Goal: Task Accomplishment & Management: Contribute content

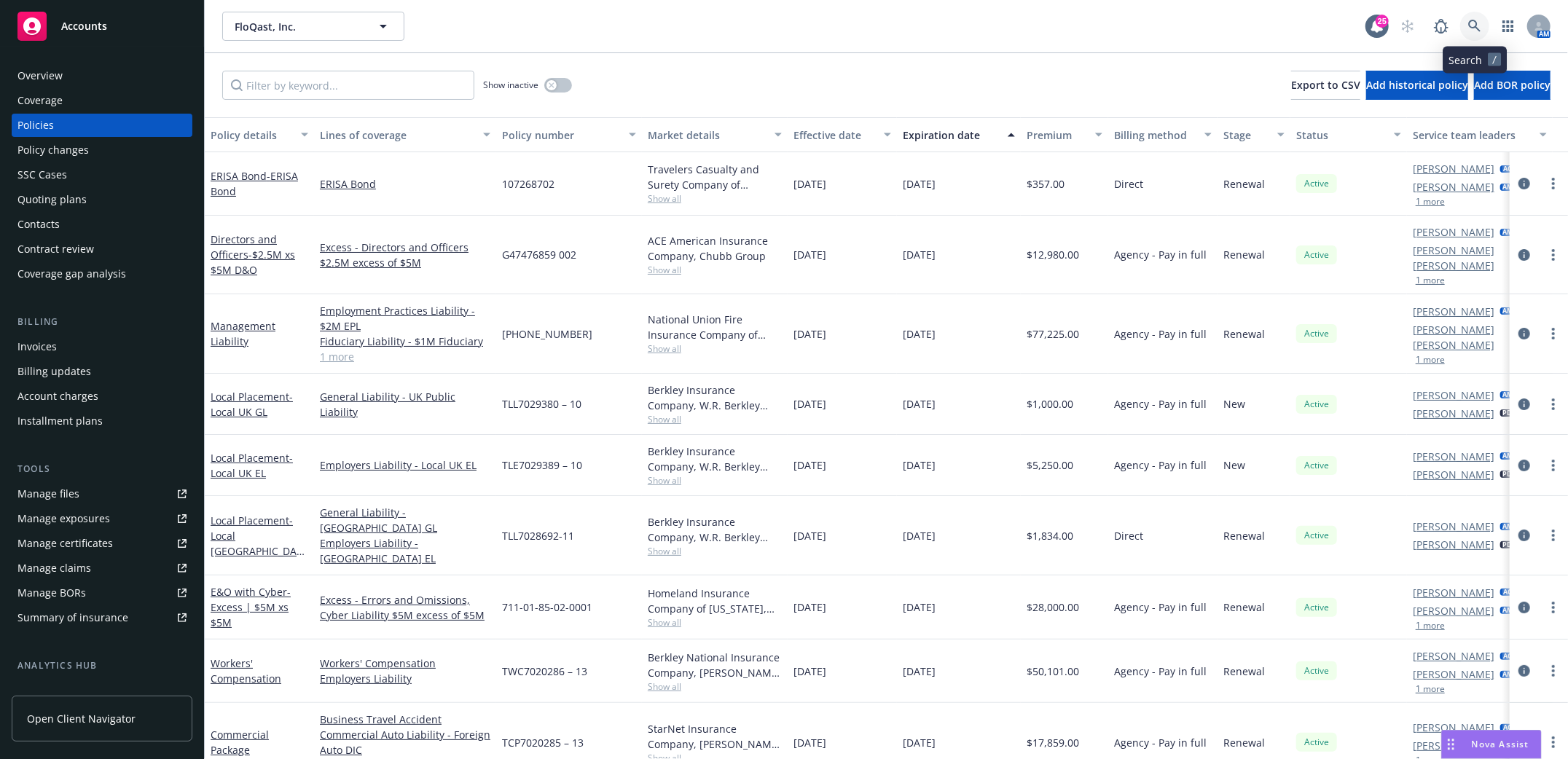
click at [1480, 22] on link at bounding box center [1475, 26] width 29 height 29
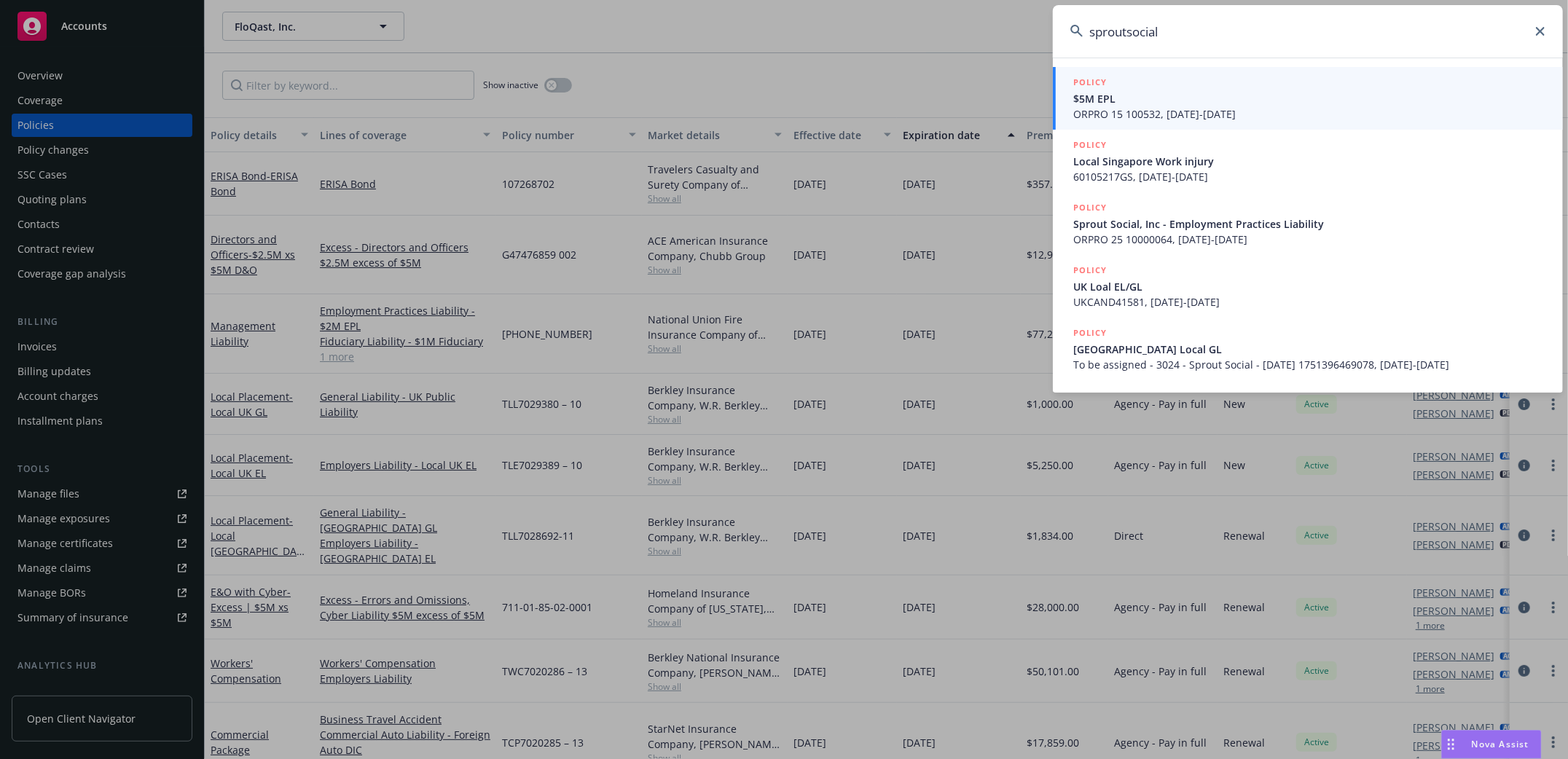
type input "sproutsocial"
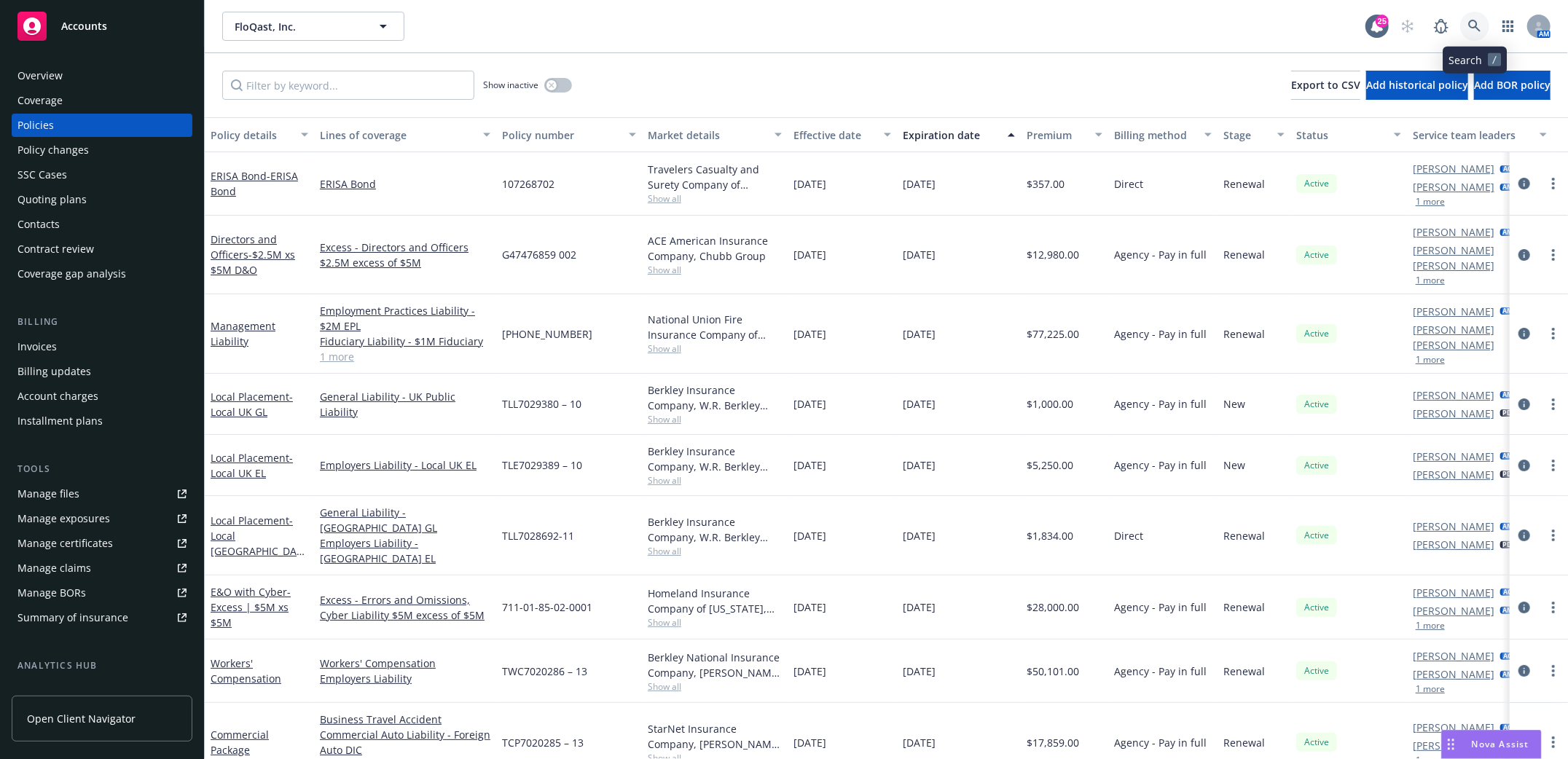
click at [1472, 25] on icon at bounding box center [1475, 26] width 14 height 14
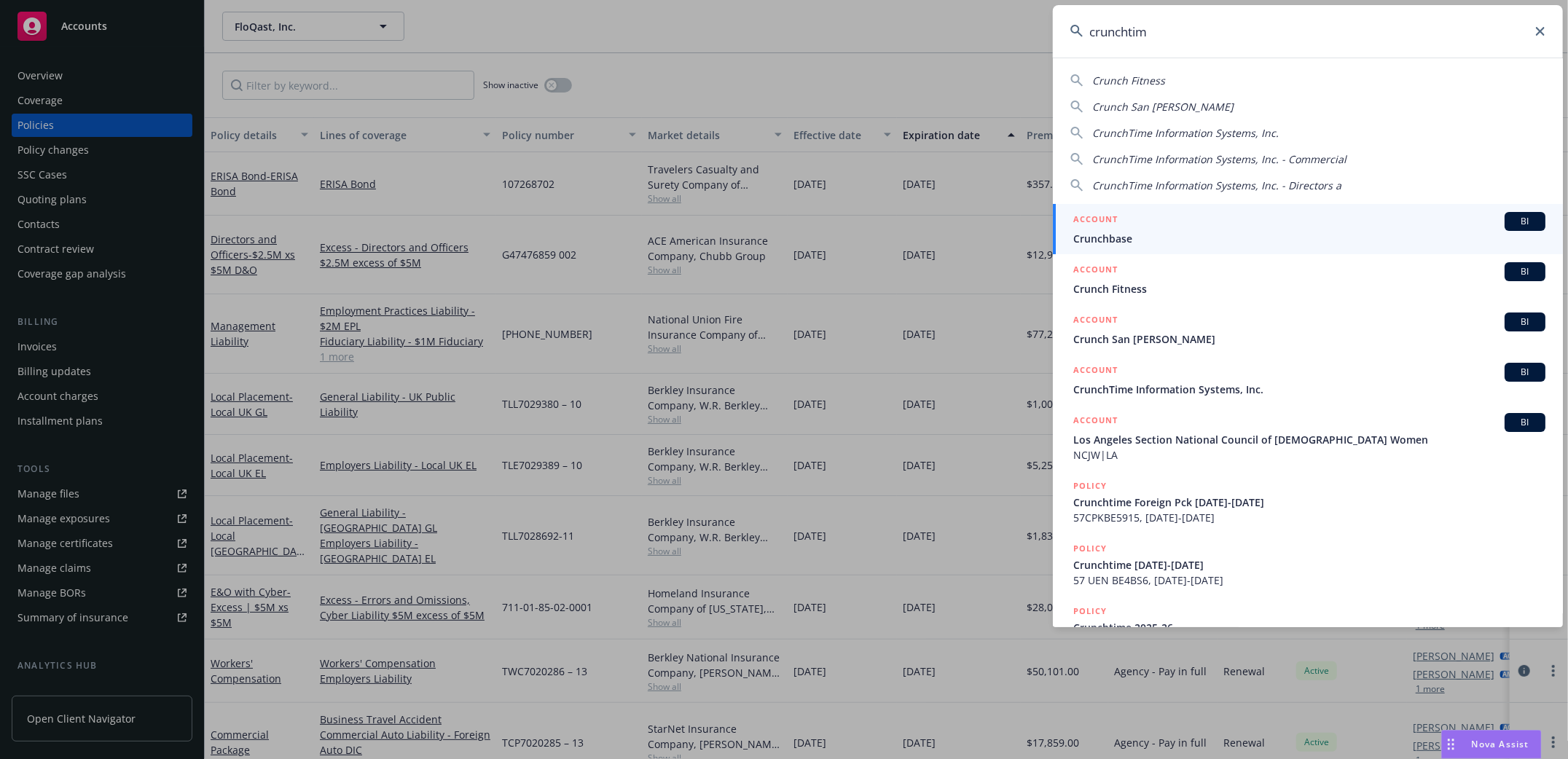
type input "crunchtime"
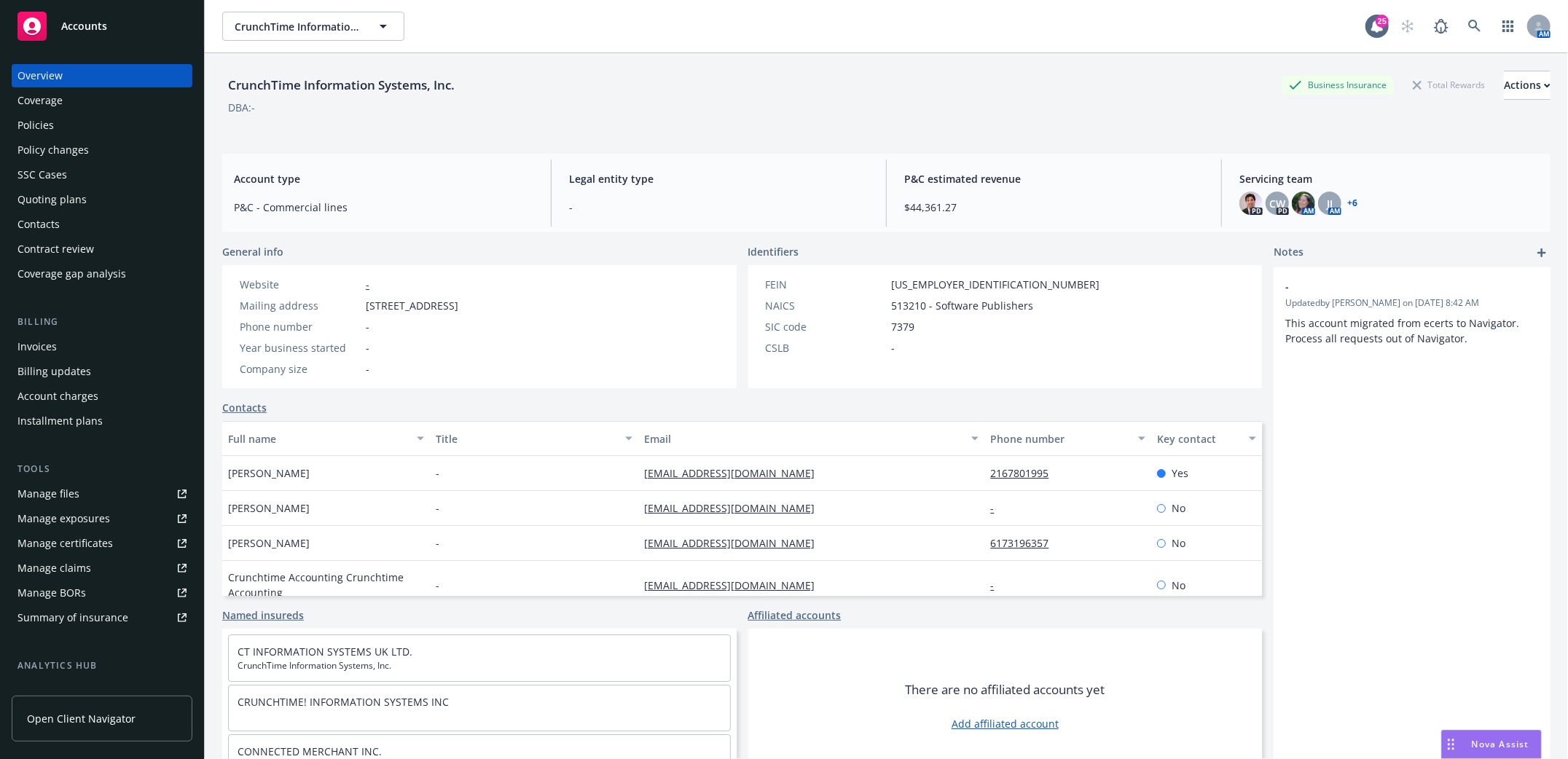
click at [35, 121] on div "Policies" at bounding box center [36, 126] width 37 height 23
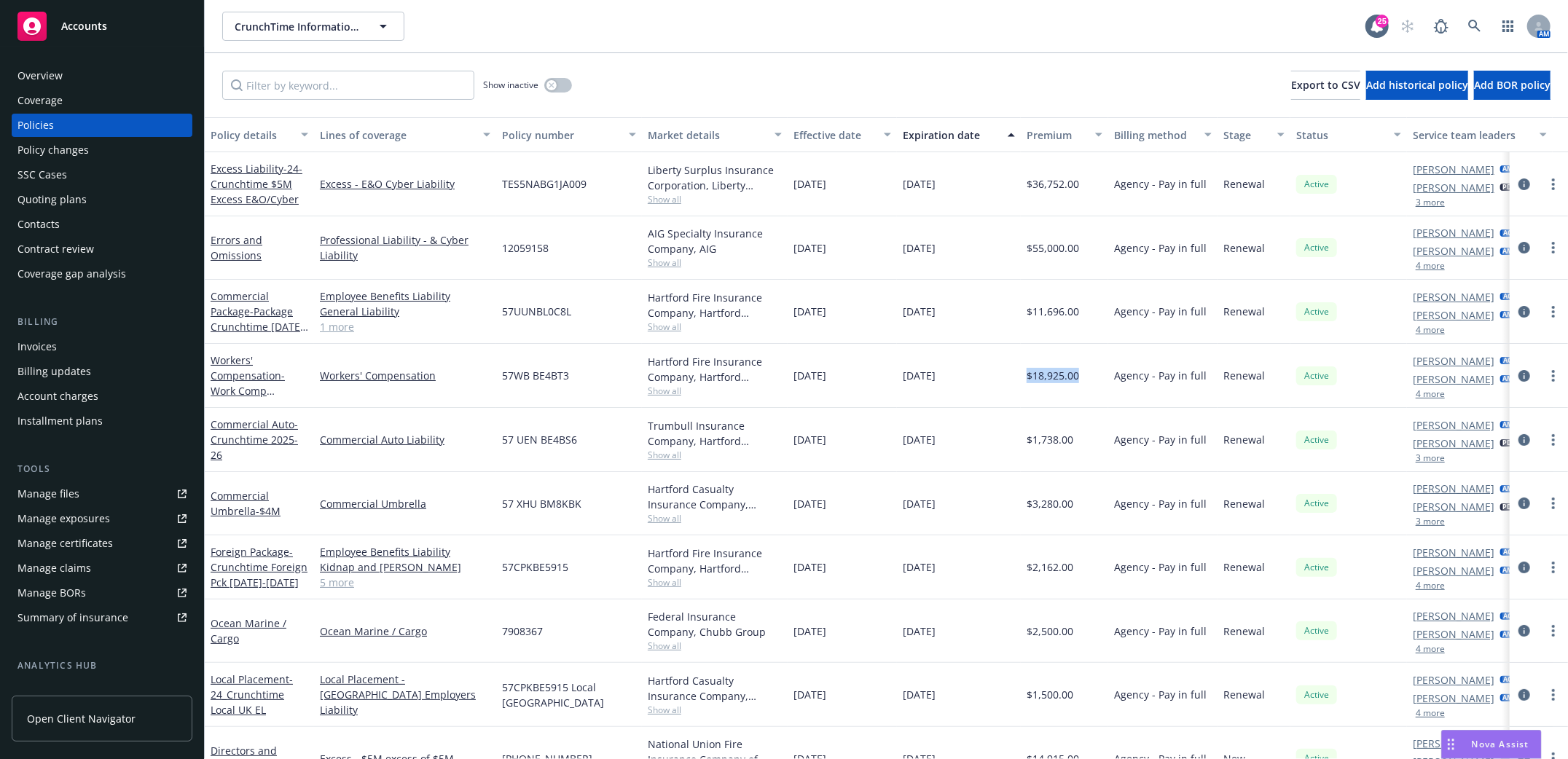
drag, startPoint x: 1022, startPoint y: 374, endPoint x: 1067, endPoint y: 387, distance: 46.8
click at [1079, 375] on div "$18,925.00" at bounding box center [1064, 376] width 87 height 64
click at [548, 32] on div "CrunchTime Information Systems, Inc. CrunchTime Information Systems, Inc." at bounding box center [794, 26] width 1144 height 29
click at [1472, 24] on icon at bounding box center [1475, 26] width 14 height 14
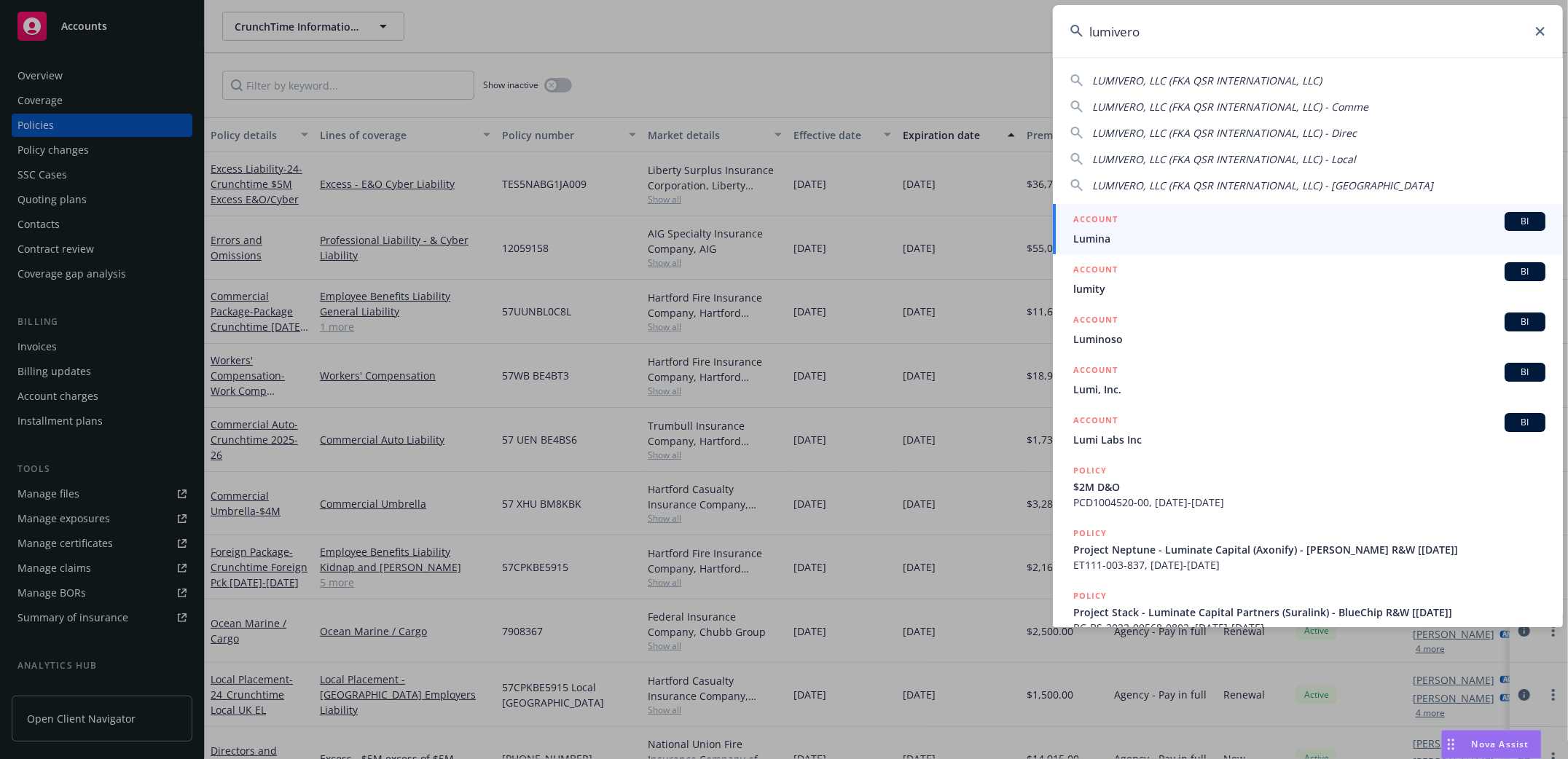
type input "lumivero"
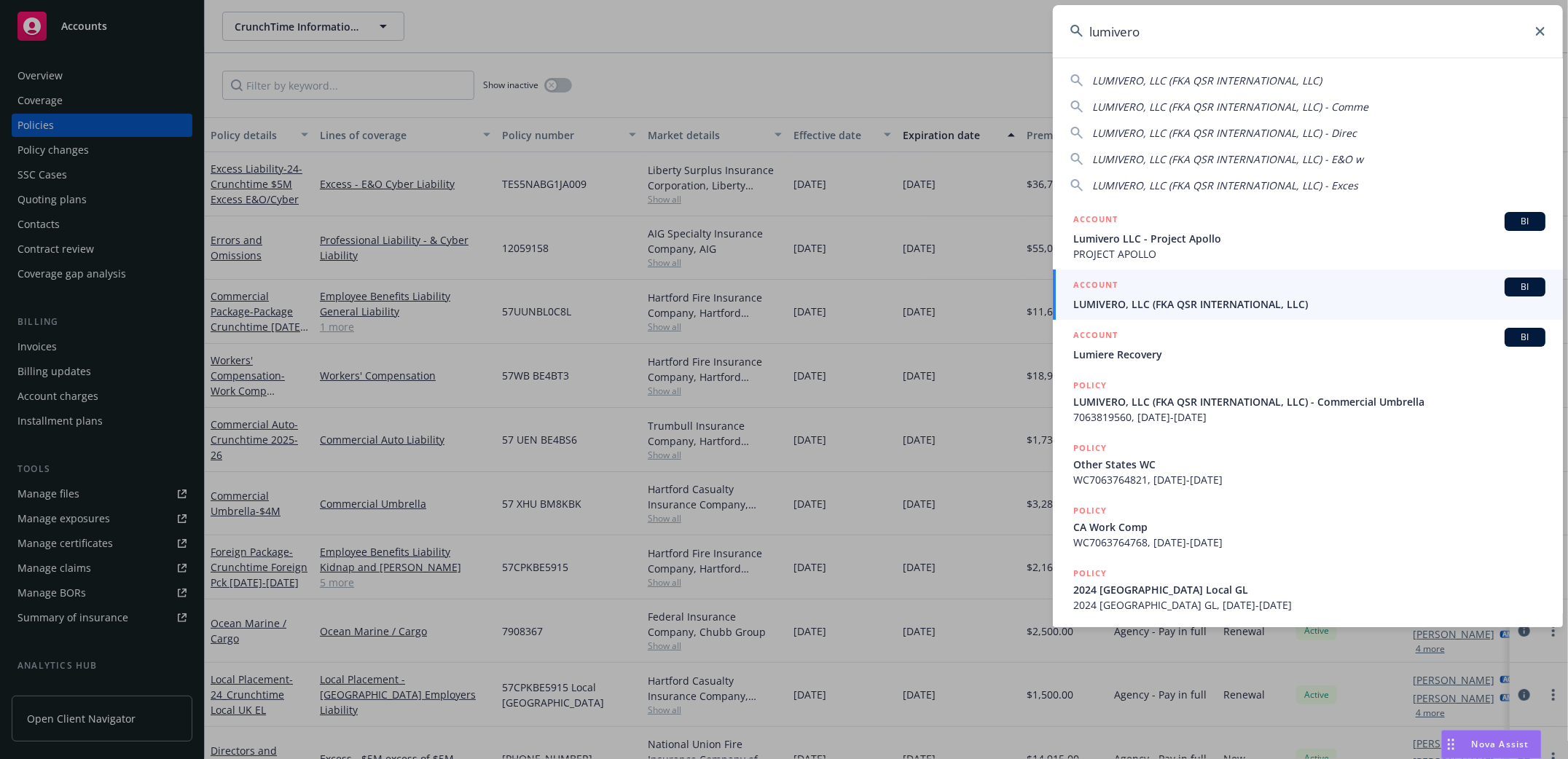
click at [1536, 32] on div "lumivero" at bounding box center [1308, 31] width 510 height 52
click at [1539, 32] on icon at bounding box center [1540, 31] width 9 height 9
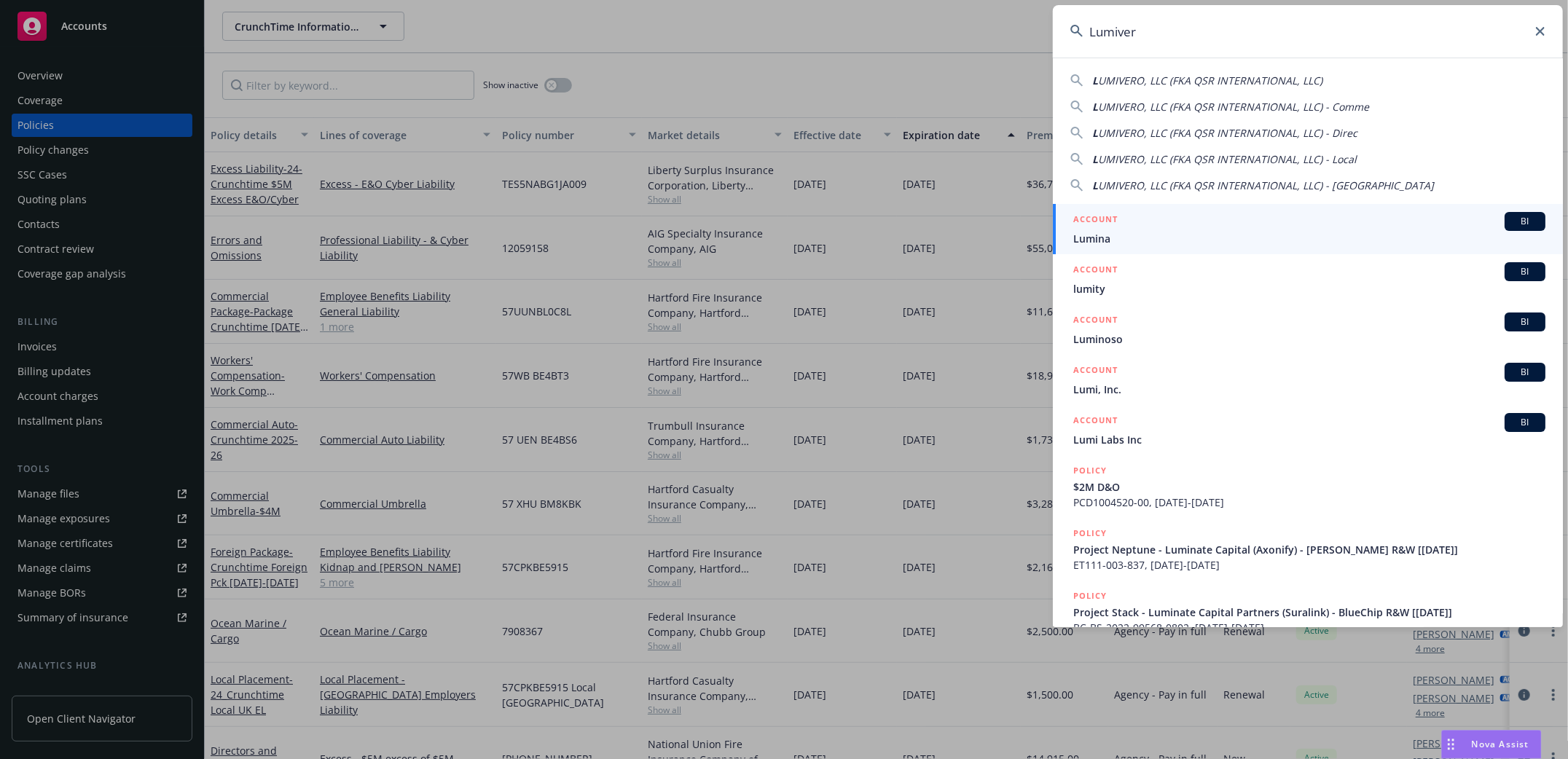
type input "Lumivero"
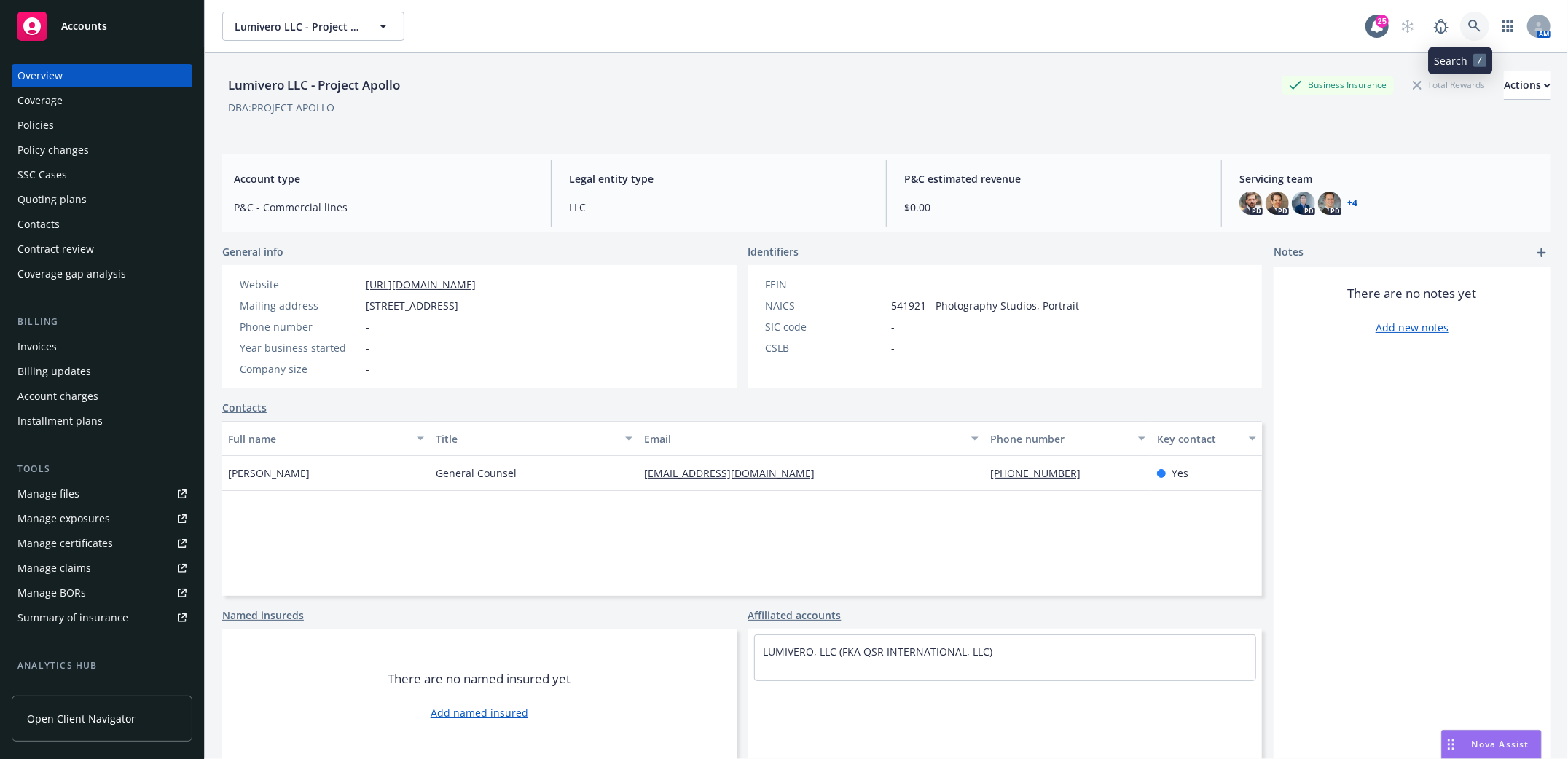
click at [1468, 31] on icon at bounding box center [1475, 26] width 14 height 14
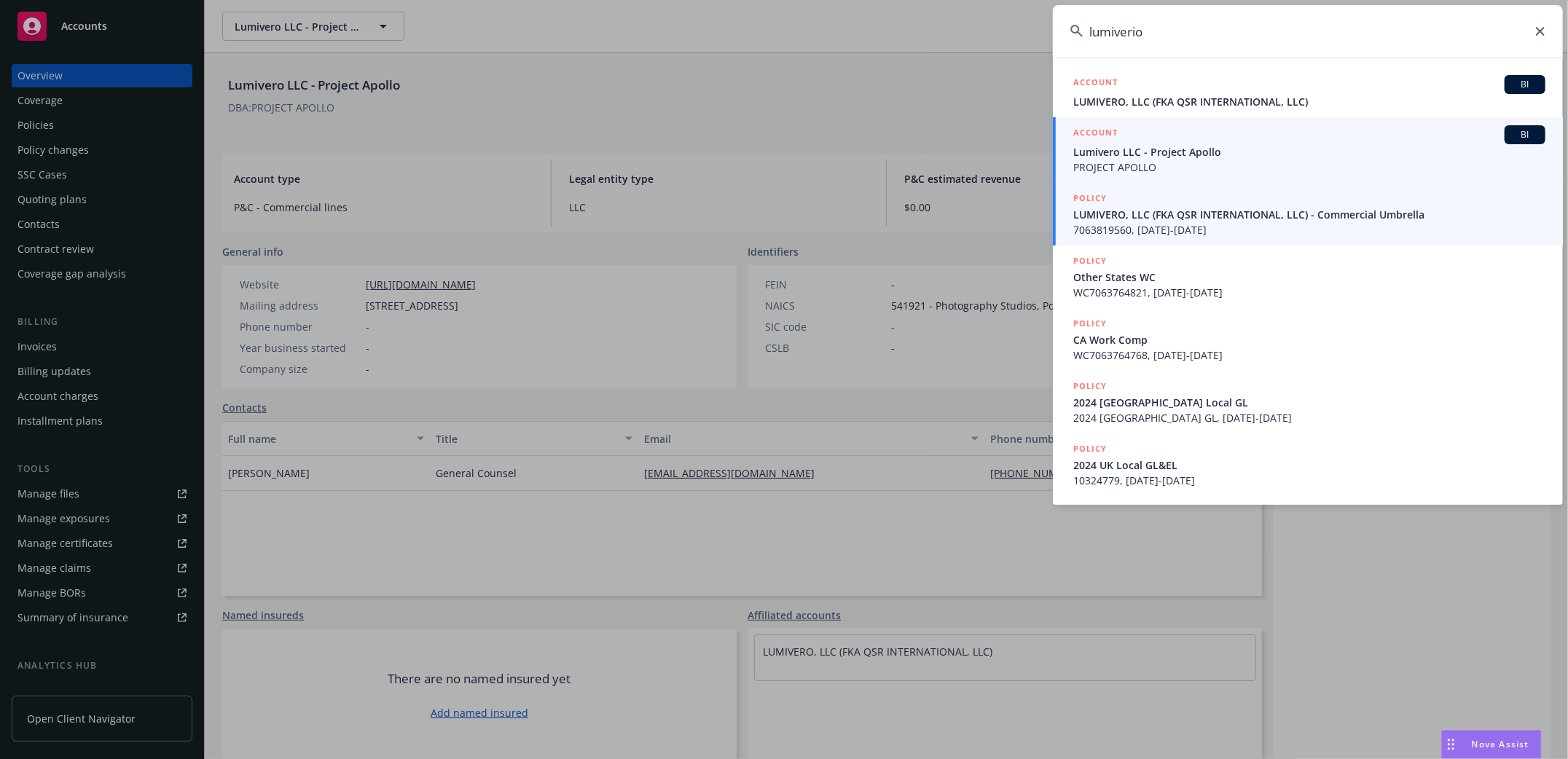
type input "lumiverio"
click at [1165, 213] on span "LUMIVERO, LLC (FKA QSR INTERNATIONAL, LLC) - Commercial Umbrella" at bounding box center [1309, 215] width 472 height 15
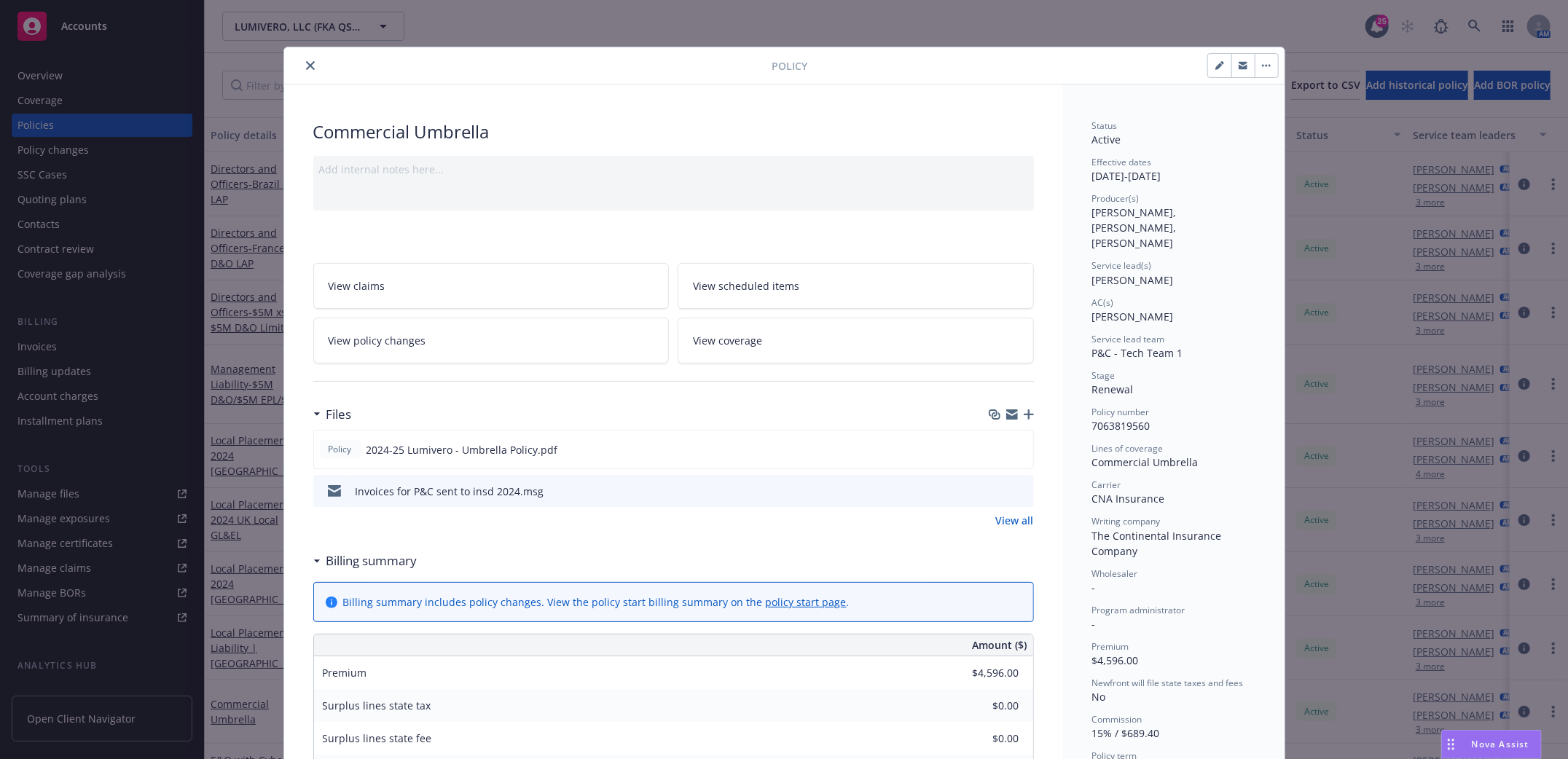
click at [306, 64] on icon "close" at bounding box center [310, 65] width 9 height 9
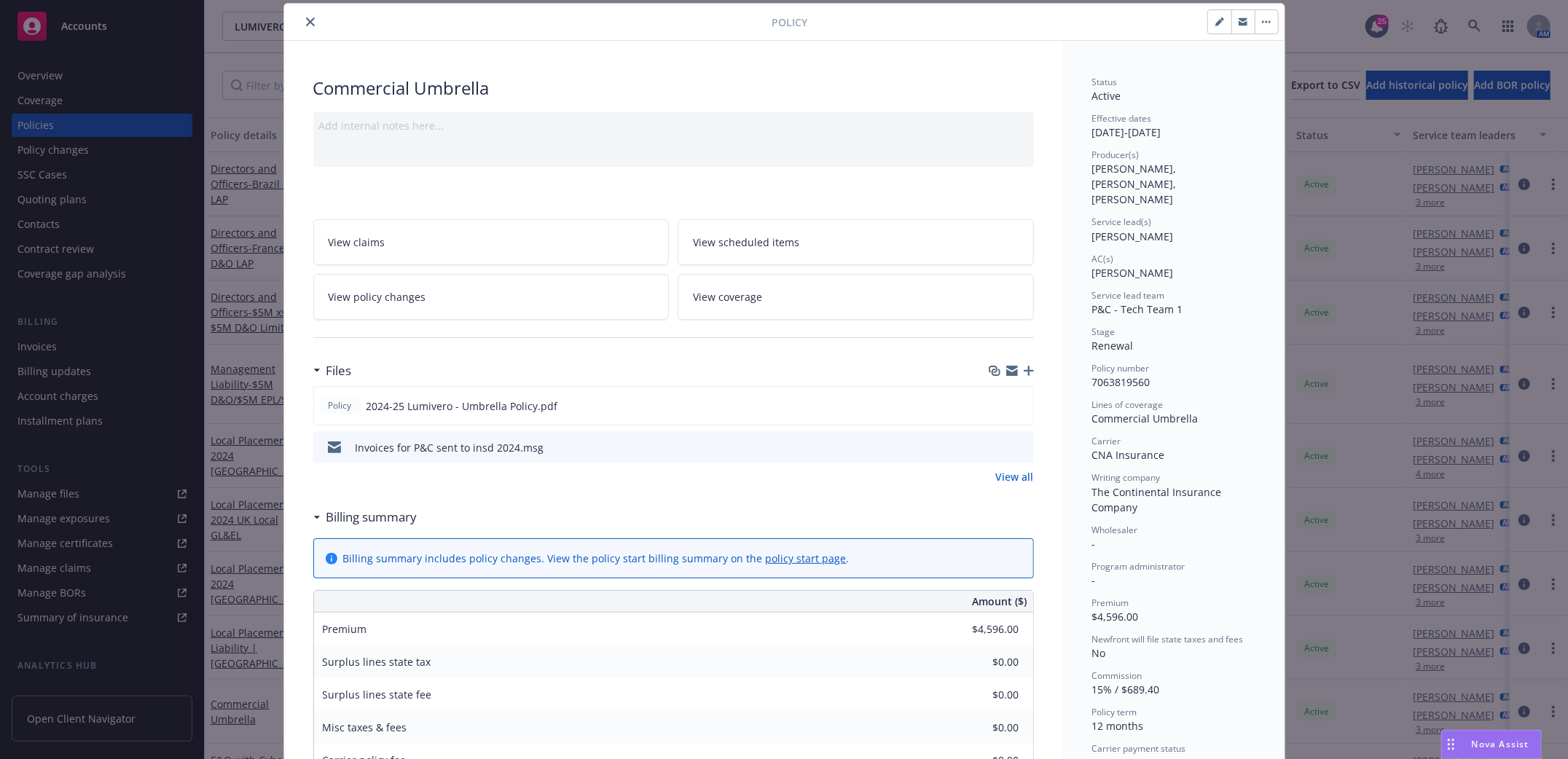
click at [306, 21] on icon "close" at bounding box center [310, 21] width 9 height 9
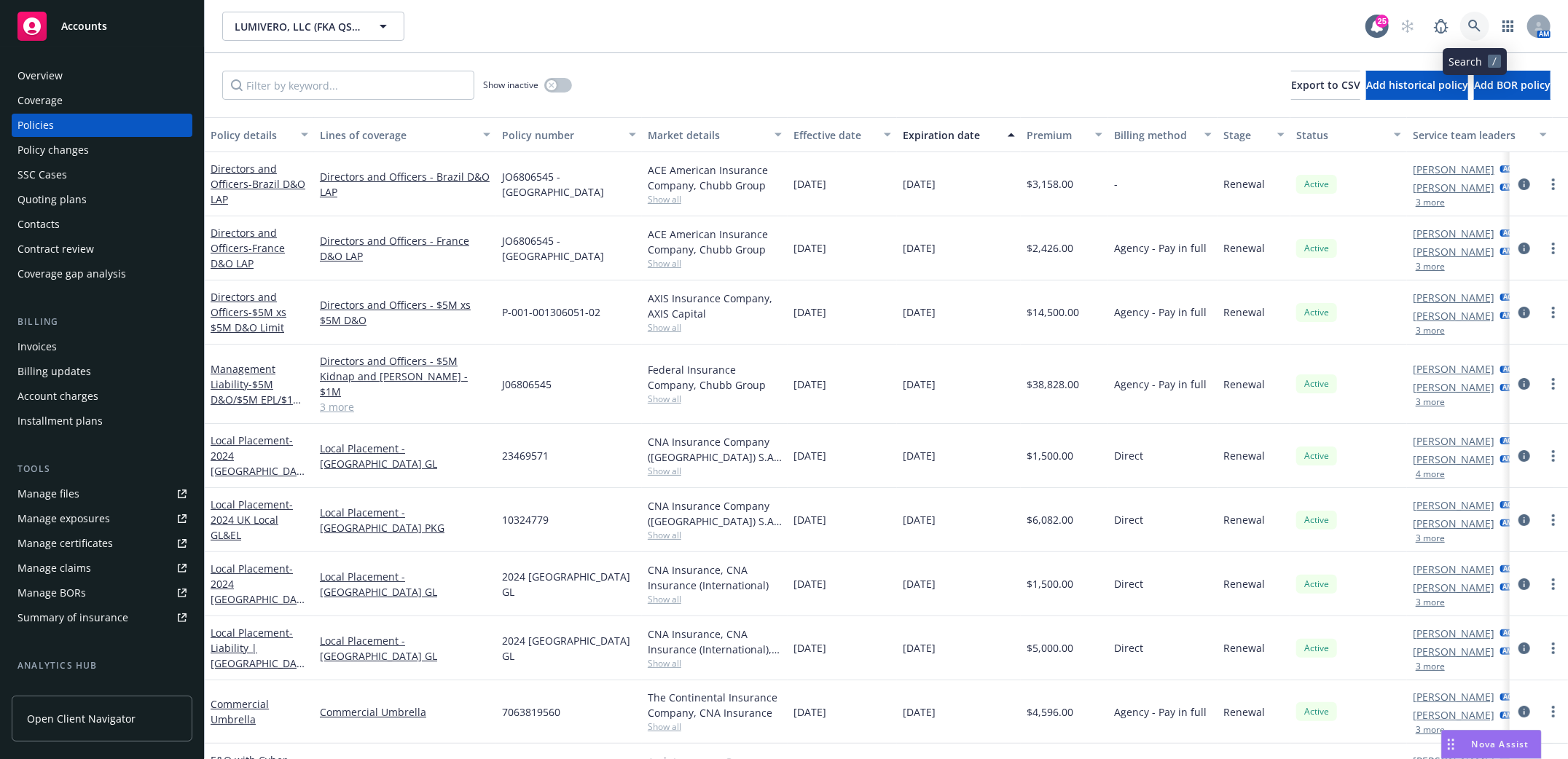
click at [1479, 25] on icon at bounding box center [1475, 26] width 14 height 14
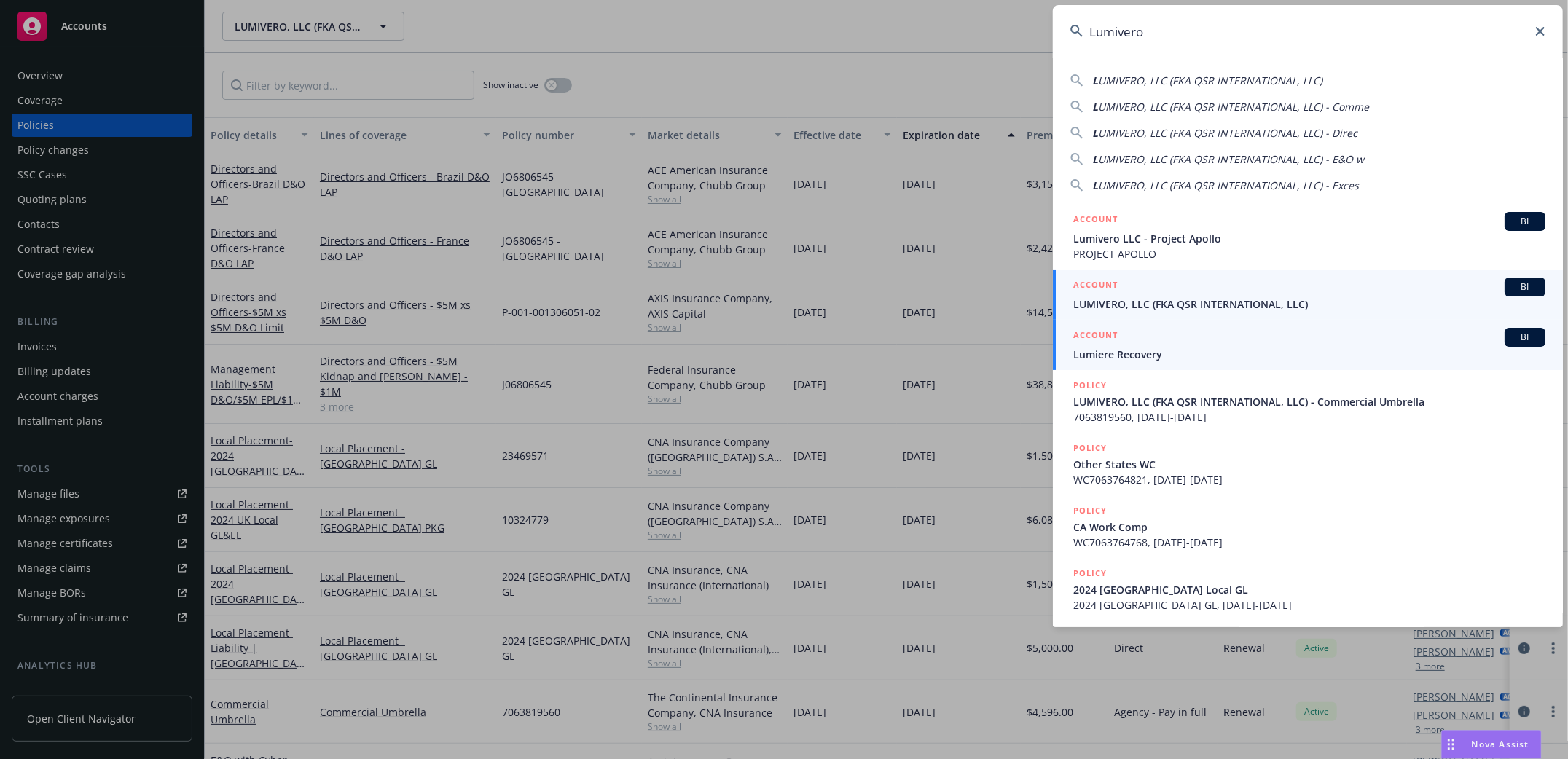
type input "Lumivero"
click at [1150, 298] on span "LUMIVERO, LLC (FKA QSR INTERNATIONAL, LLC)" at bounding box center [1309, 305] width 472 height 15
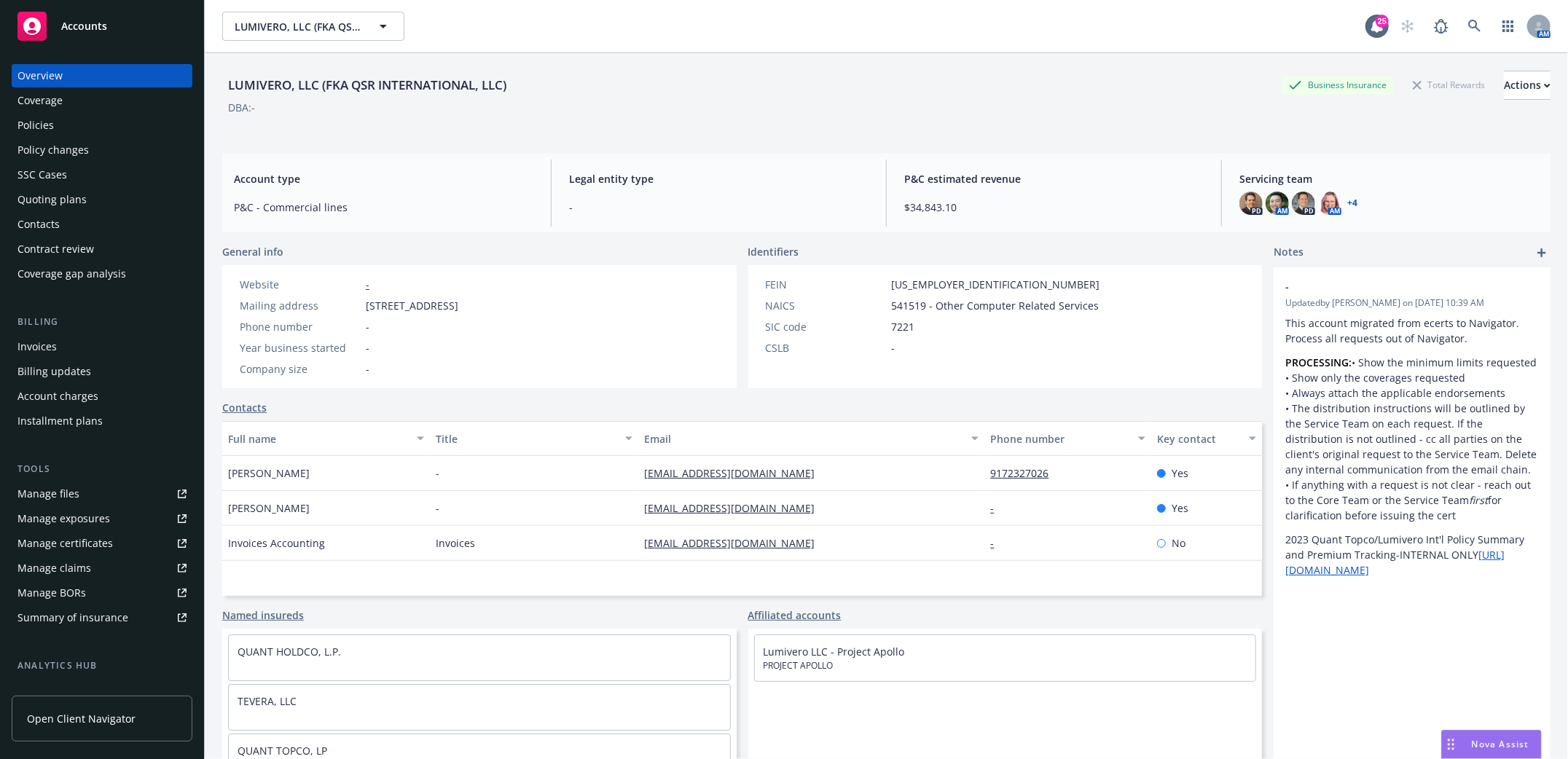
click at [30, 122] on div "Policies" at bounding box center [36, 126] width 37 height 23
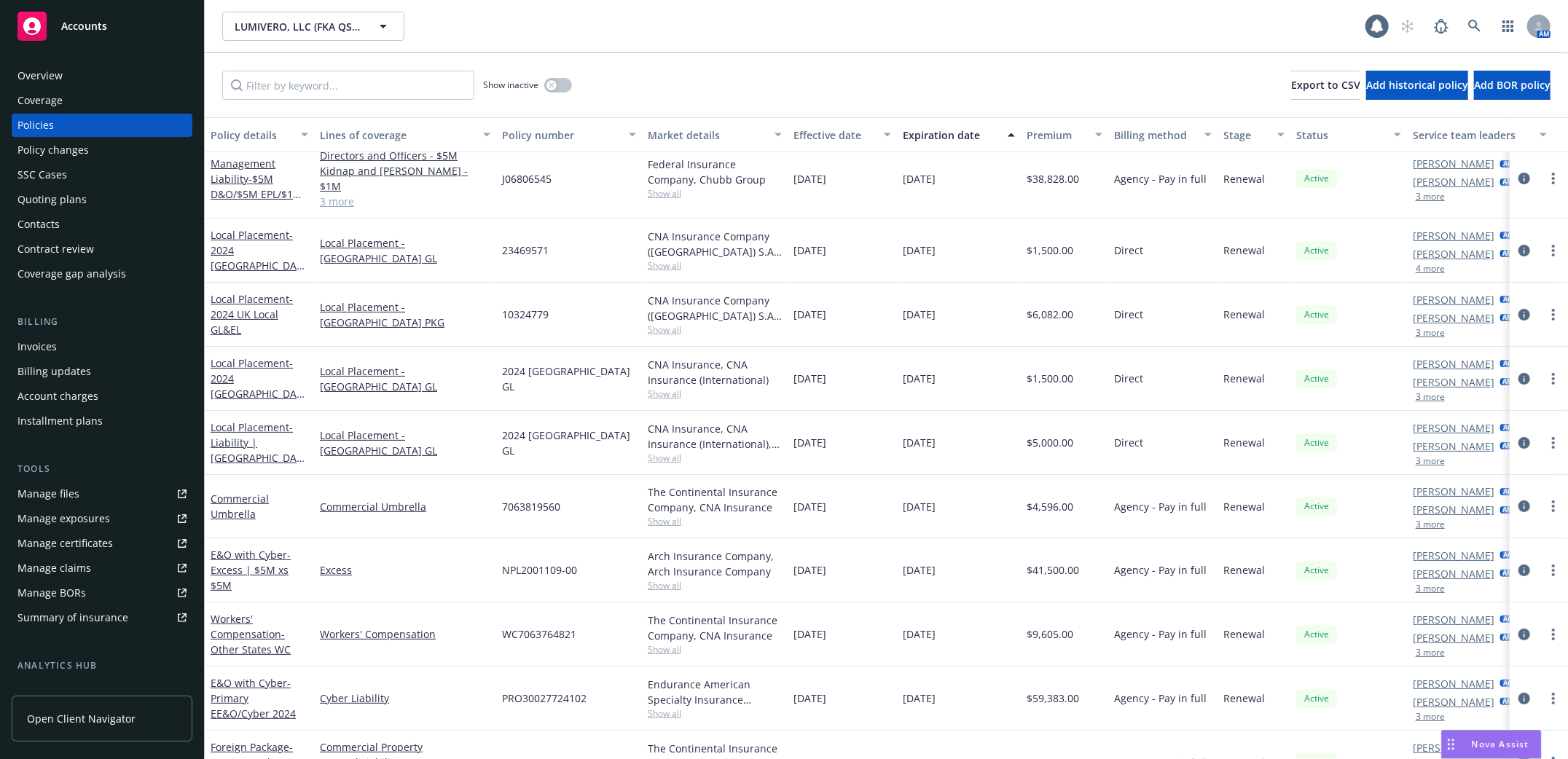
scroll to position [291, 0]
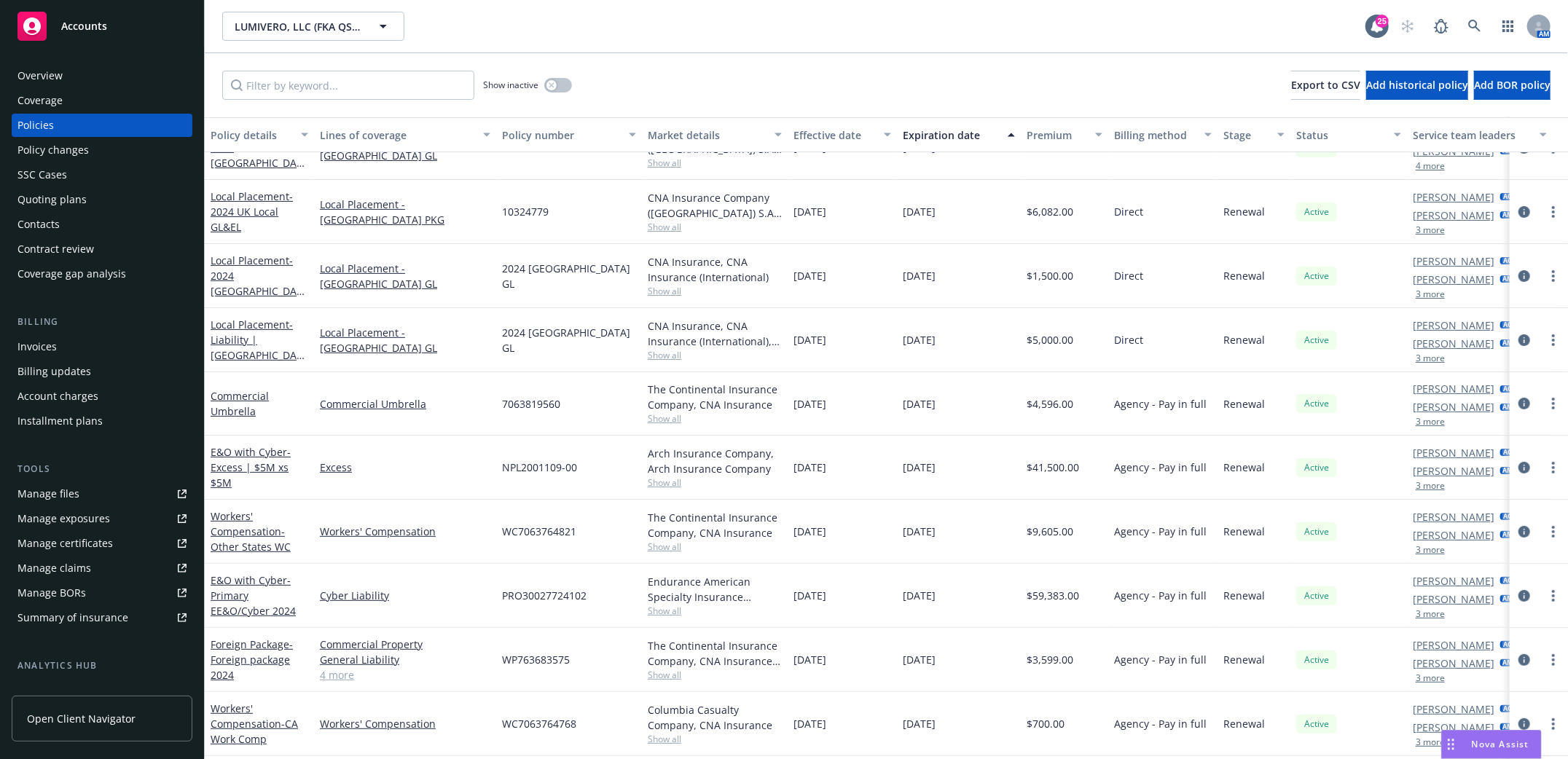
click at [70, 124] on div "Policies" at bounding box center [102, 126] width 169 height 23
click at [1475, 26] on icon at bounding box center [1474, 25] width 13 height 13
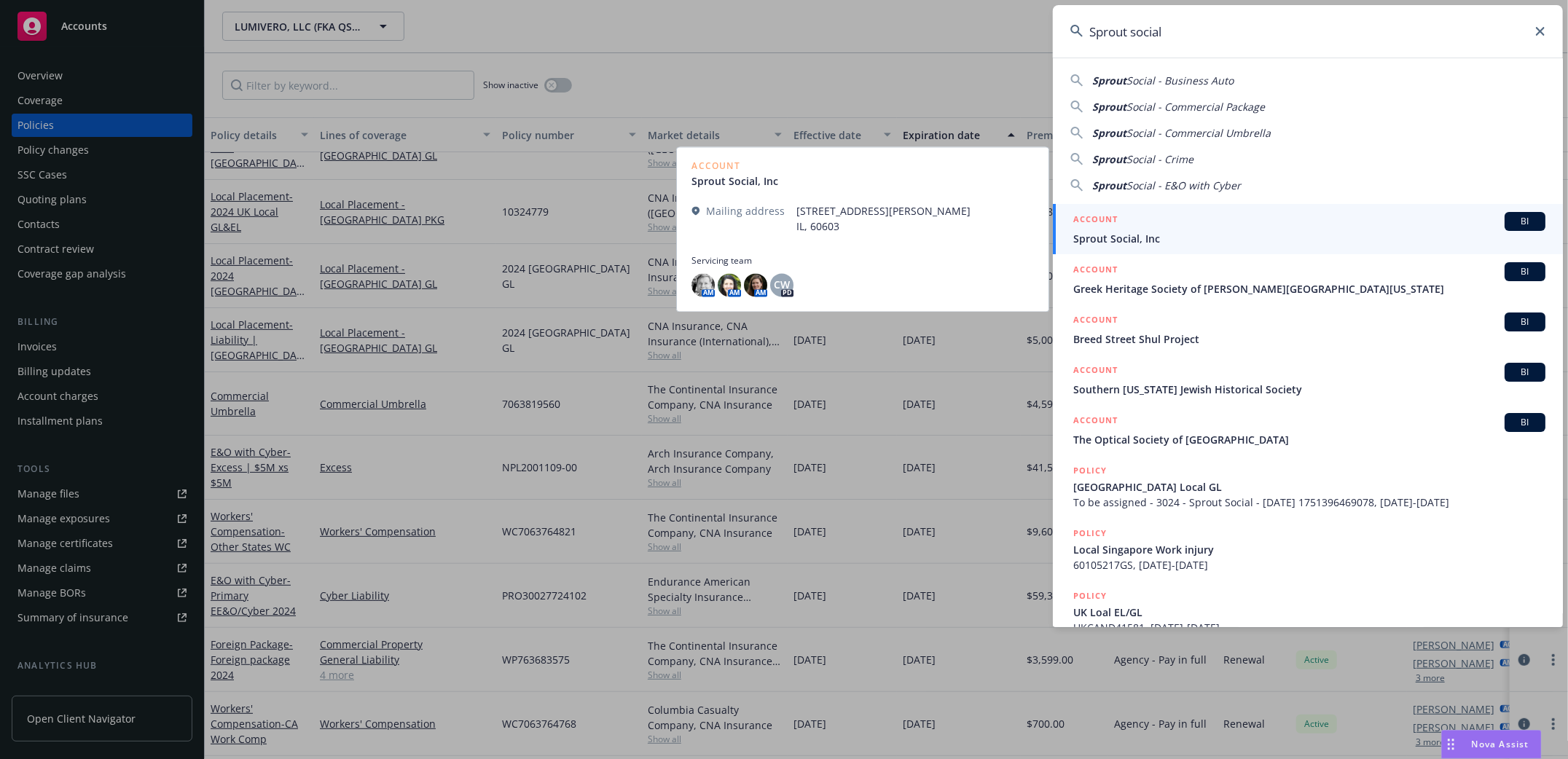
type input "Sprout social"
click at [1098, 242] on span "Sprout Social, Inc" at bounding box center [1309, 239] width 472 height 15
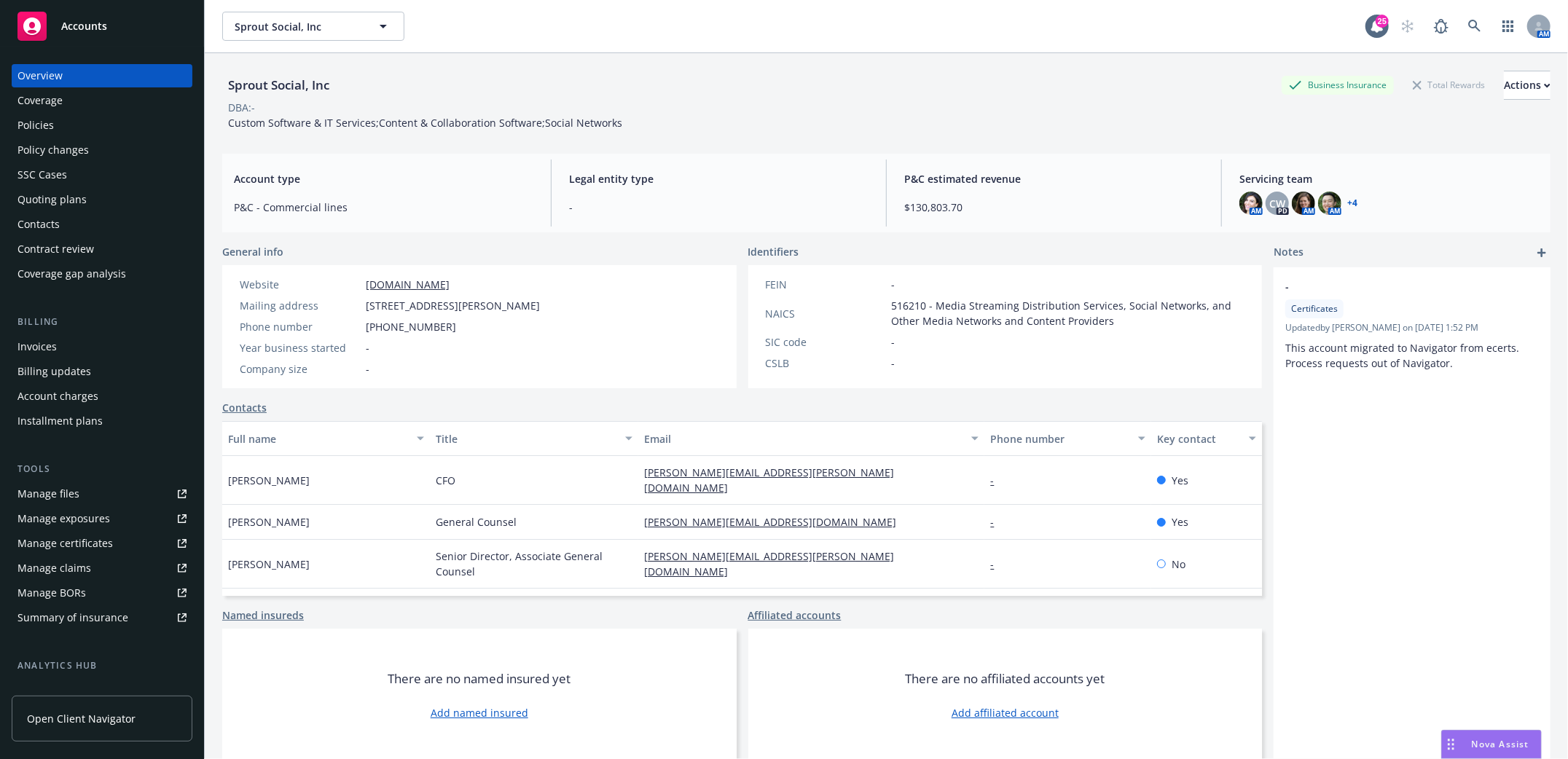
click at [44, 126] on div "Policies" at bounding box center [36, 126] width 37 height 23
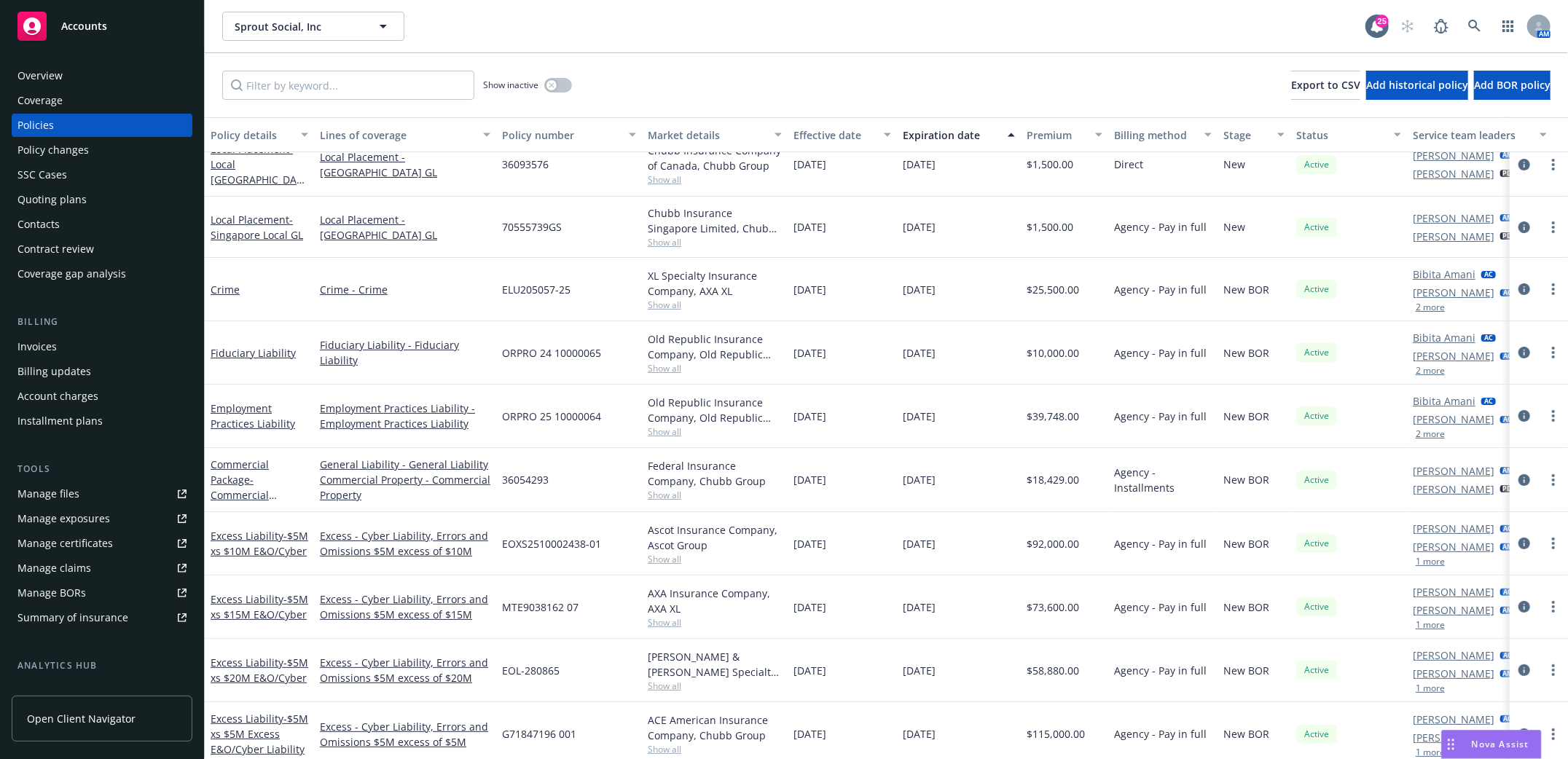
scroll to position [48, 0]
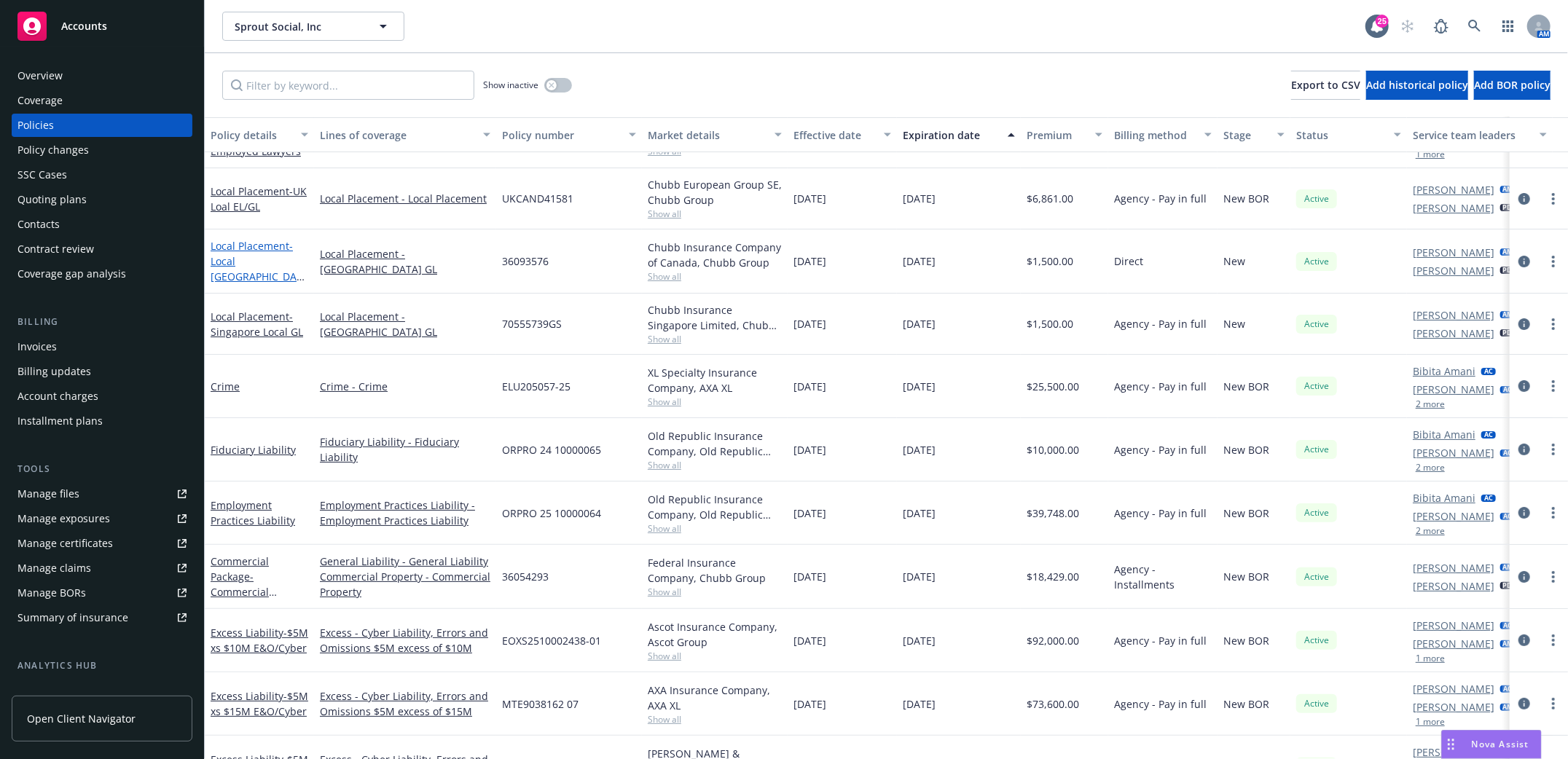
click at [254, 265] on span "- Local [GEOGRAPHIC_DATA] GL" at bounding box center [257, 269] width 94 height 60
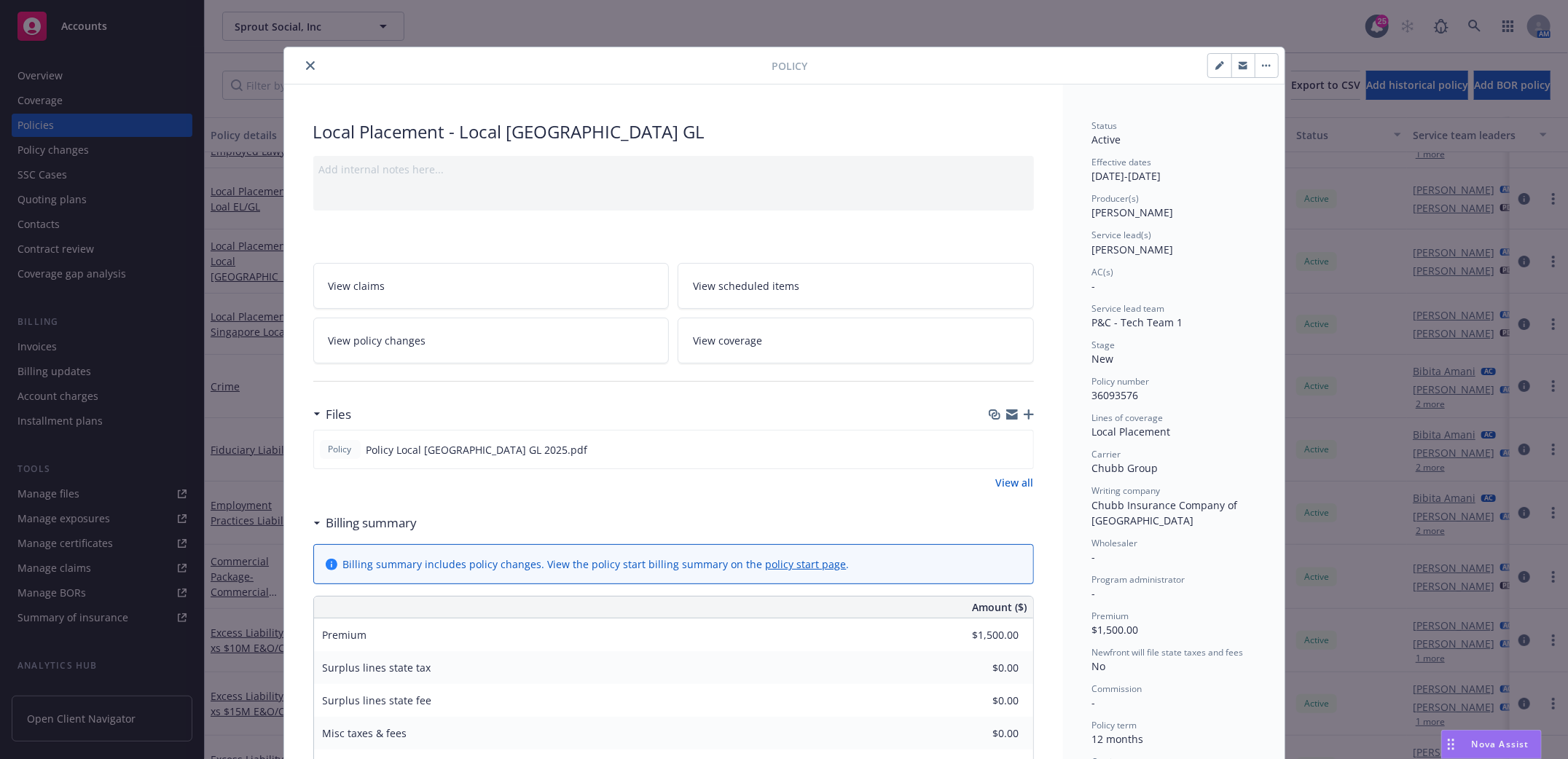
click at [306, 64] on icon "close" at bounding box center [310, 65] width 9 height 9
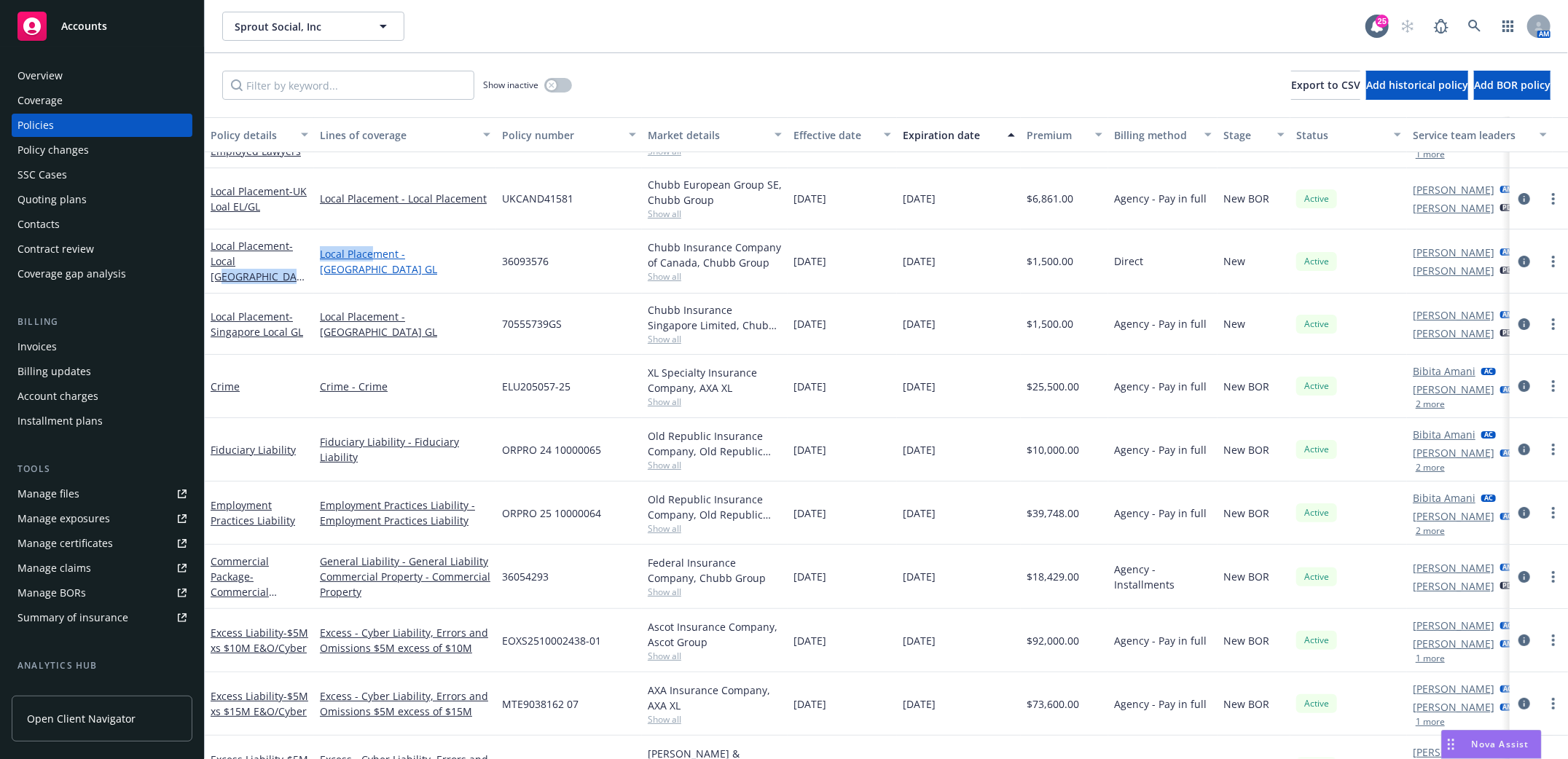
drag, startPoint x: 252, startPoint y: 262, endPoint x: 375, endPoint y: 251, distance: 123.5
click at [375, 251] on div "Local Placement - Local [GEOGRAPHIC_DATA] GL Local Placement - [GEOGRAPHIC_DATA…" at bounding box center [908, 261] width 1407 height 64
click at [255, 258] on link "Local Placement - Local [GEOGRAPHIC_DATA] GL" at bounding box center [256, 269] width 92 height 60
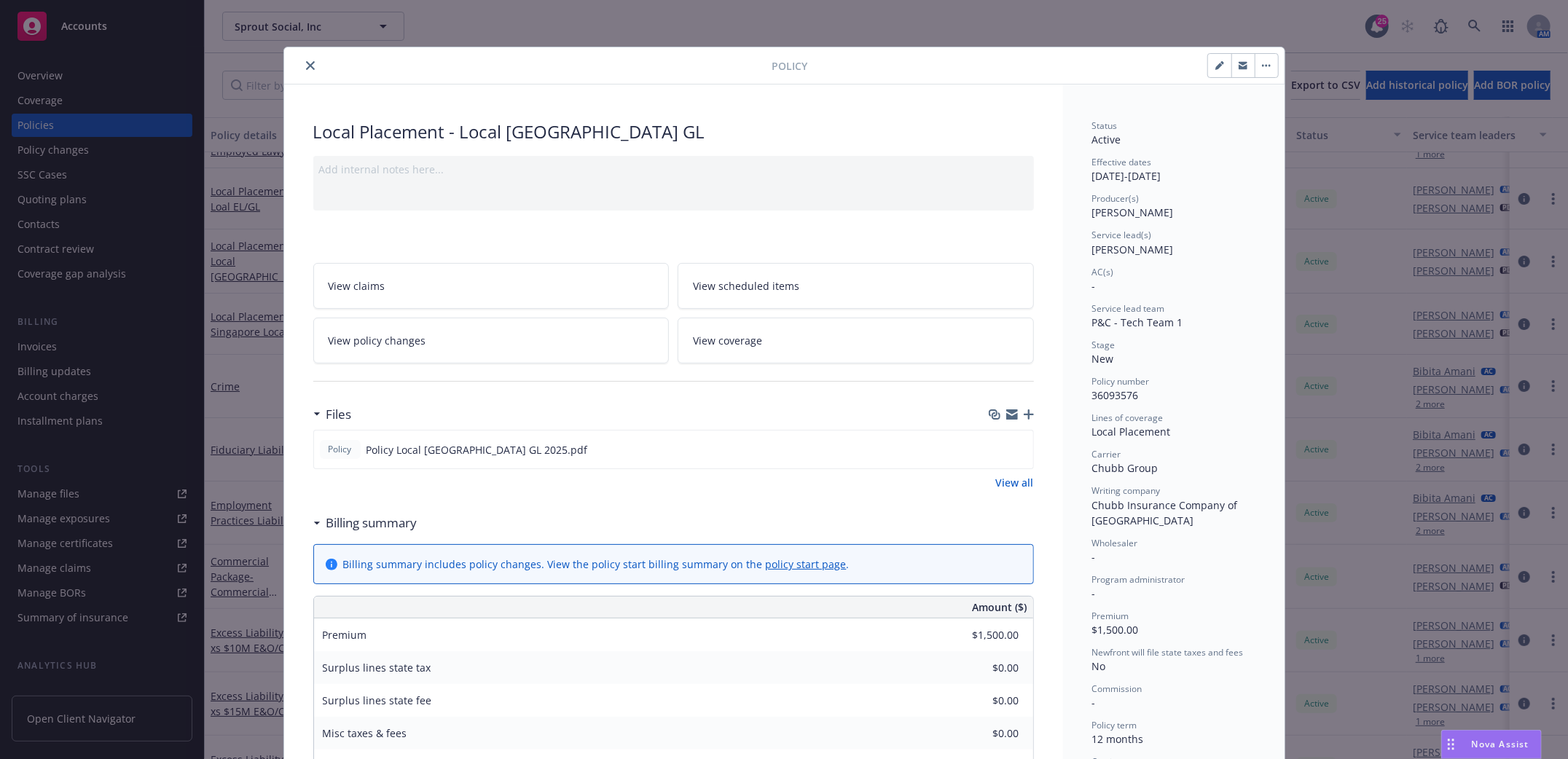
scroll to position [44, 0]
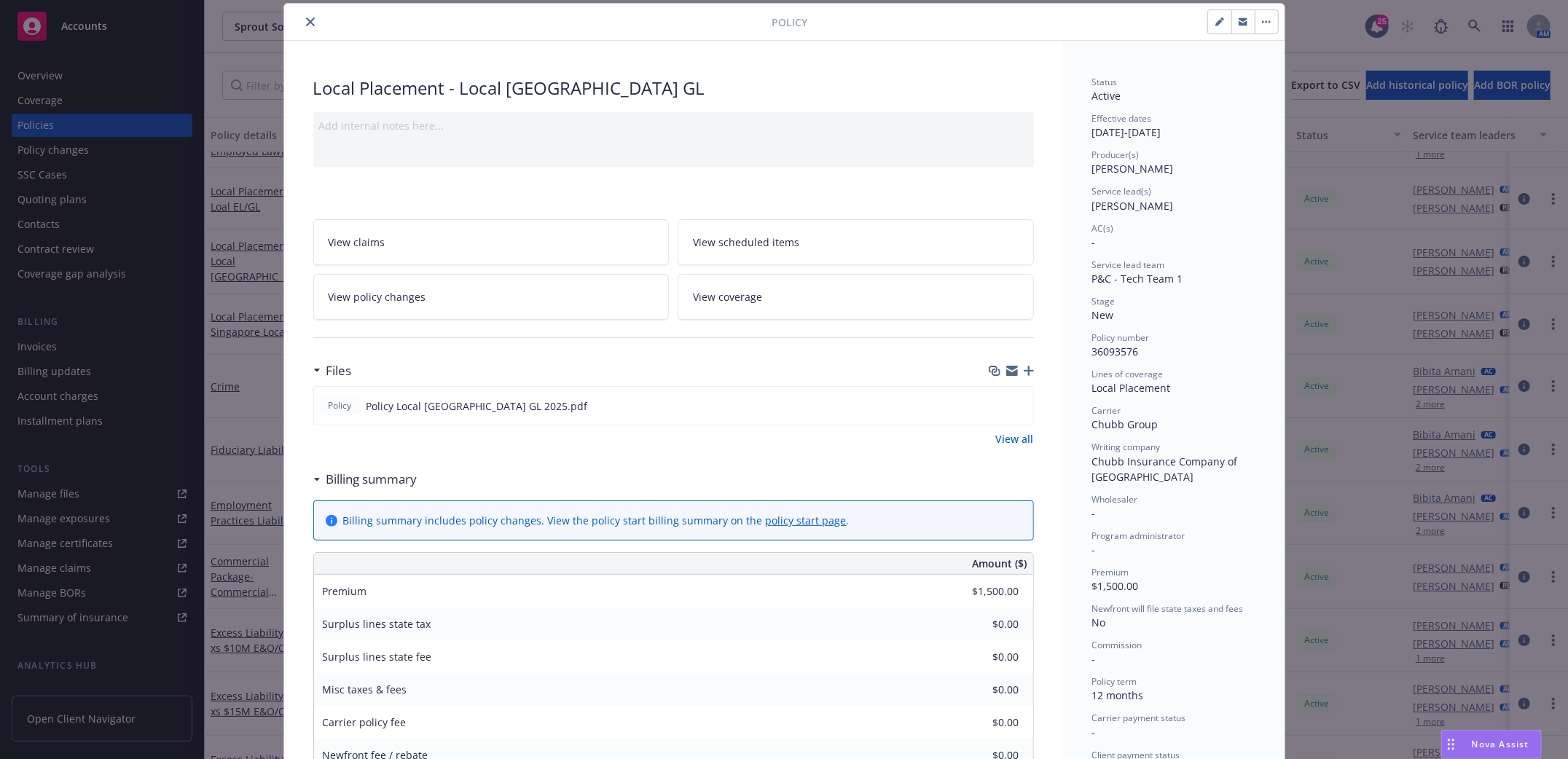
click at [1024, 371] on icon "button" at bounding box center [1029, 370] width 11 height 11
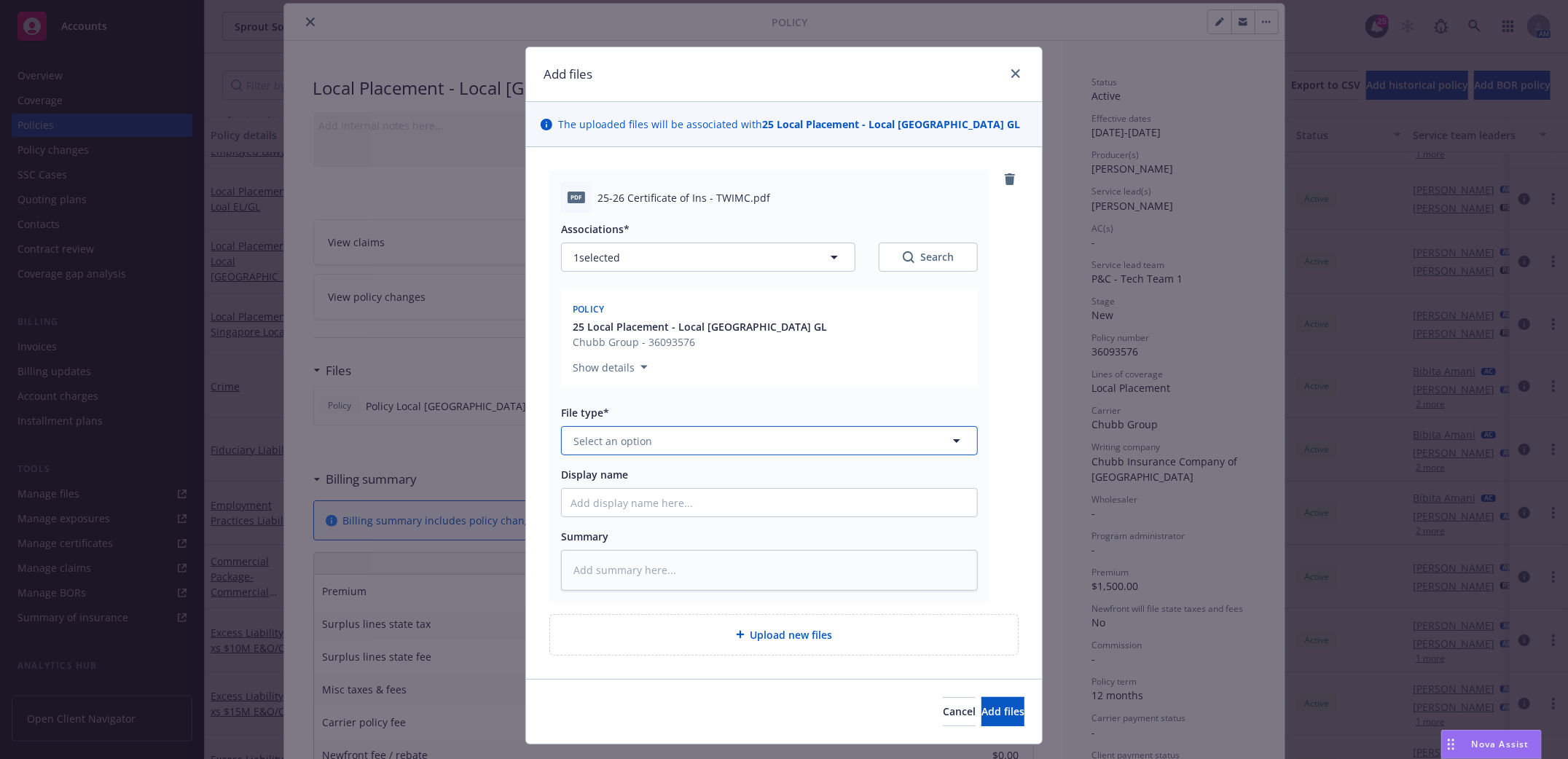
click at [766, 445] on button "Select an option" at bounding box center [769, 441] width 417 height 29
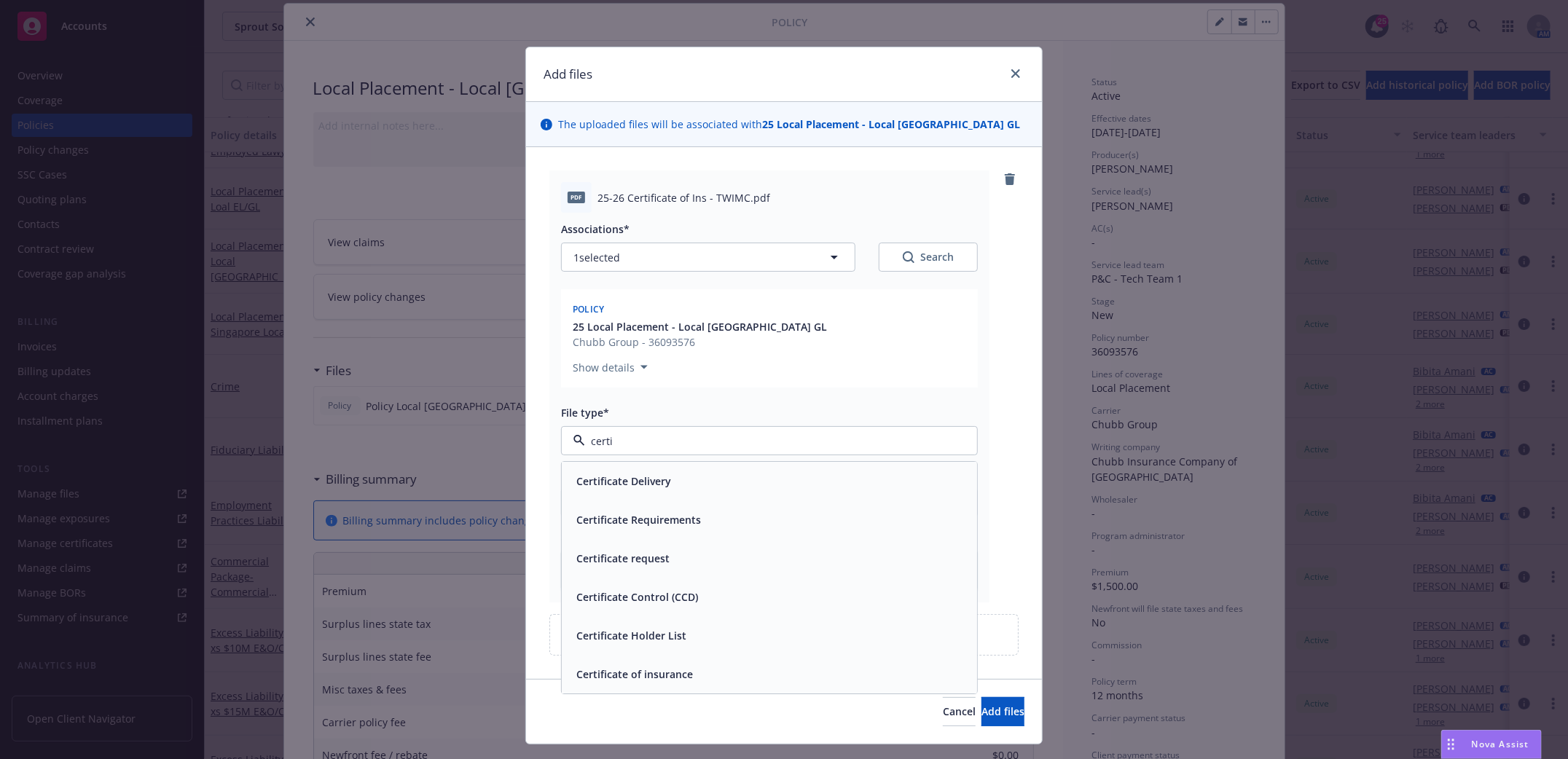
type input "certif"
drag, startPoint x: 631, startPoint y: 489, endPoint x: 618, endPoint y: 489, distance: 13.0
click at [629, 489] on span "Certificate Delivery" at bounding box center [624, 482] width 95 height 15
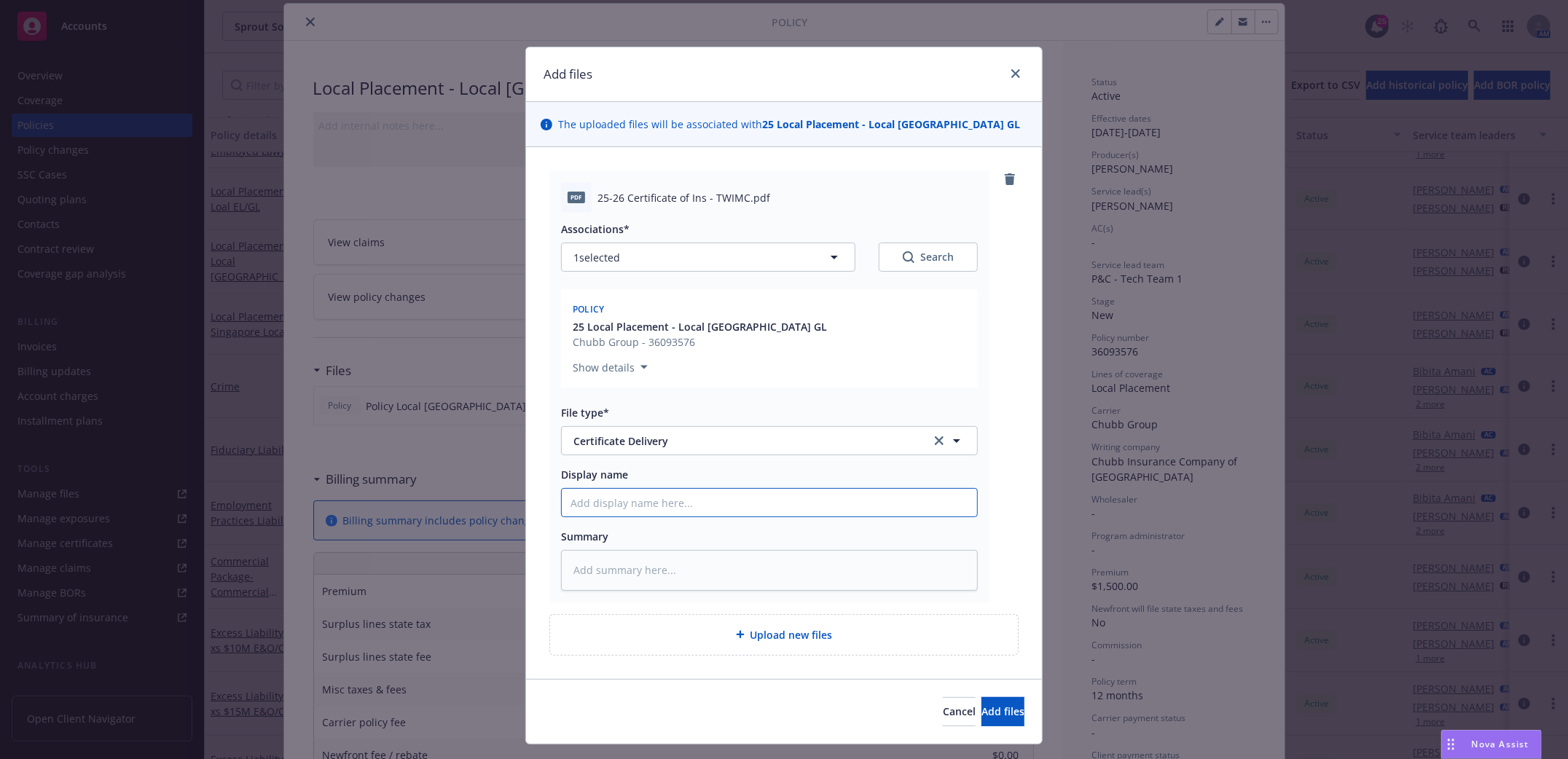
click at [600, 508] on input "Display name" at bounding box center [769, 503] width 416 height 28
type textarea "x"
type input "L"
type textarea "x"
type input "Lo"
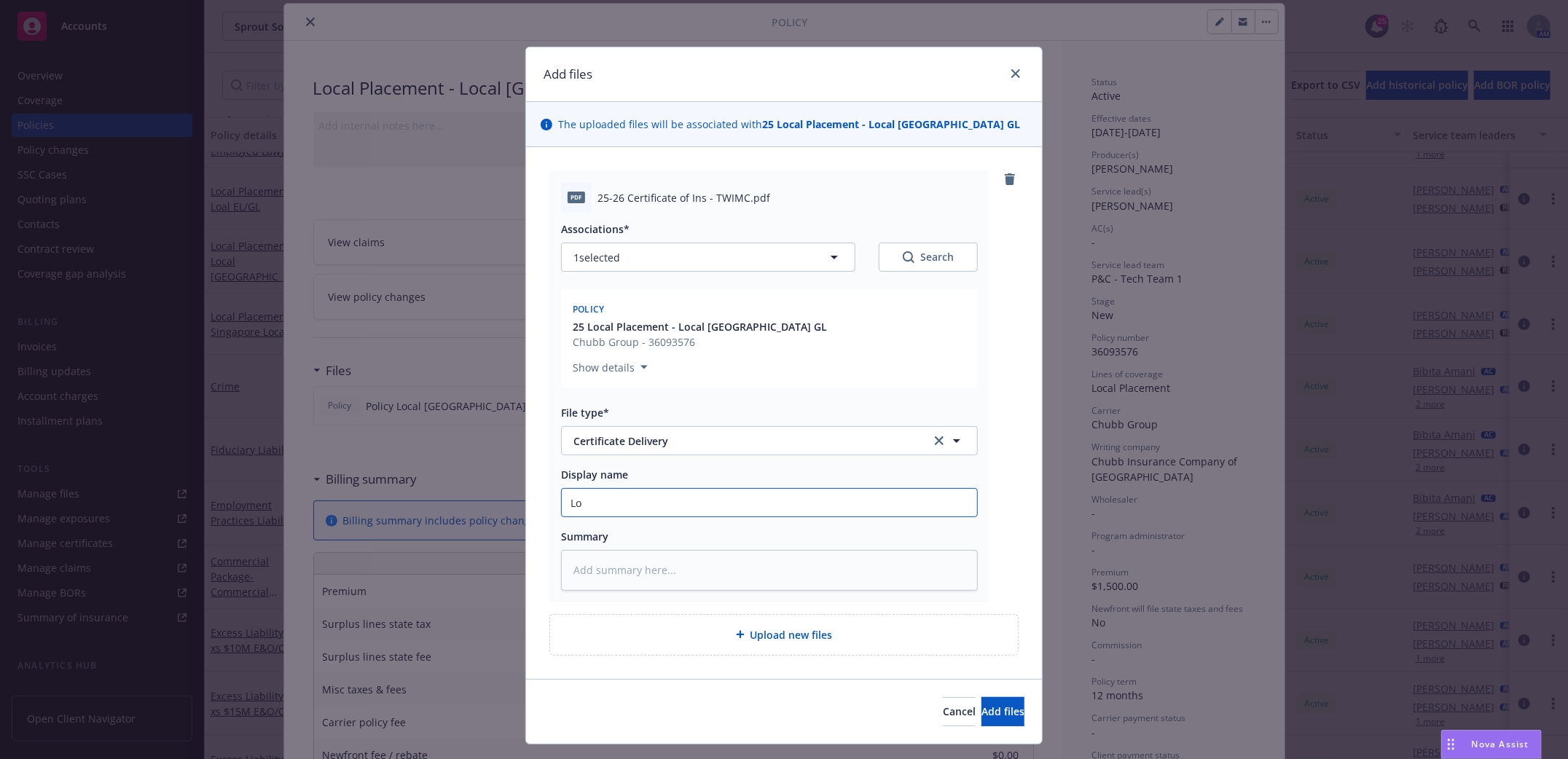
type textarea "x"
type input "Loc"
type textarea "x"
type input "Loca"
type textarea "x"
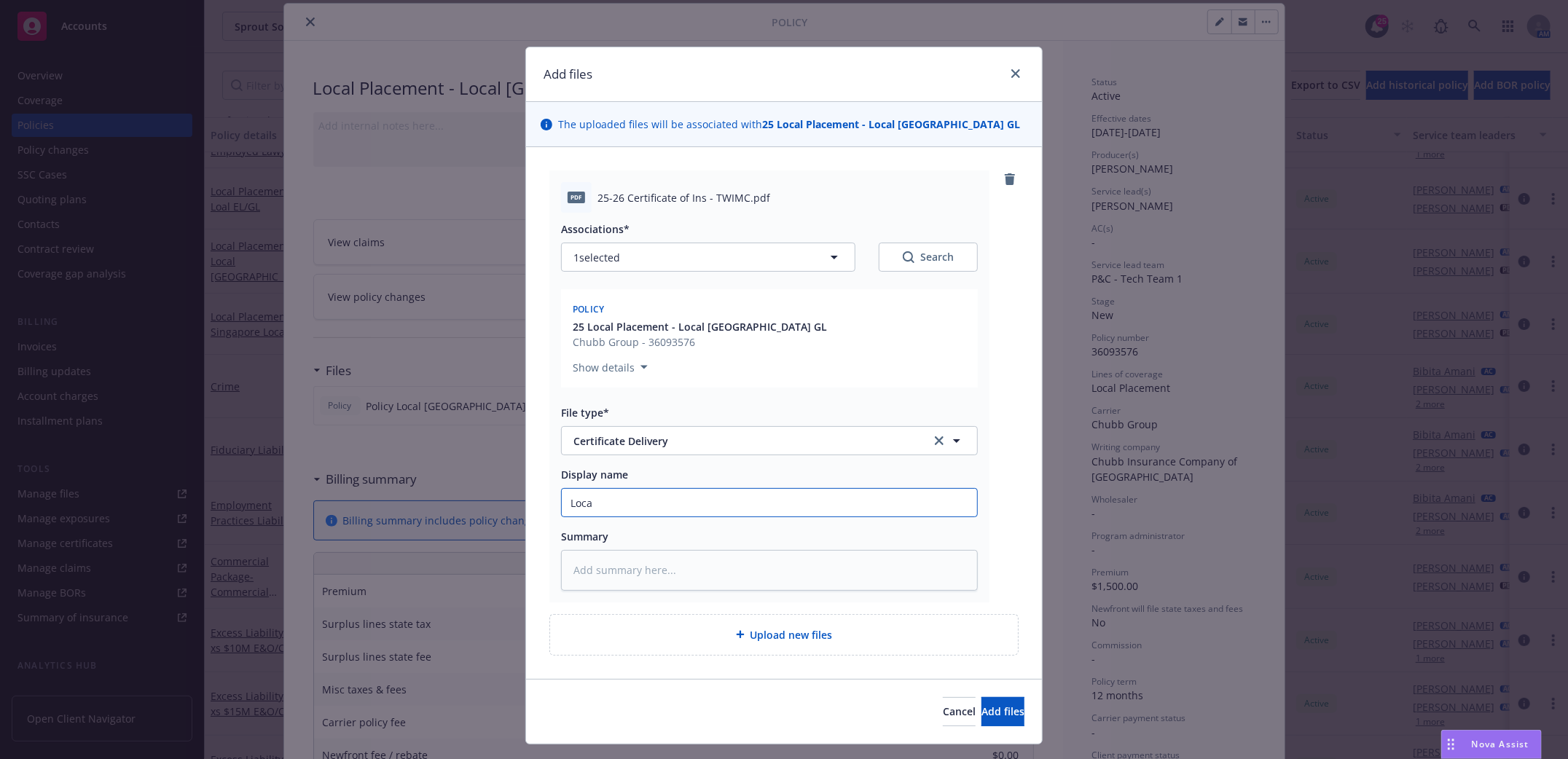
type input "Local"
type textarea "x"
type input "Local C"
type textarea "x"
type input "Local Ca"
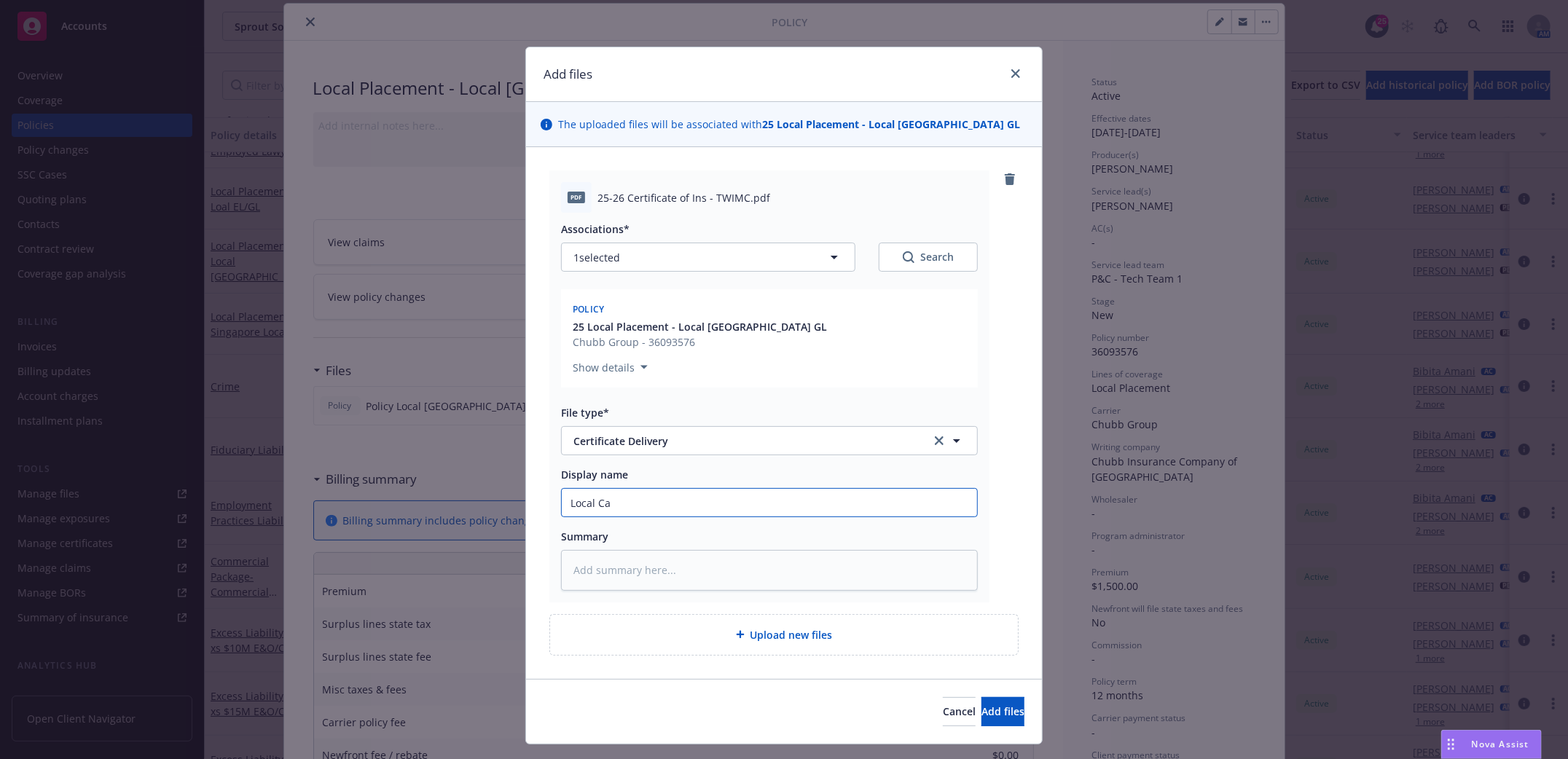
type textarea "x"
type input "Local Can"
type textarea "x"
type input "Local Cana"
type textarea "x"
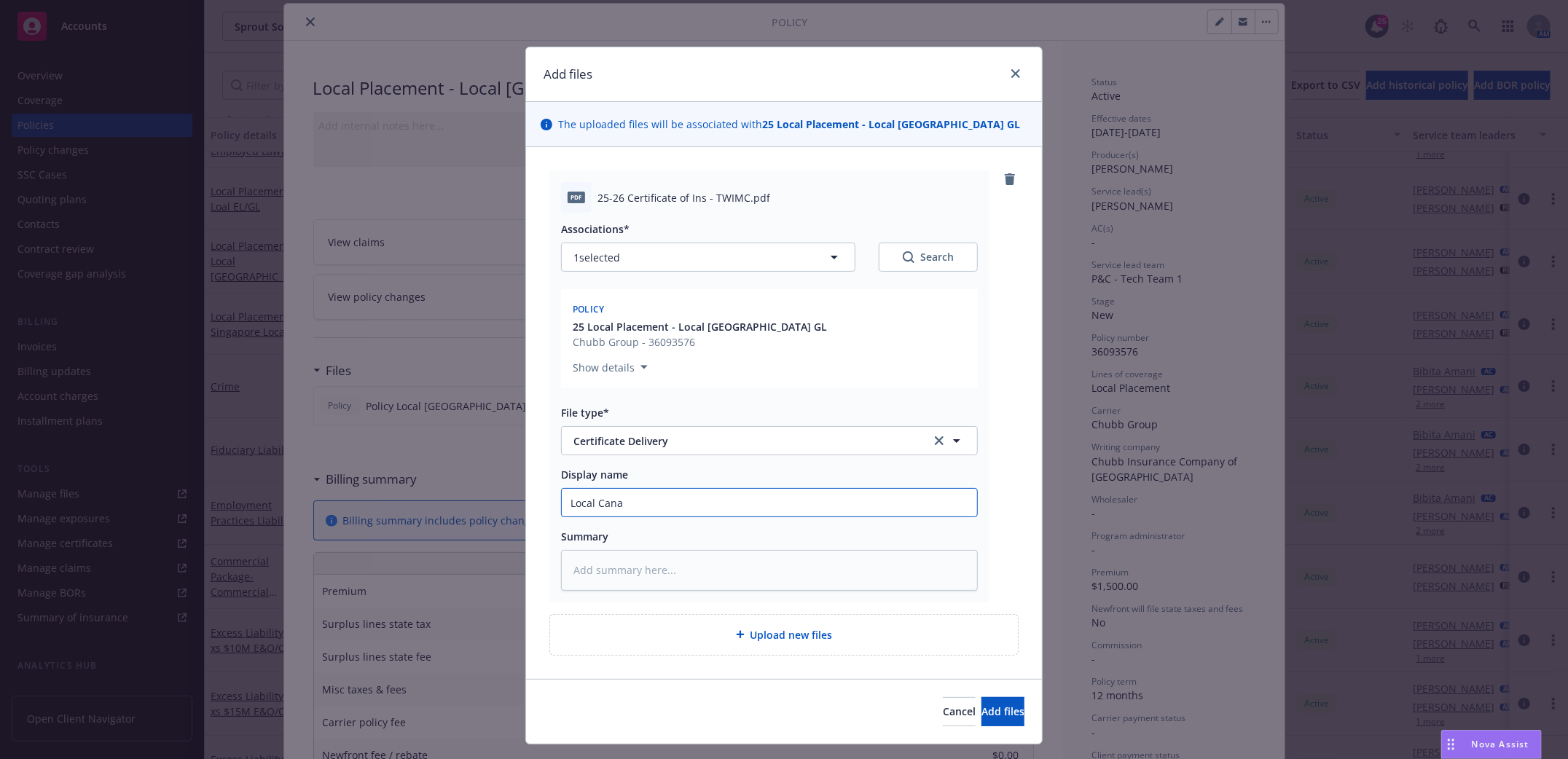
type input "Local Canad"
type textarea "x"
type input "Local [GEOGRAPHIC_DATA]"
type textarea "x"
type input "Local [GEOGRAPHIC_DATA]"
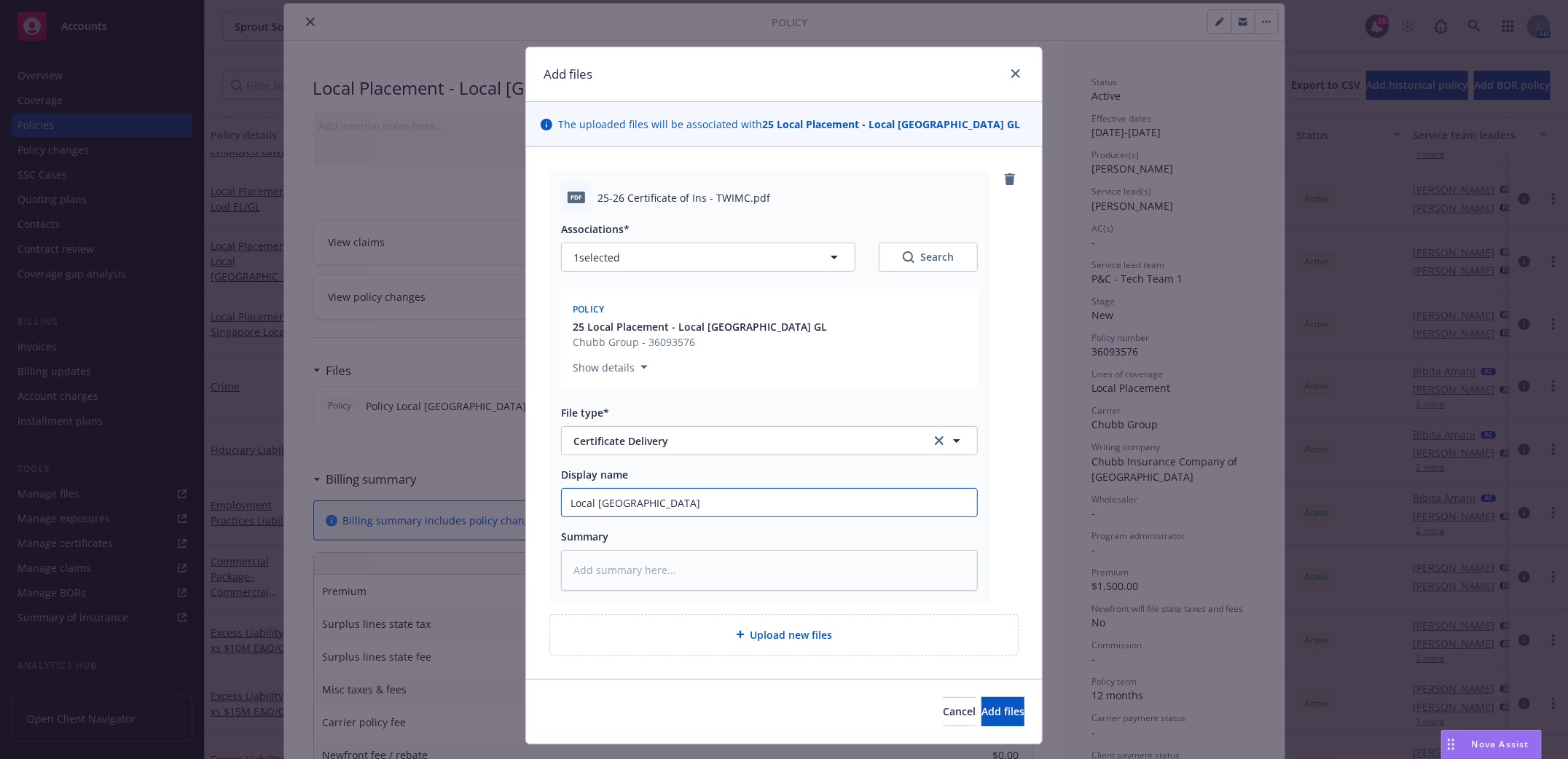
type textarea "x"
type input "Local [GEOGRAPHIC_DATA] G"
type textarea "x"
type input "Local [GEOGRAPHIC_DATA] GL"
type textarea "x"
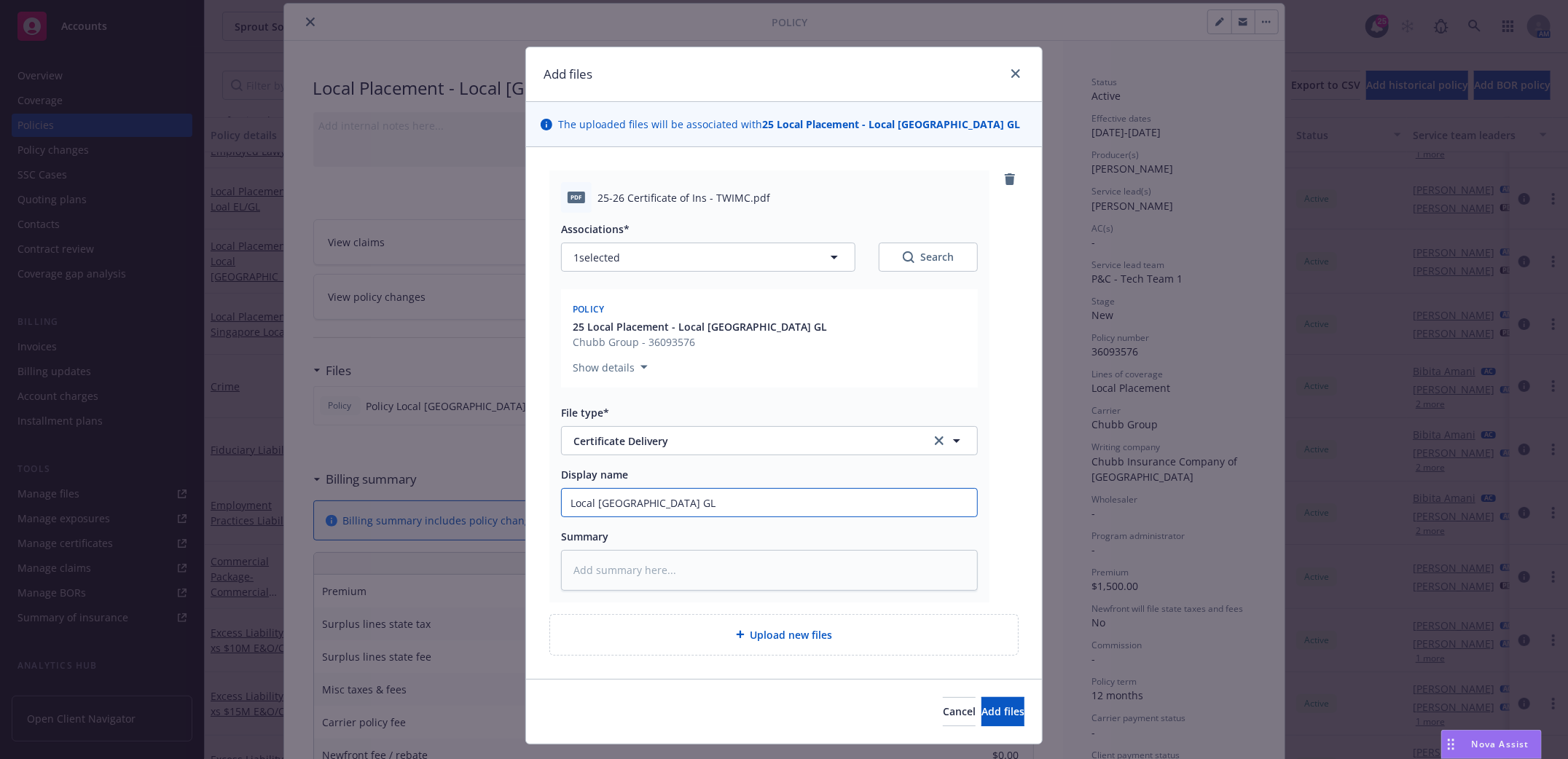
type input "Local [GEOGRAPHIC_DATA] GL"
type textarea "x"
type input "Local [GEOGRAPHIC_DATA] GL C"
type textarea "x"
type input "Local [GEOGRAPHIC_DATA] GL Ce"
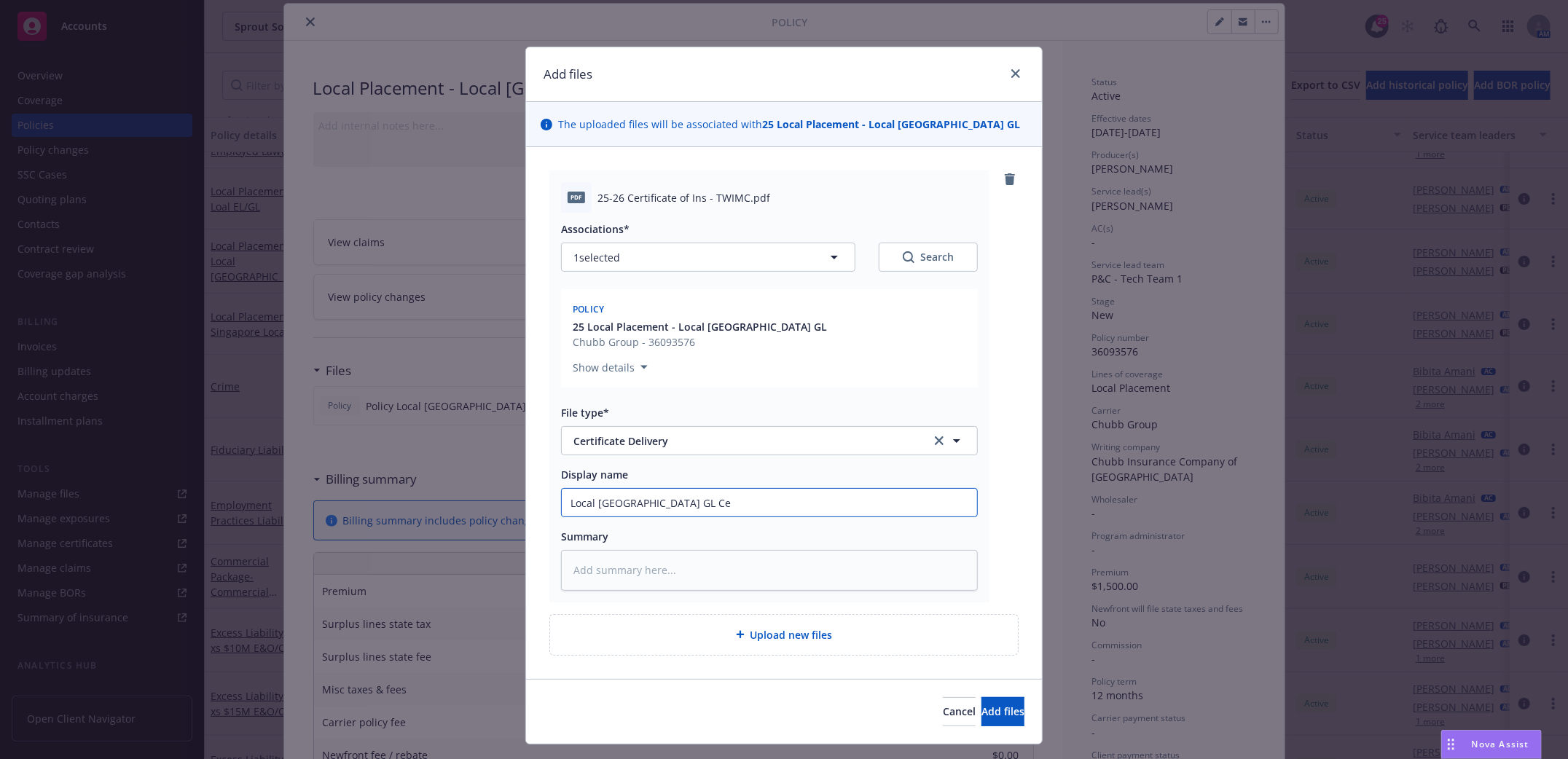
type textarea "x"
type input "Local [GEOGRAPHIC_DATA] GL Cer"
type textarea "x"
type input "Local [GEOGRAPHIC_DATA] GL Cert"
type textarea "x"
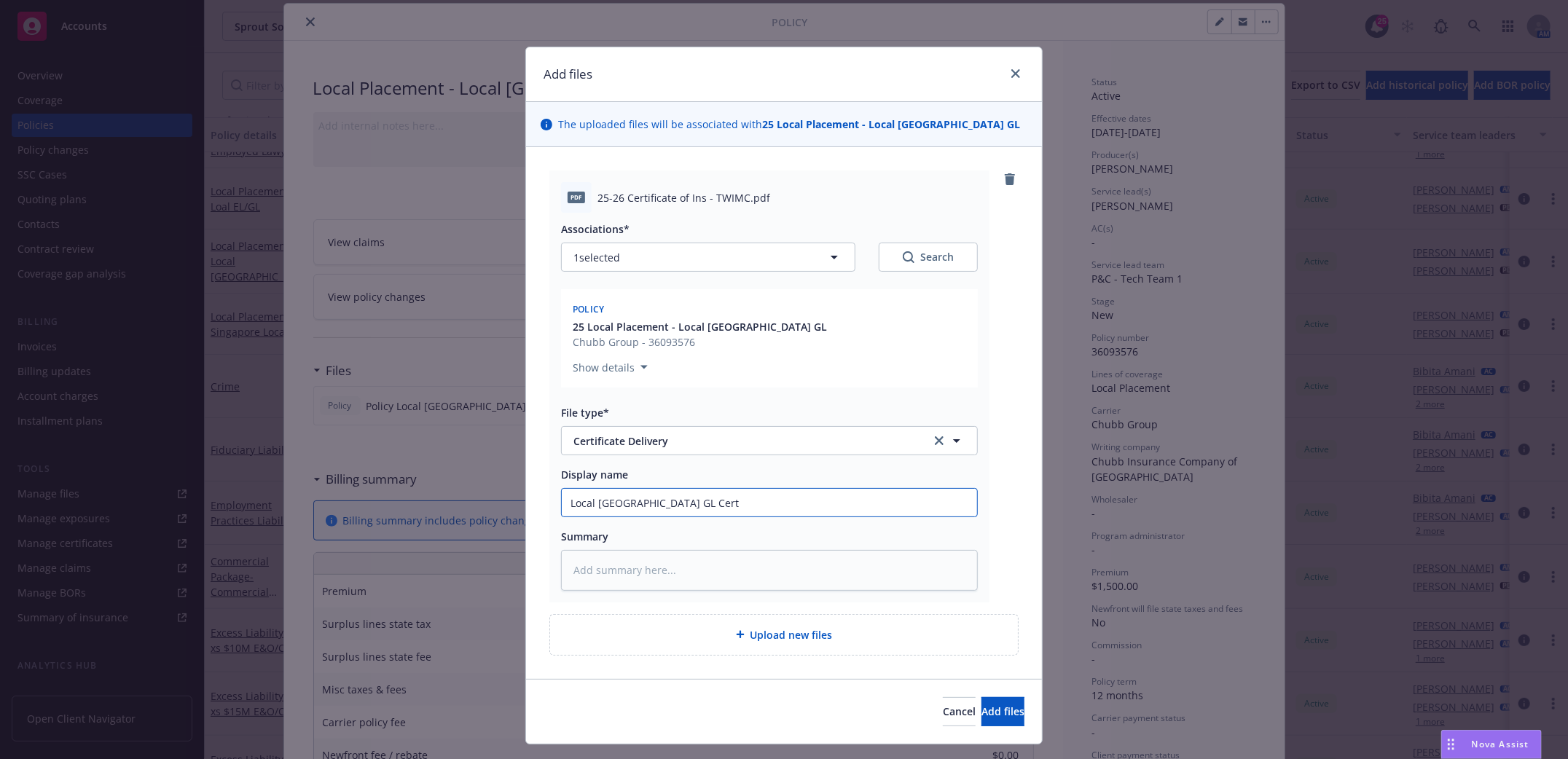
type input "Local [GEOGRAPHIC_DATA] GL Certi"
type textarea "x"
type input "Local [GEOGRAPHIC_DATA] GL Certif"
type textarea "x"
type input "Local [GEOGRAPHIC_DATA] GL Certifi"
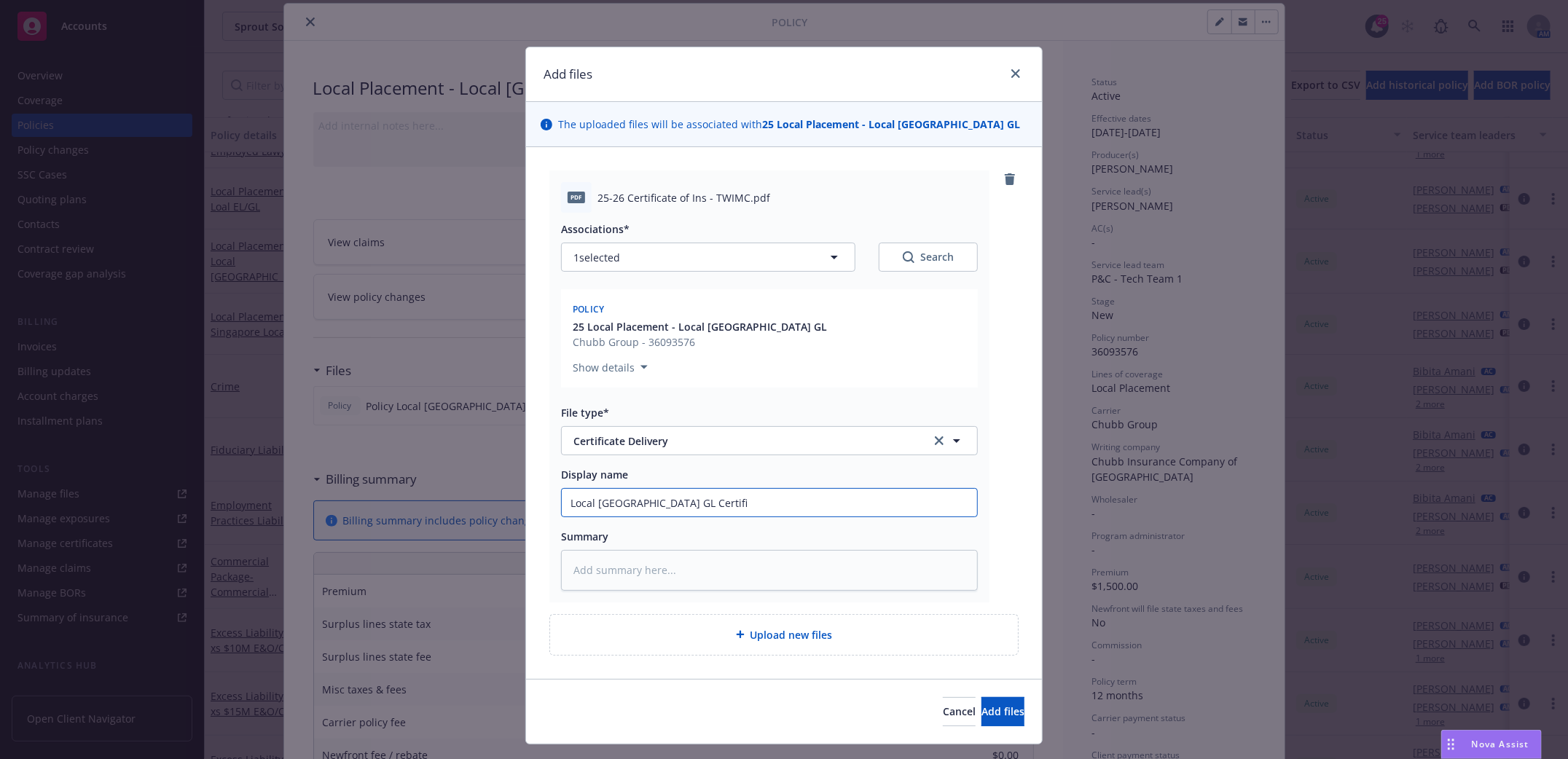
type textarea "x"
type input "Local [GEOGRAPHIC_DATA] GL Certific"
type textarea "x"
type input "Local [GEOGRAPHIC_DATA] GL Certificat"
type textarea "x"
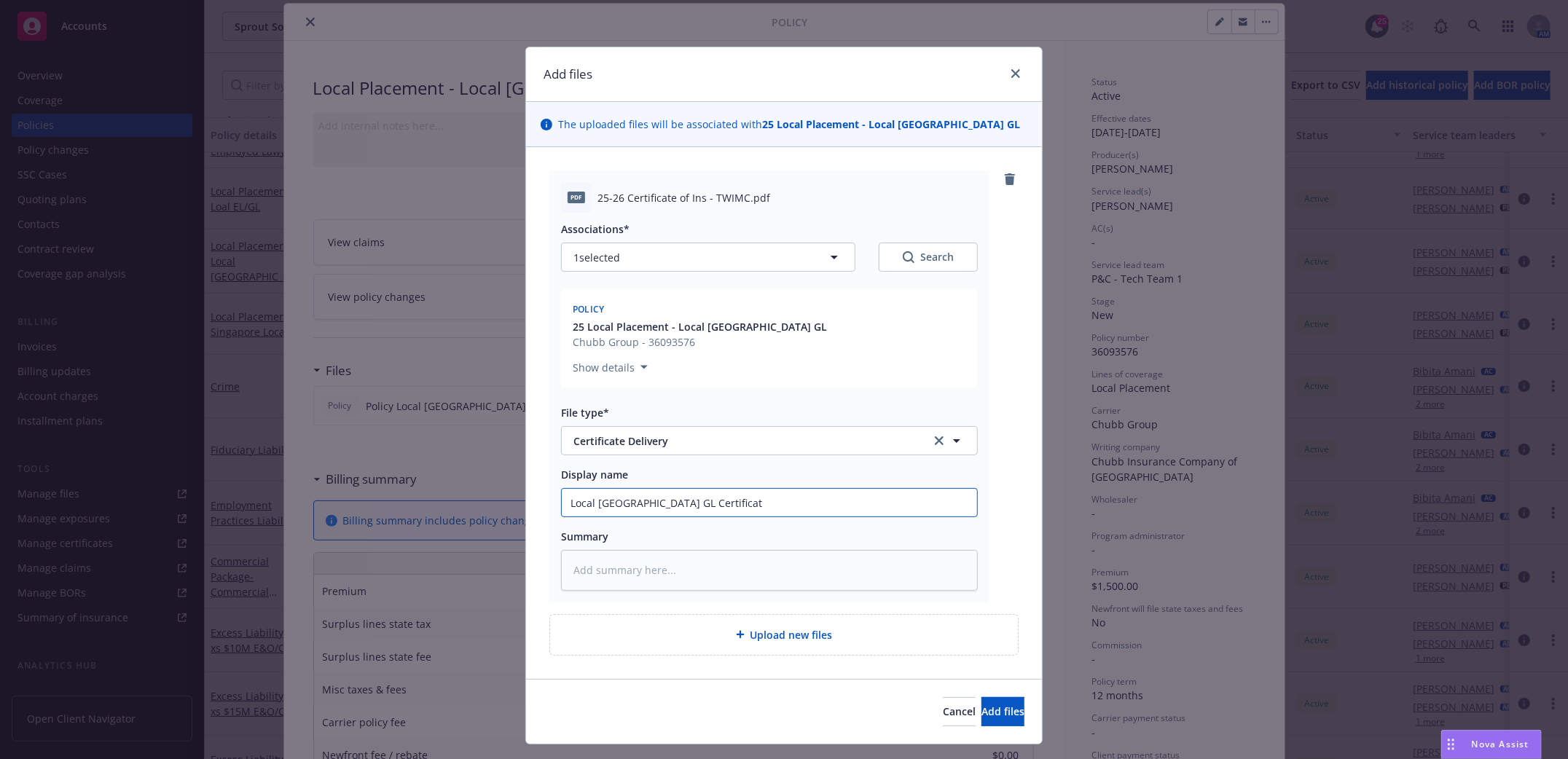
type input "Local Canada GL Certificate"
type textarea "x"
type input "Local Canada GL Certificate"
type textarea "x"
type input "Local Canada GL Certificate 2"
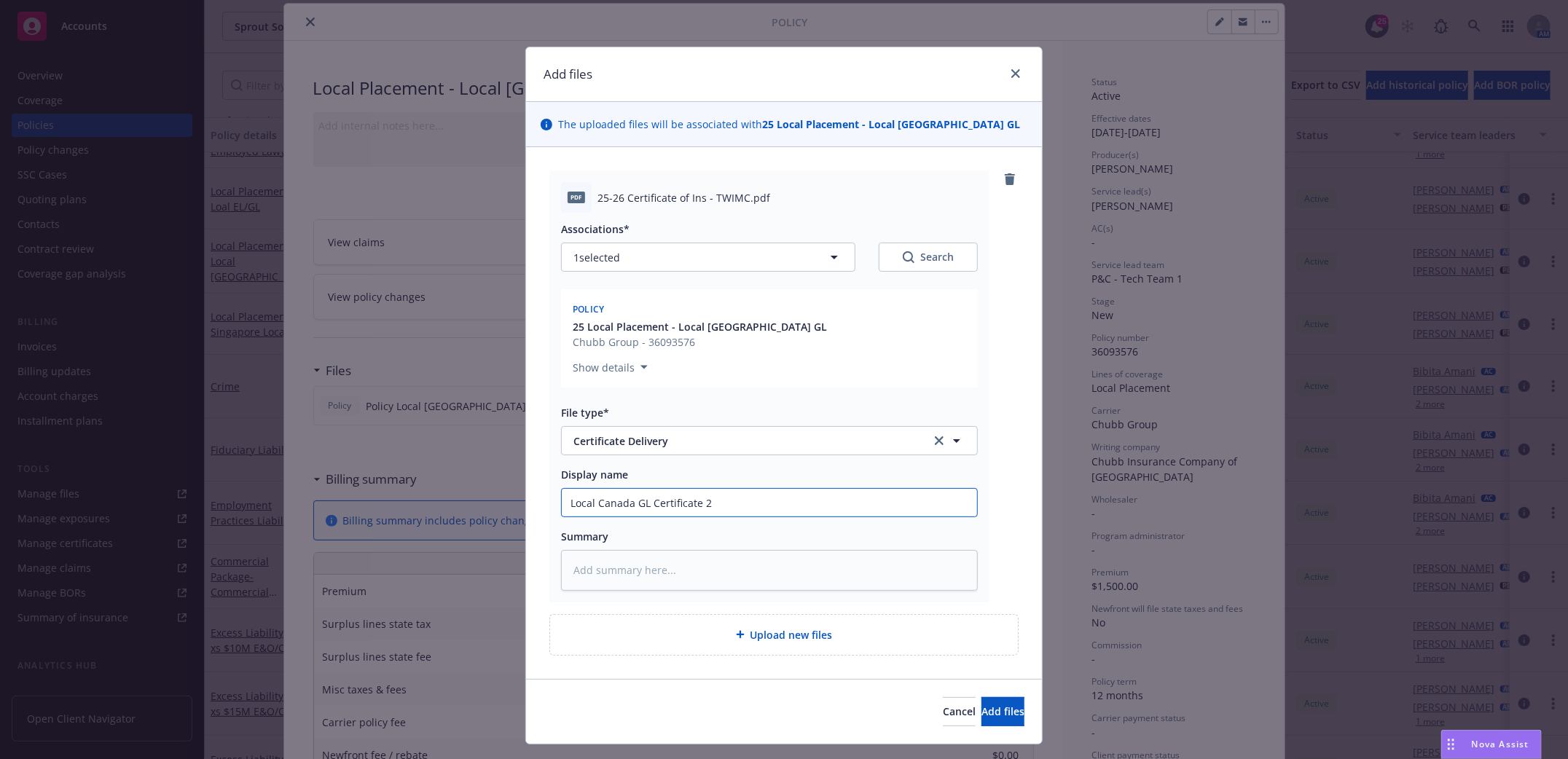
type textarea "x"
type input "Local Canada GL Certificate 20"
type textarea "x"
type input "Local Canada GL Certificate 202"
type textarea "x"
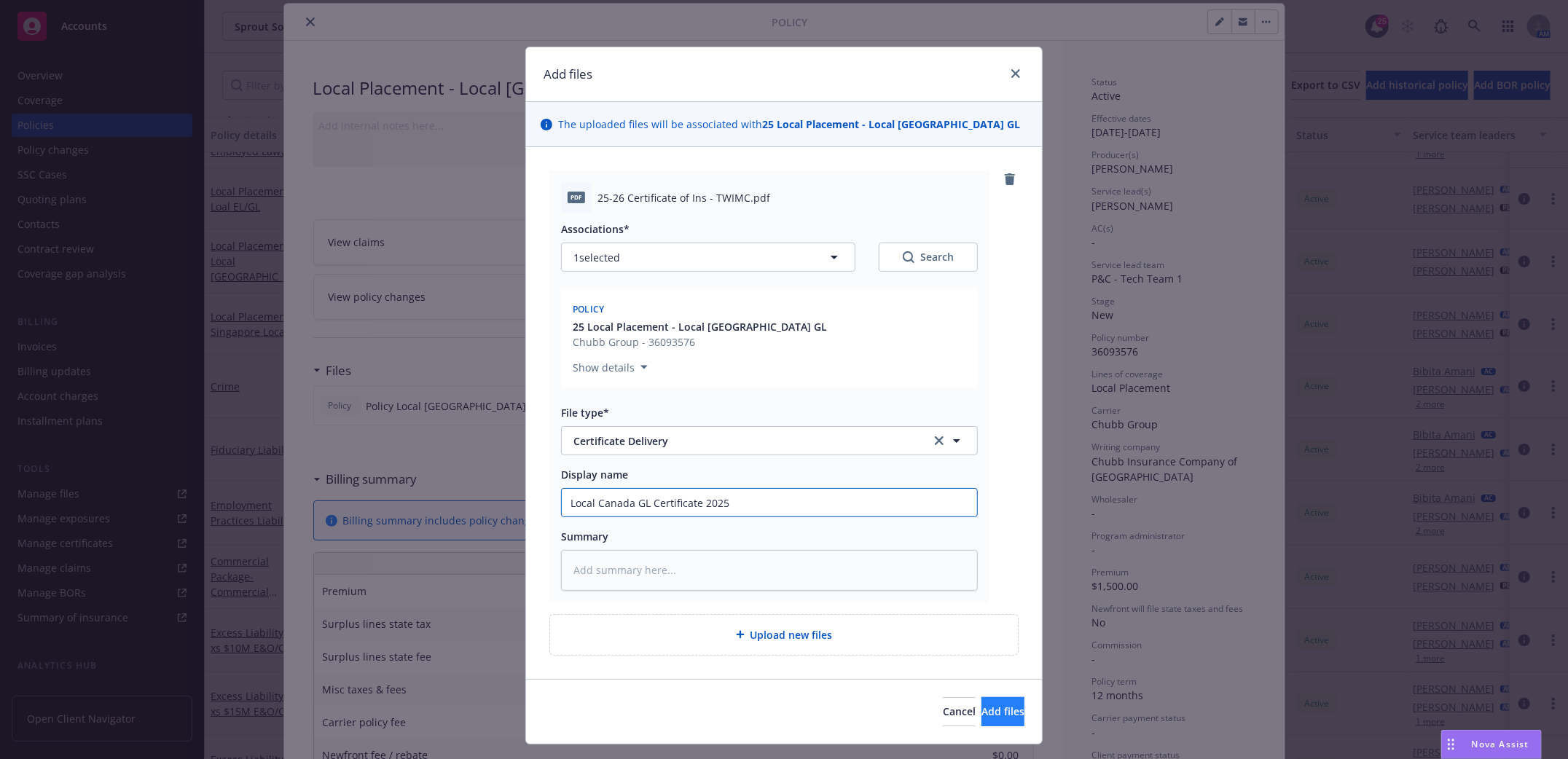
type input "Local Canada GL Certificate 2025"
click at [984, 706] on span "Add files" at bounding box center [1002, 712] width 43 height 14
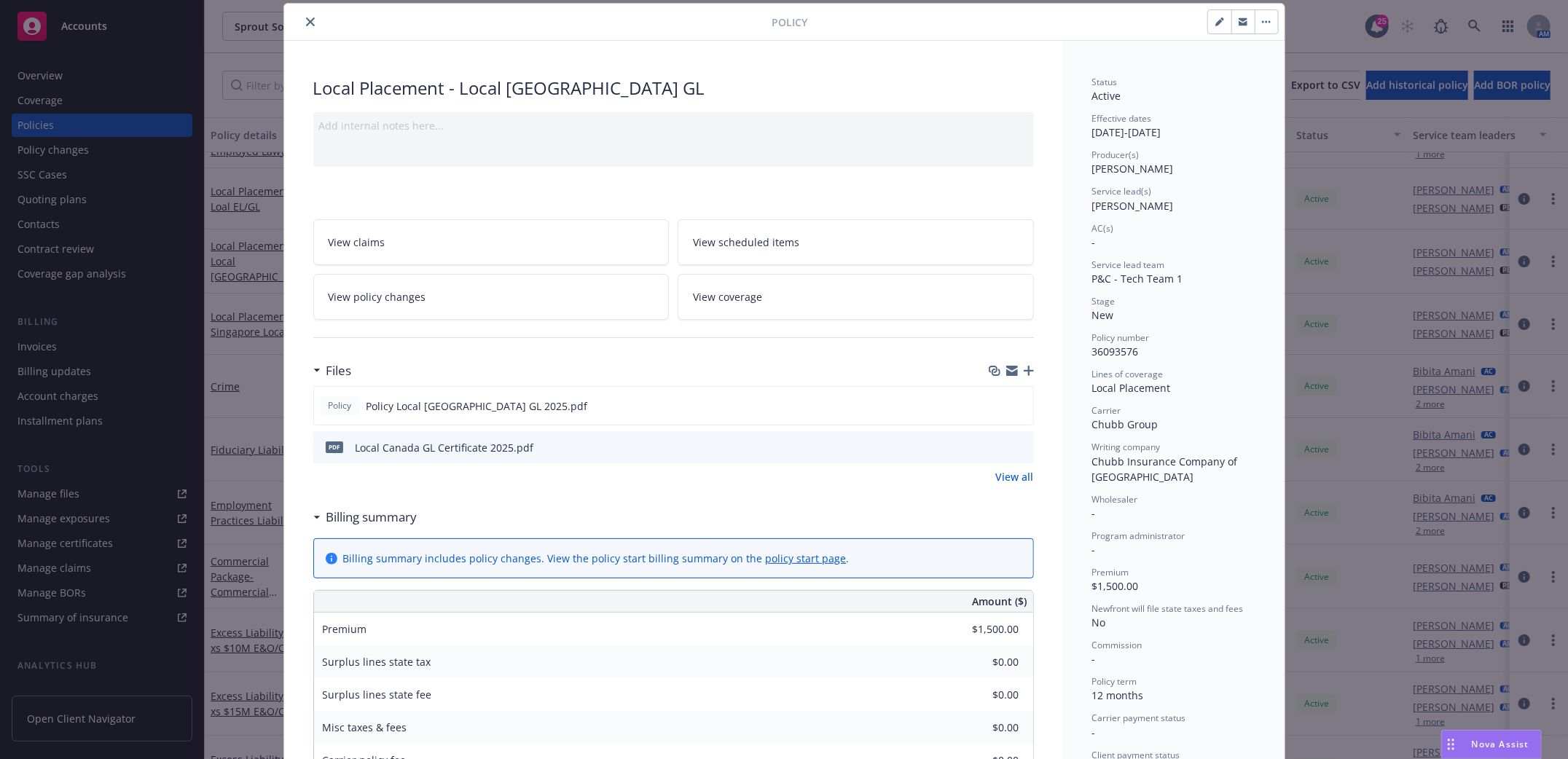
click at [306, 25] on icon "close" at bounding box center [310, 21] width 9 height 9
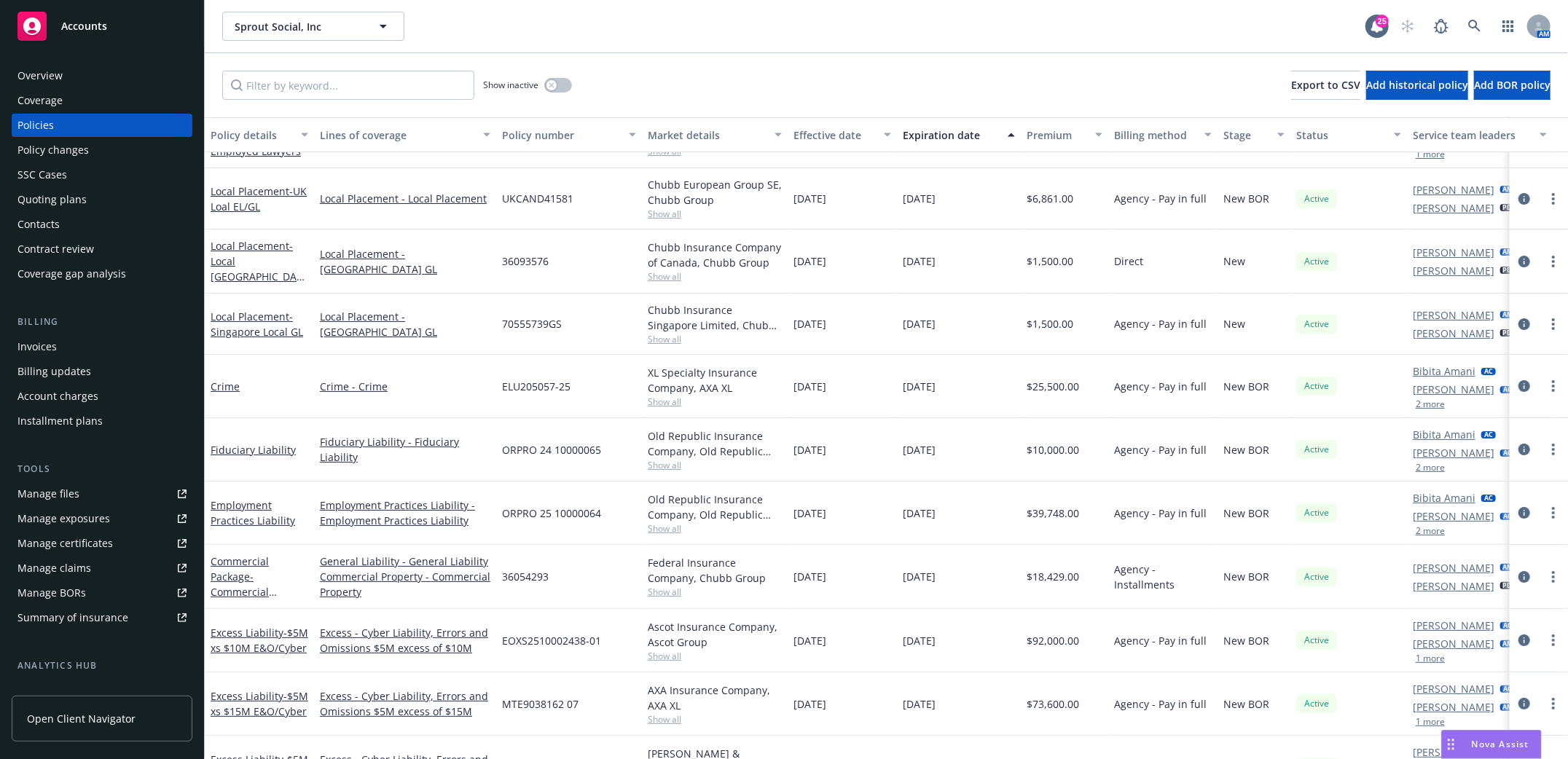
click at [38, 229] on div "Contacts" at bounding box center [39, 224] width 43 height 23
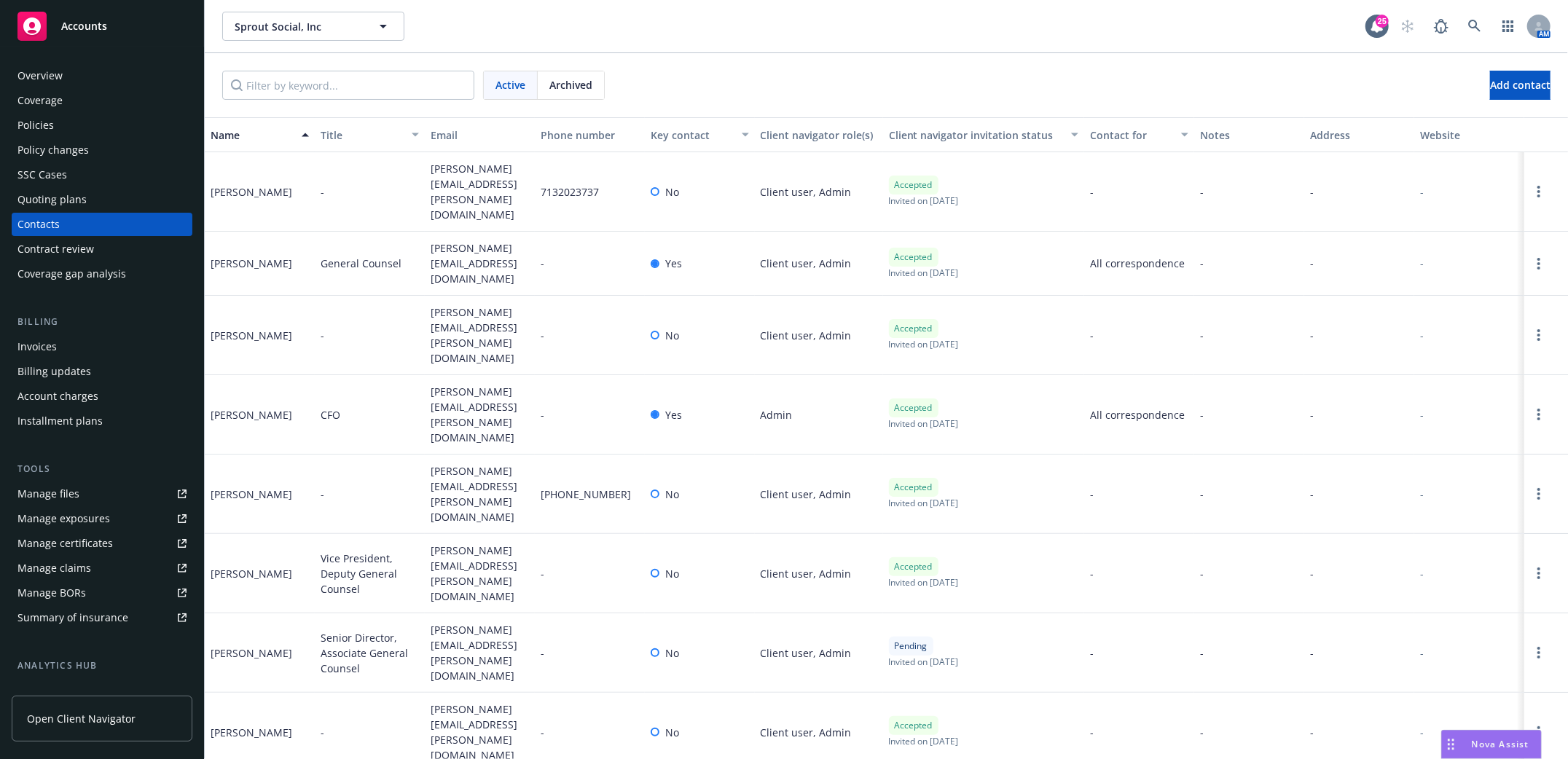
click at [34, 123] on div "Policies" at bounding box center [36, 126] width 37 height 23
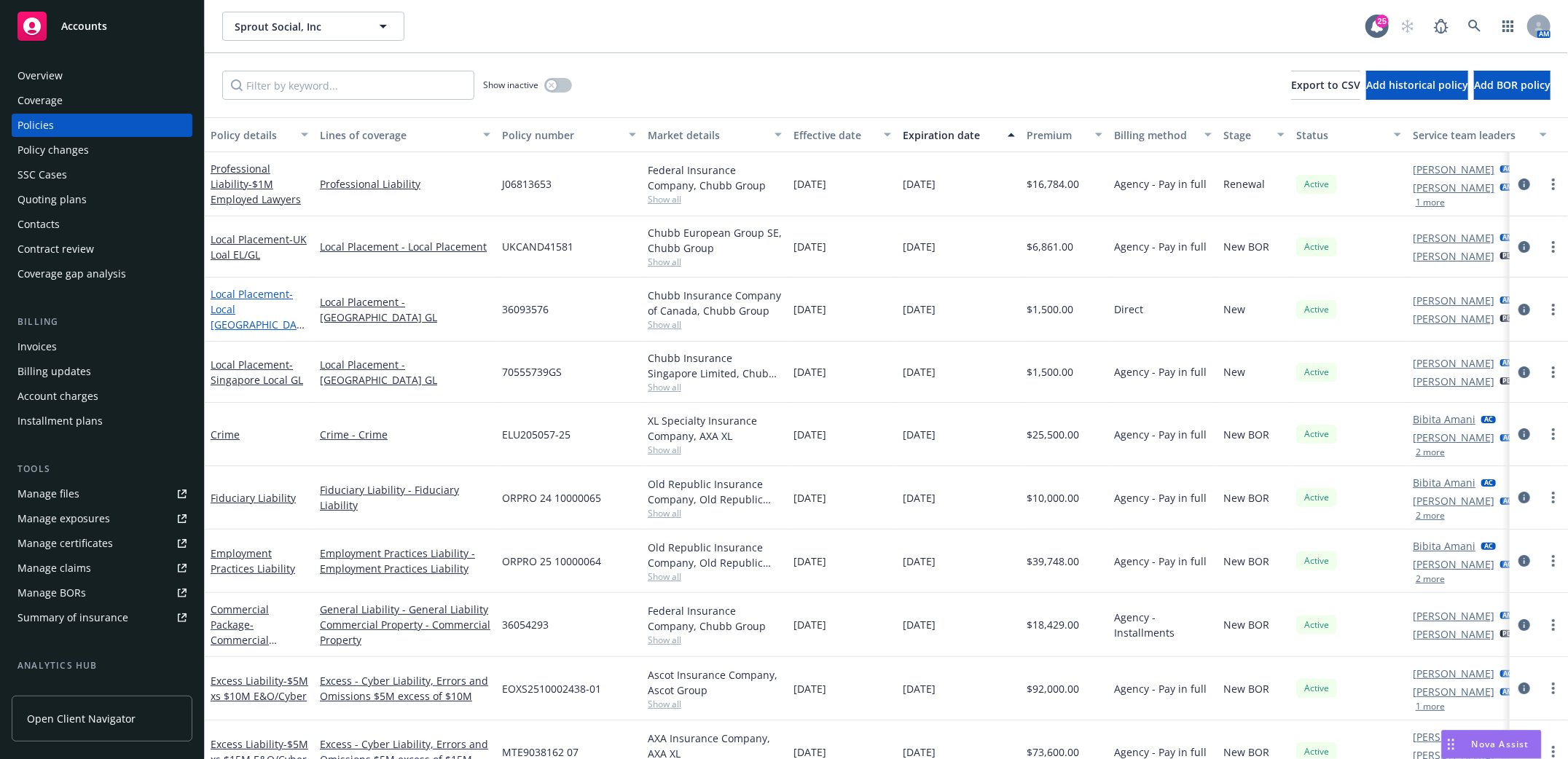
click at [254, 296] on link "Local Placement - Local [GEOGRAPHIC_DATA] GL" at bounding box center [256, 317] width 92 height 60
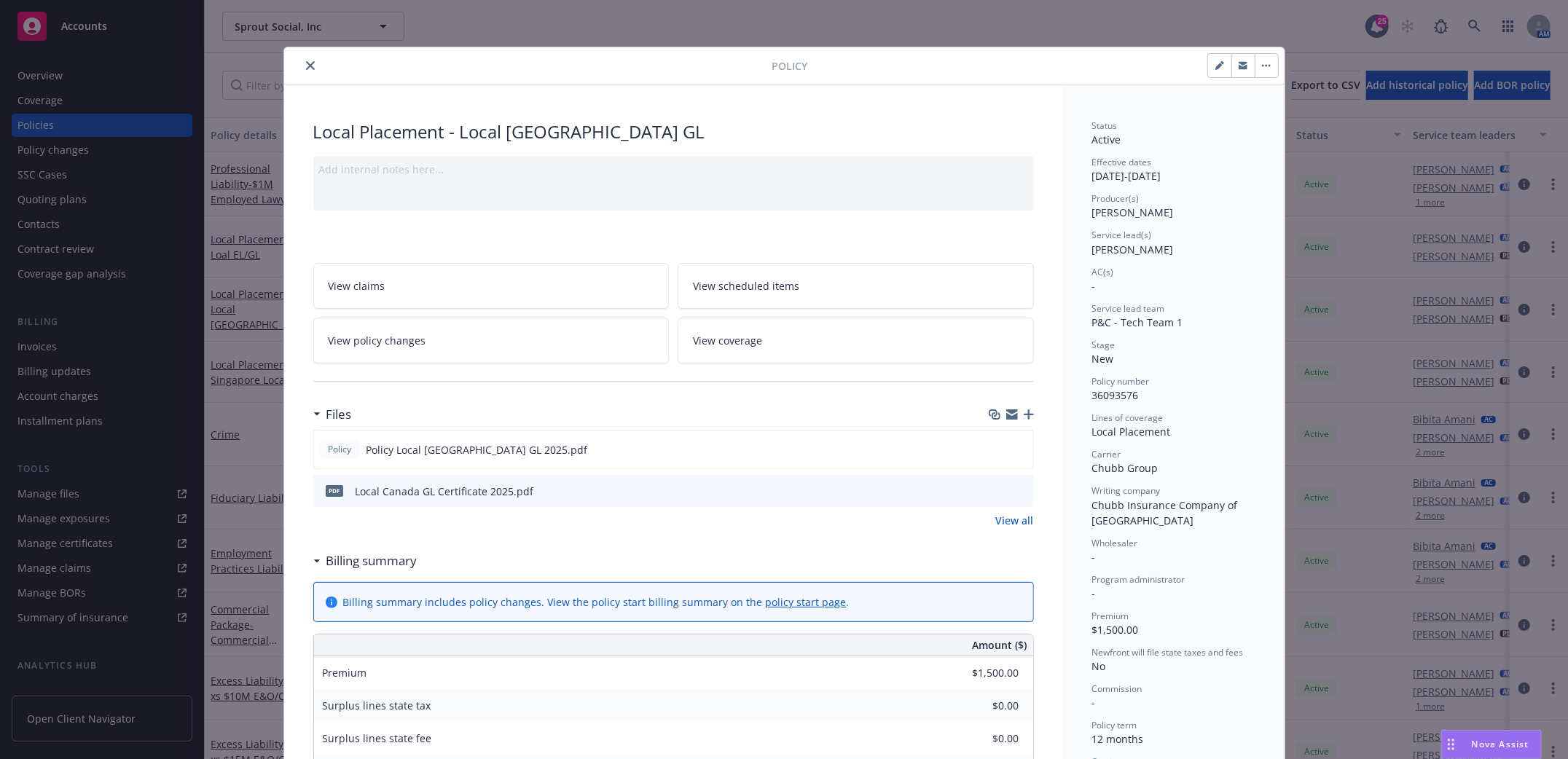
scroll to position [44, 0]
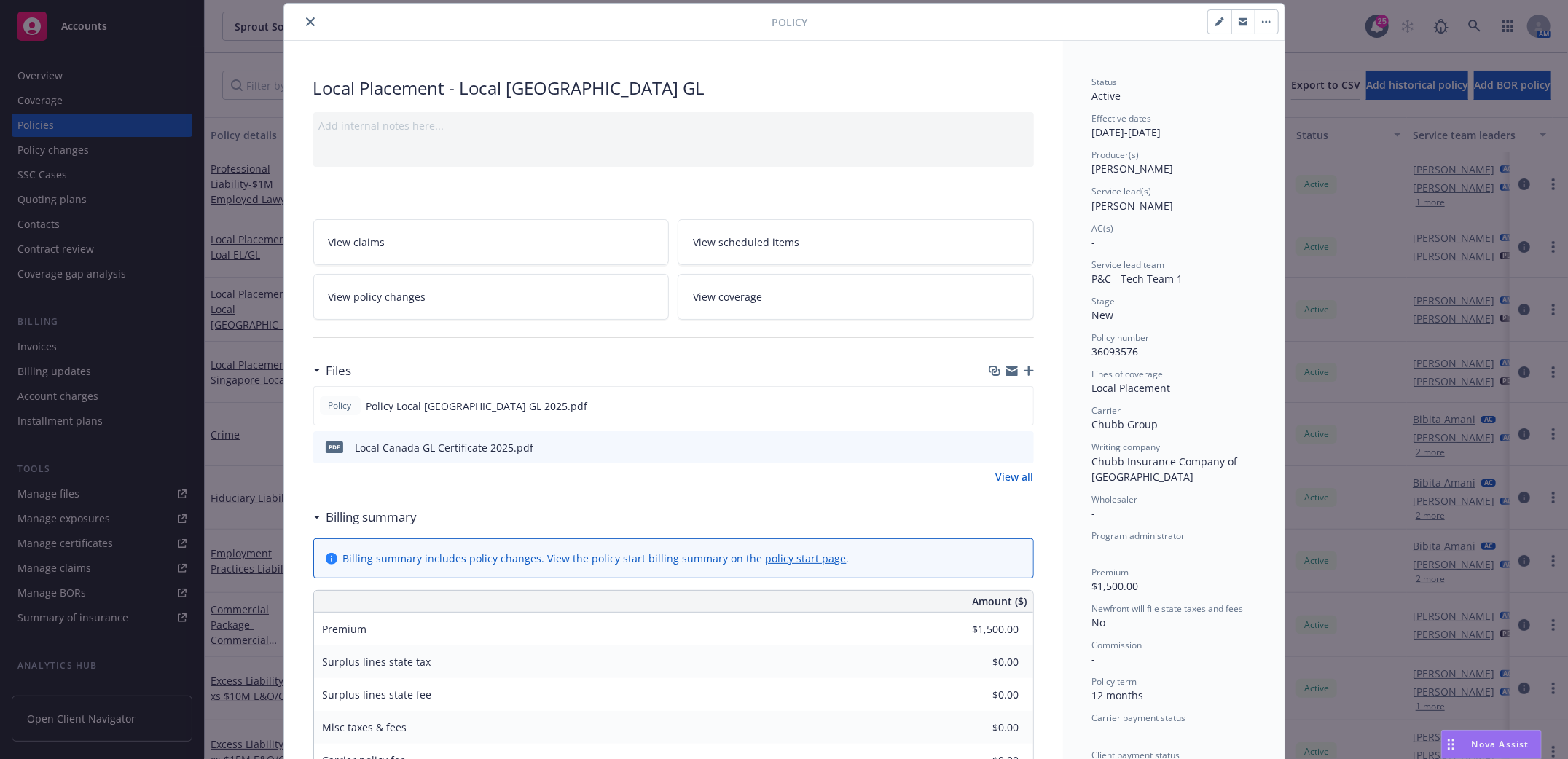
click at [1024, 372] on icon "button" at bounding box center [1029, 370] width 11 height 11
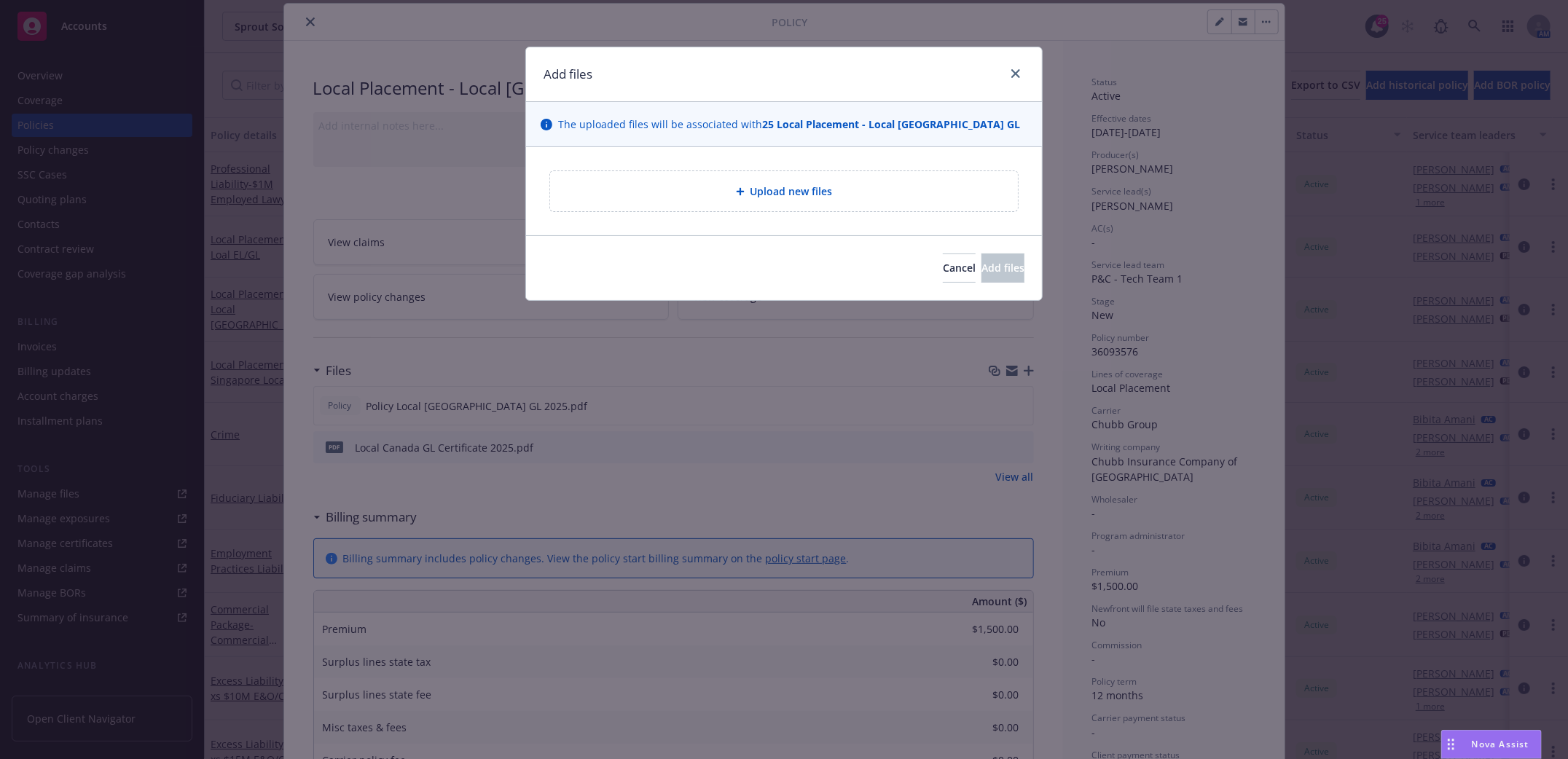
type textarea "x"
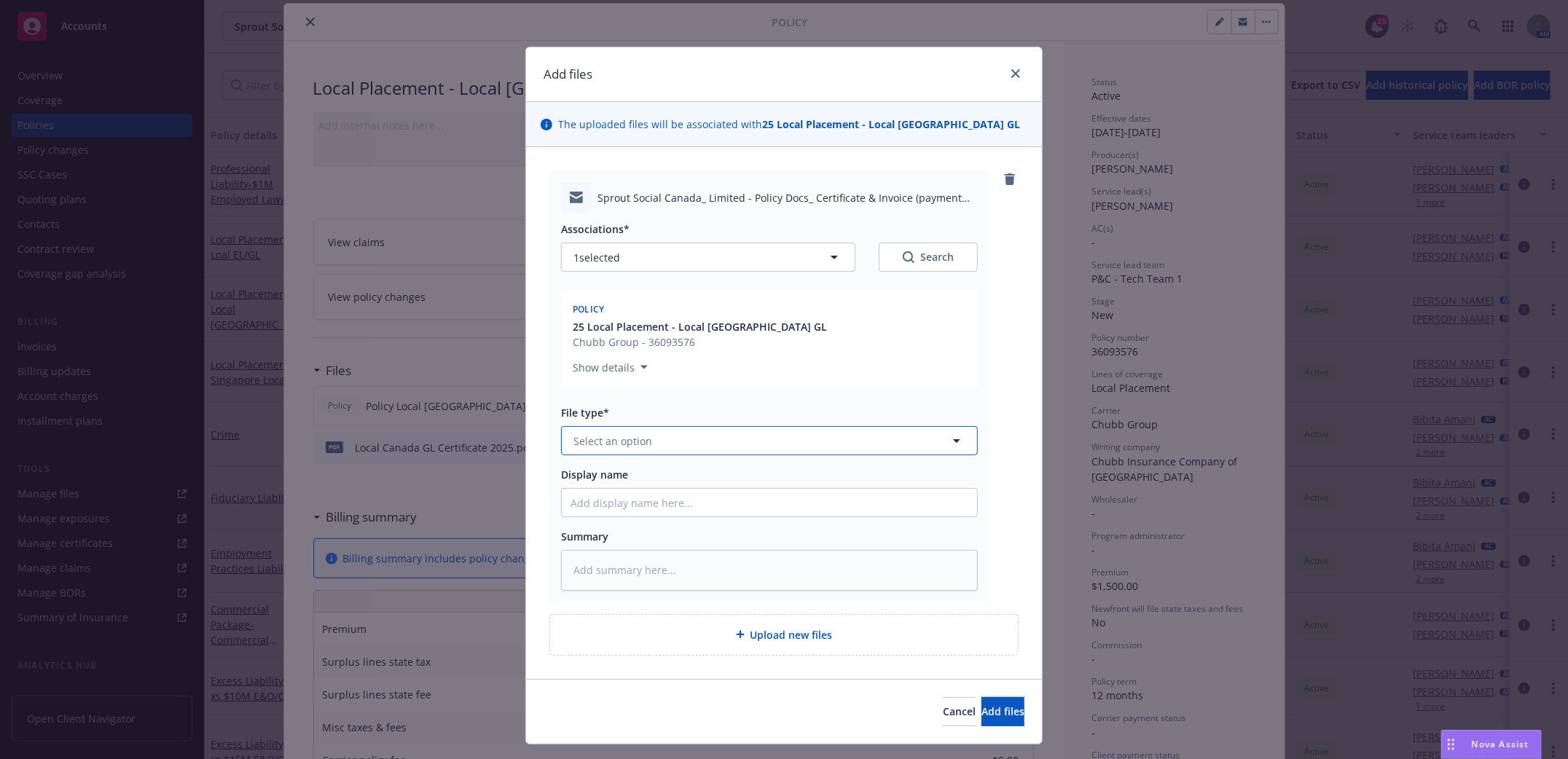
click at [948, 442] on icon "button" at bounding box center [957, 441] width 17 height 17
type input "email"
click at [770, 485] on div "Email" at bounding box center [769, 482] width 398 height 21
click at [682, 510] on input "Display name" at bounding box center [769, 503] width 416 height 28
type textarea "x"
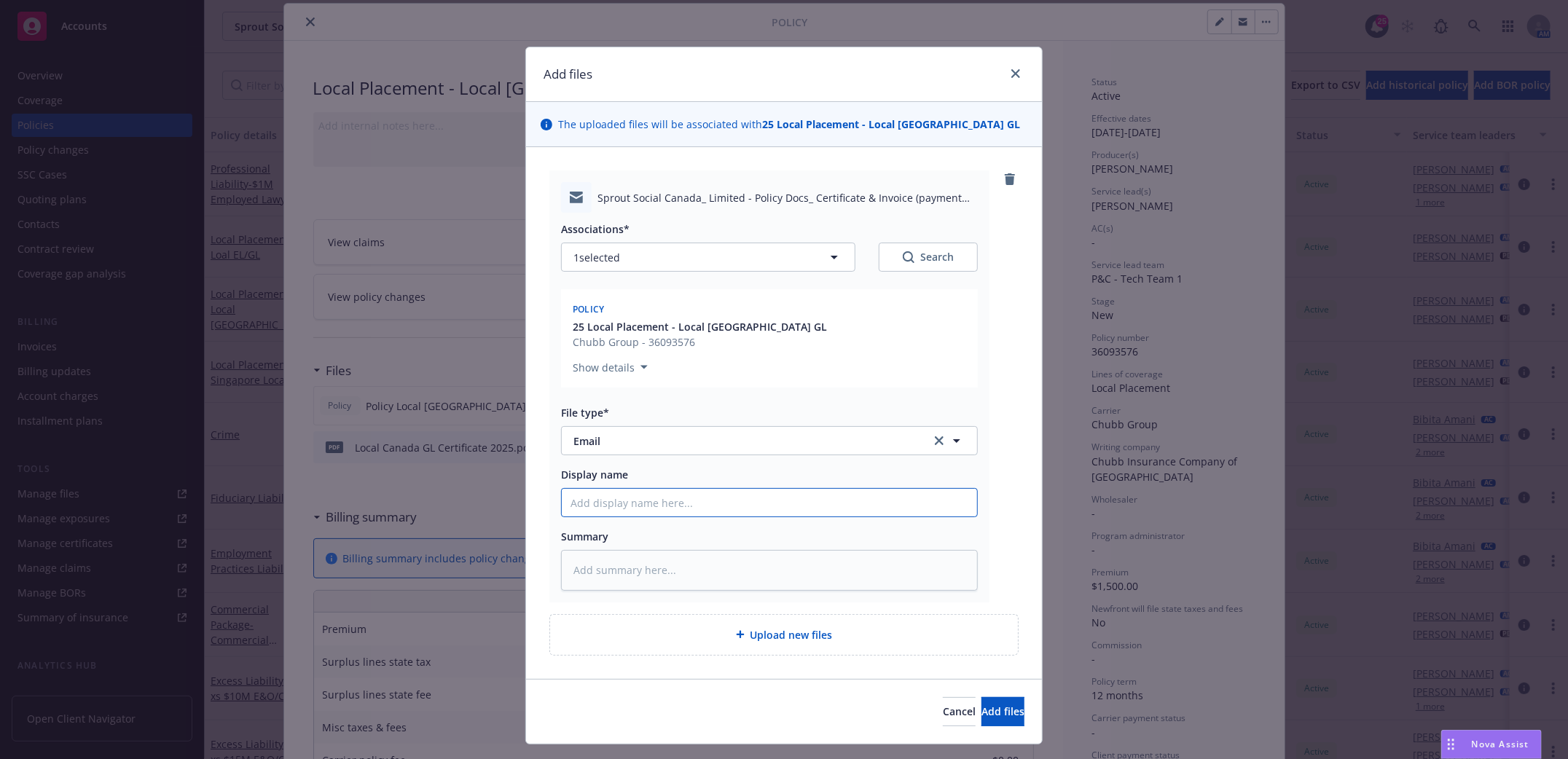
type input "C"
type textarea "x"
type input "Ca"
type textarea "x"
type input "Can"
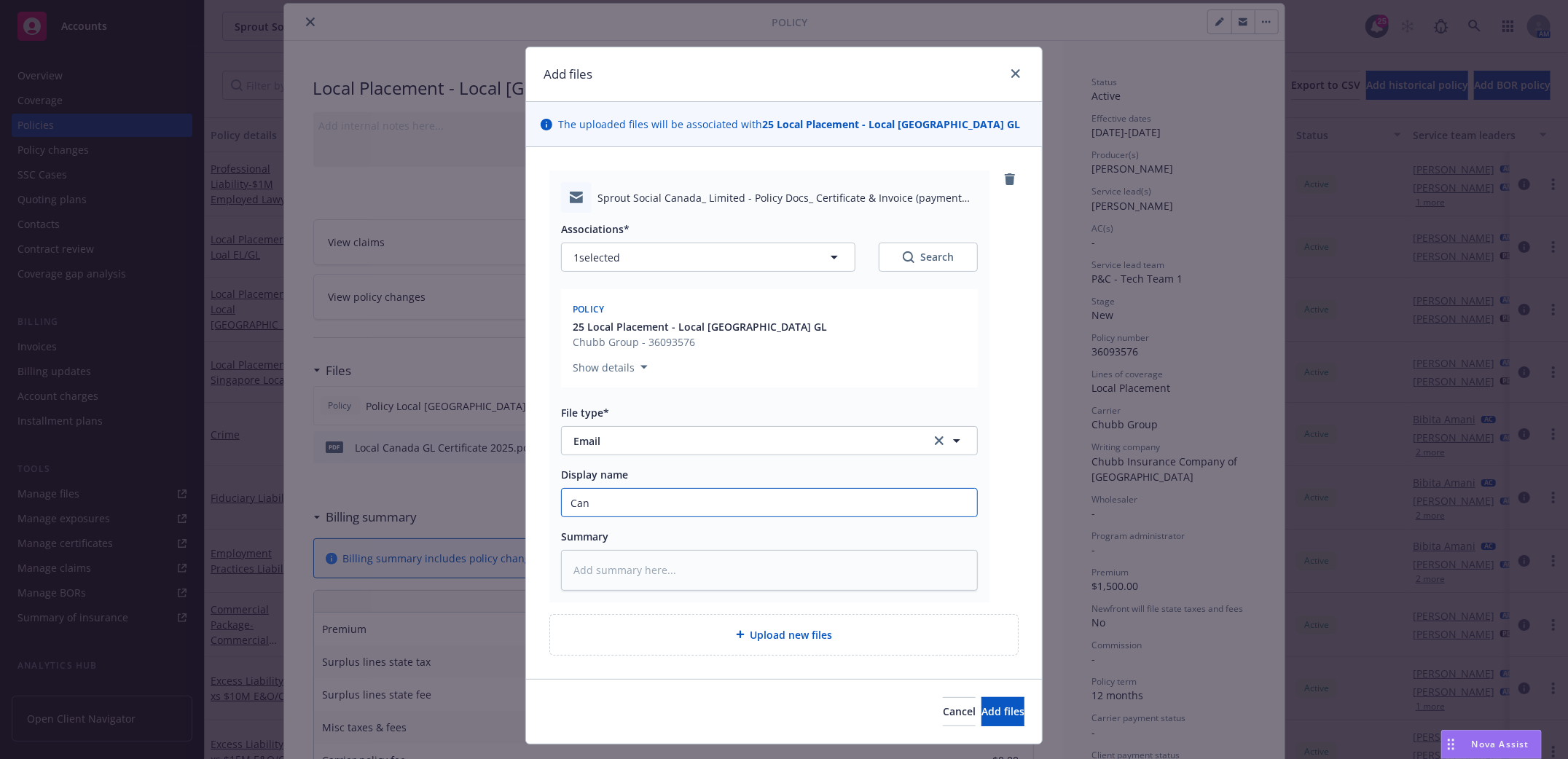
type textarea "x"
type input "Cana"
type textarea "x"
type input "Canad"
type textarea "x"
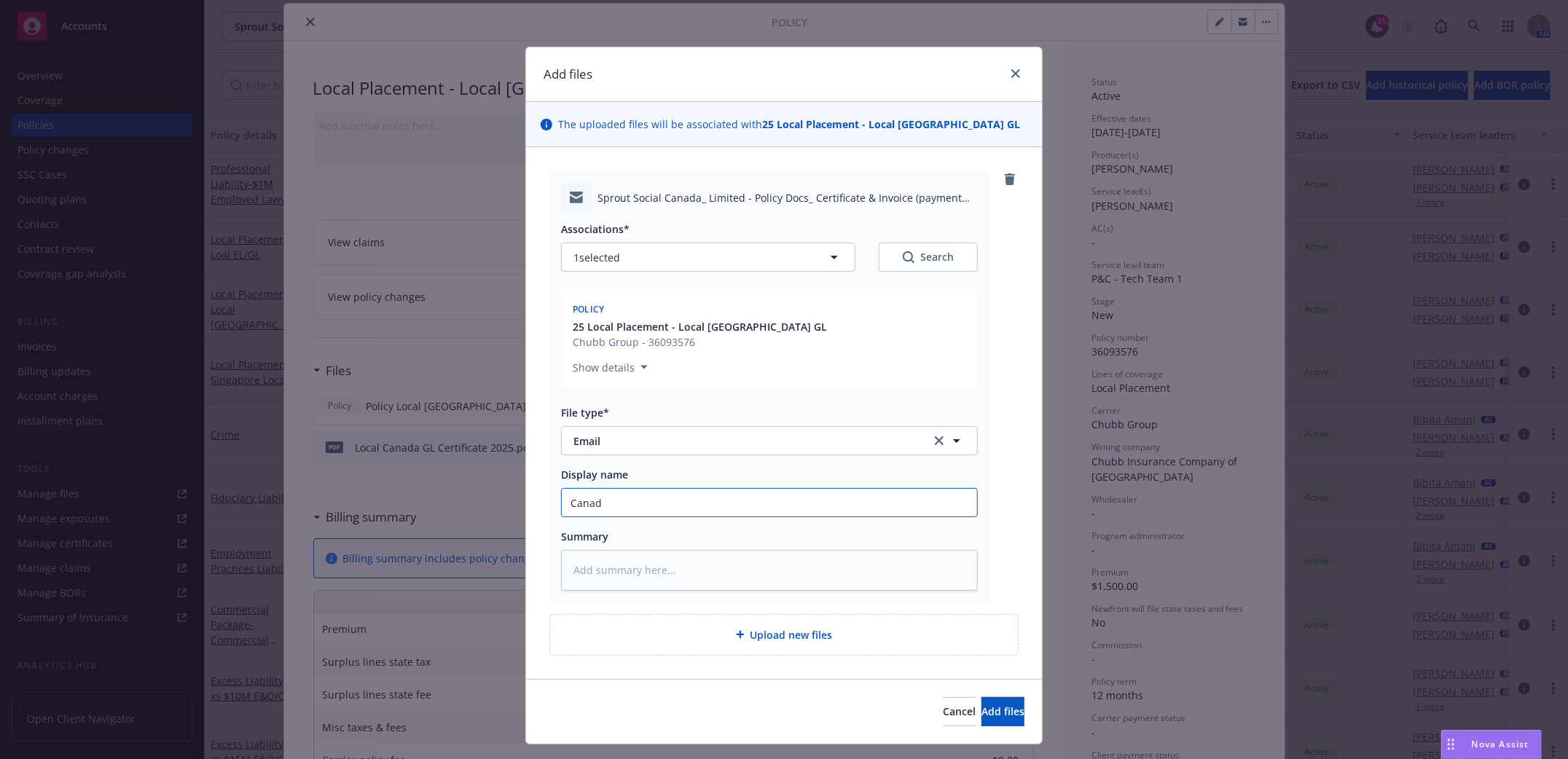
type input "[GEOGRAPHIC_DATA]"
type textarea "x"
type input "[GEOGRAPHIC_DATA]"
type textarea "x"
type input "Canada p"
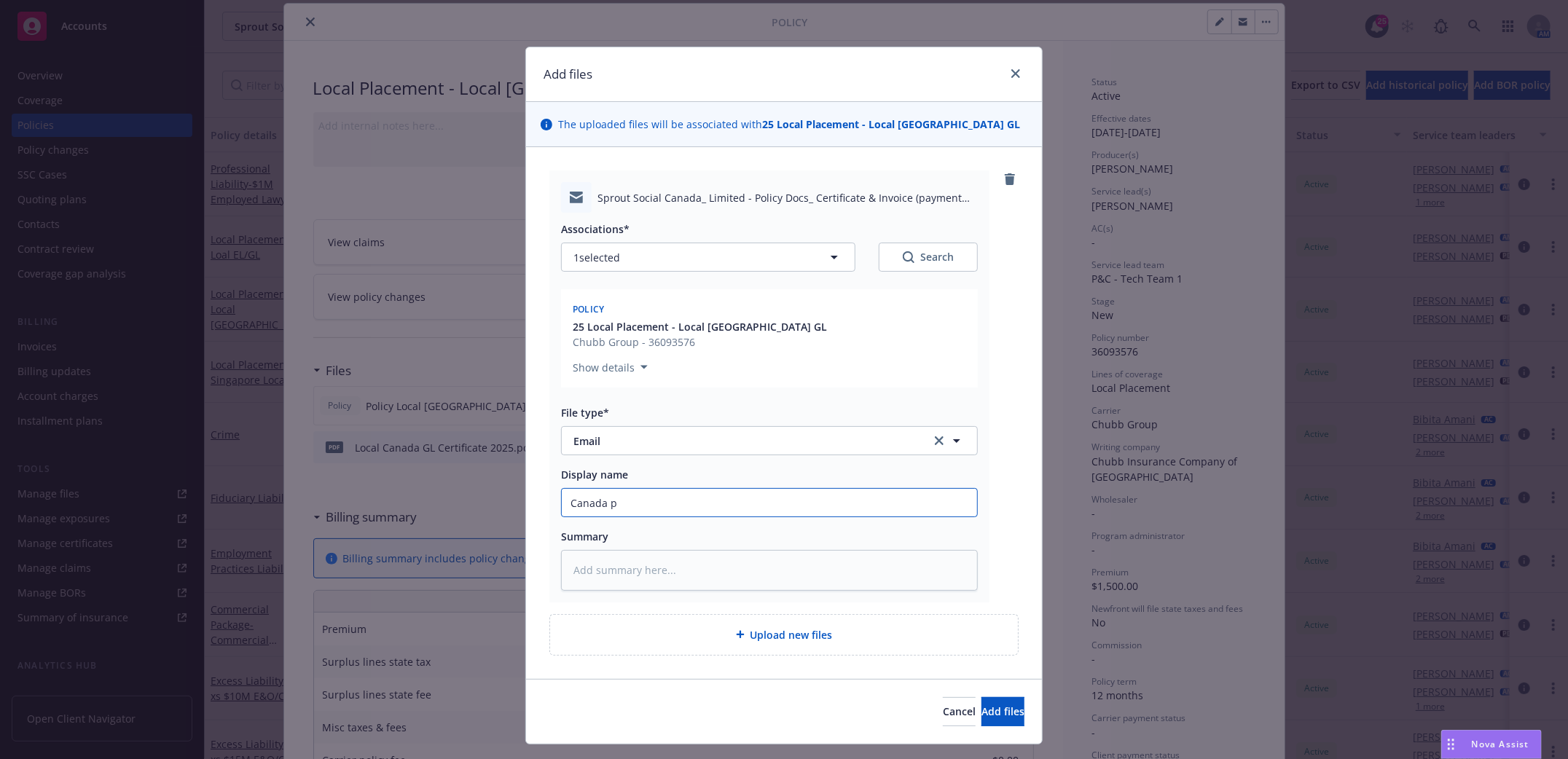
type textarea "x"
type input "Canada po"
type textarea "x"
type input "Canada pol"
type textarea "x"
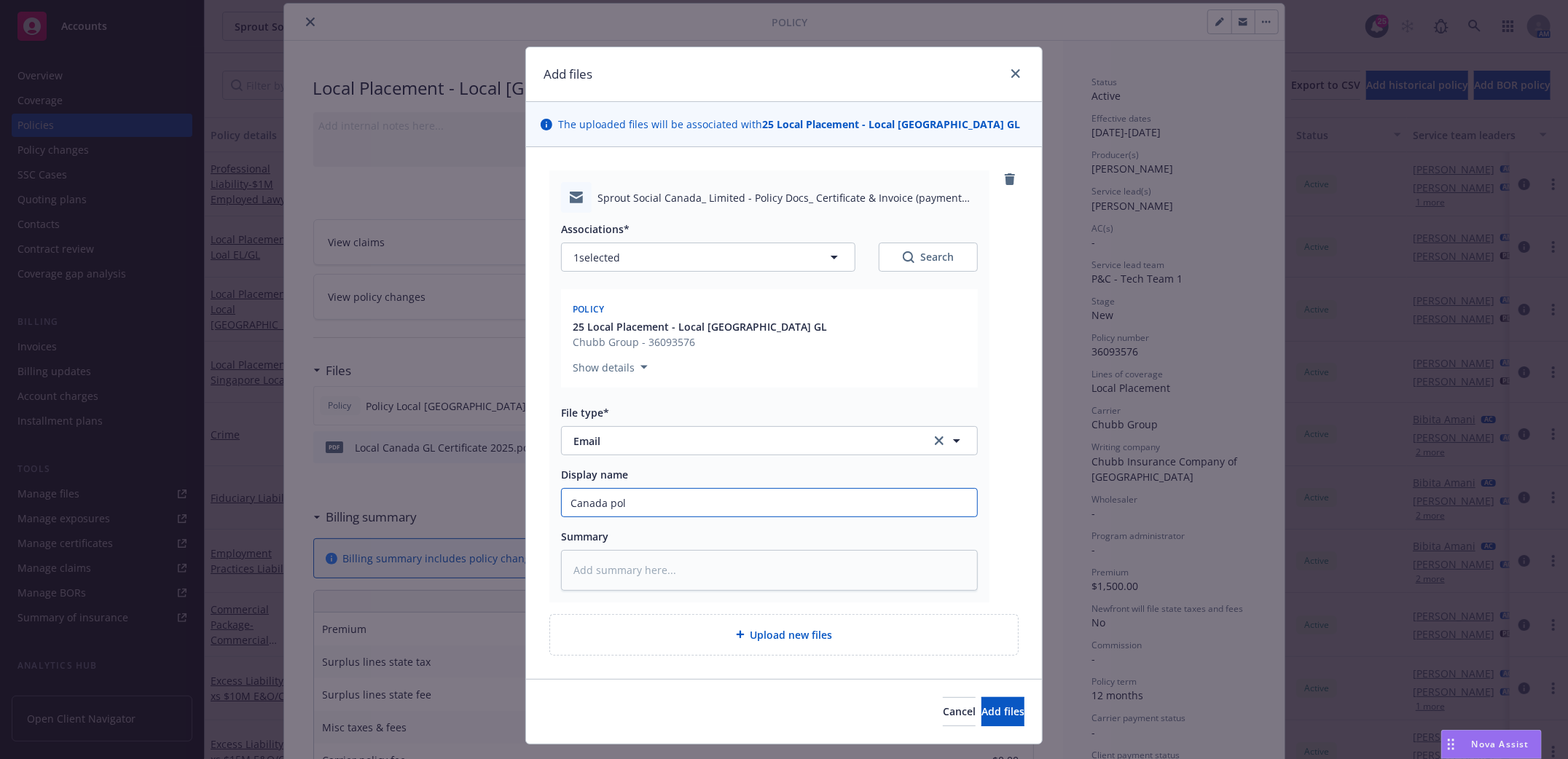
type input "Canada poli"
type textarea "x"
type input "Canada polic"
type textarea "x"
type input "Canada policy"
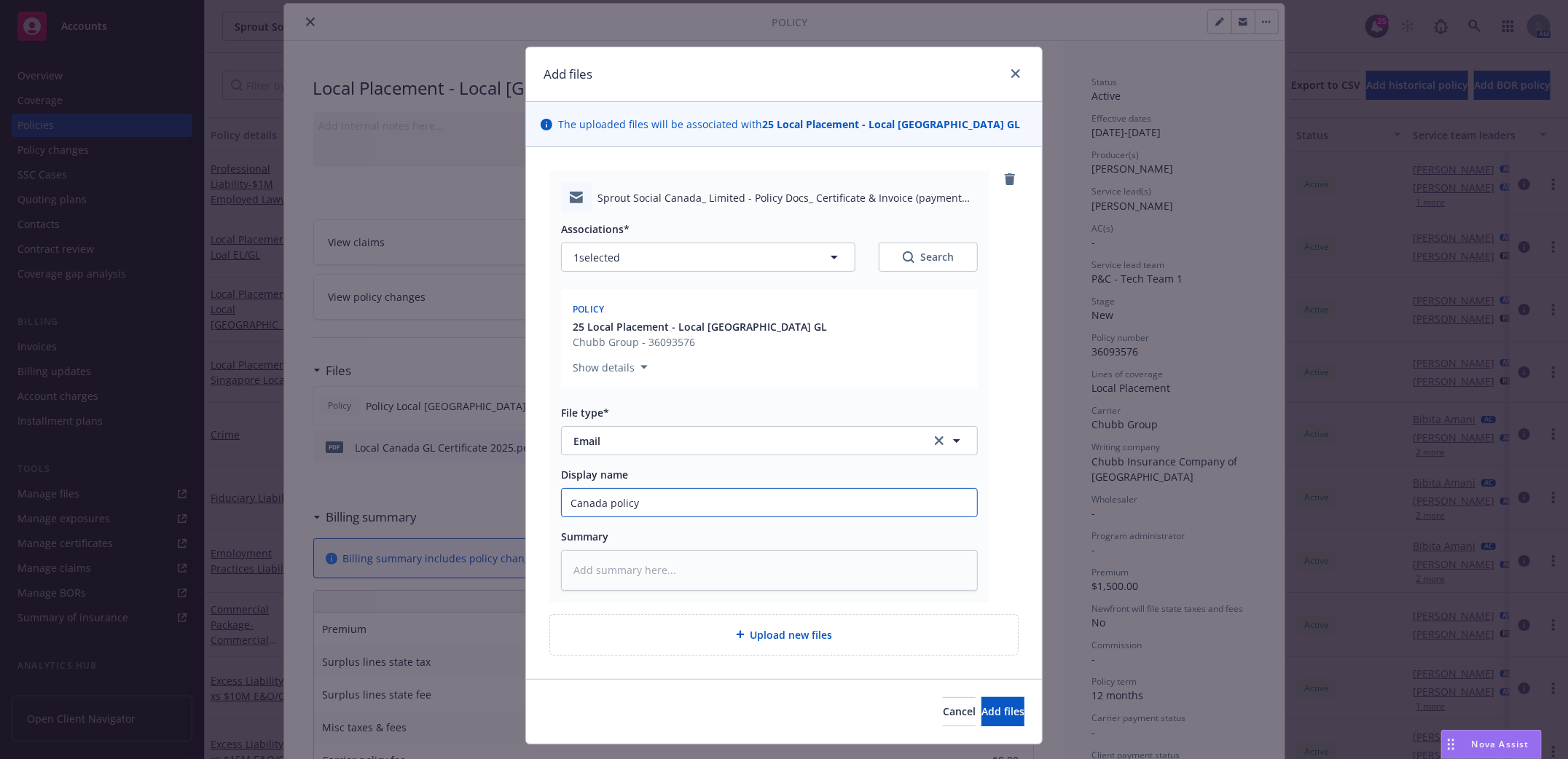
type textarea "x"
type input "Canada policy"
type textarea "x"
type input "Canada policy an"
type textarea "x"
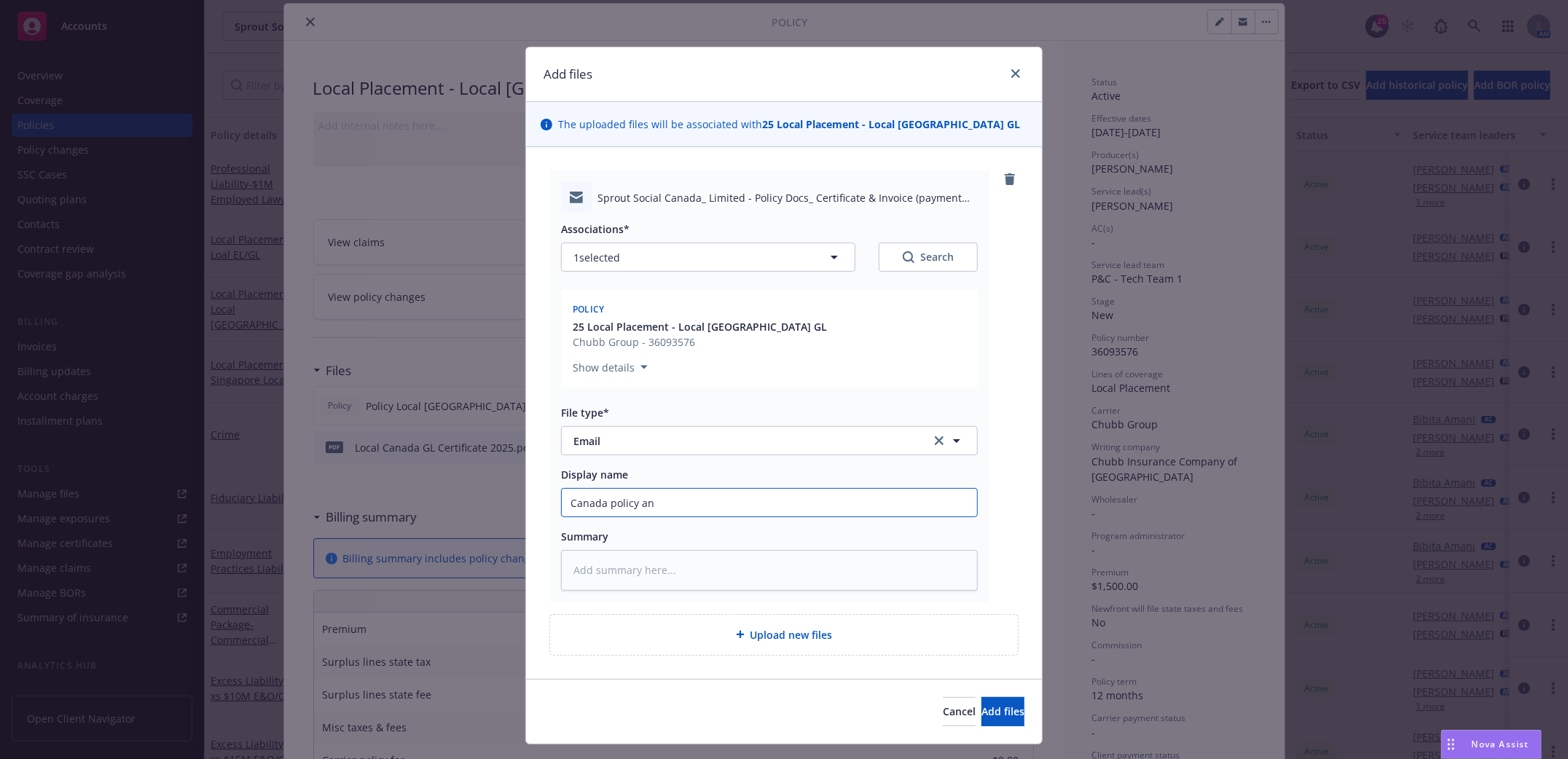
type input "Canada policy and"
type textarea "x"
type input "Canada policy and i"
type textarea "x"
type input "Canada policy and in"
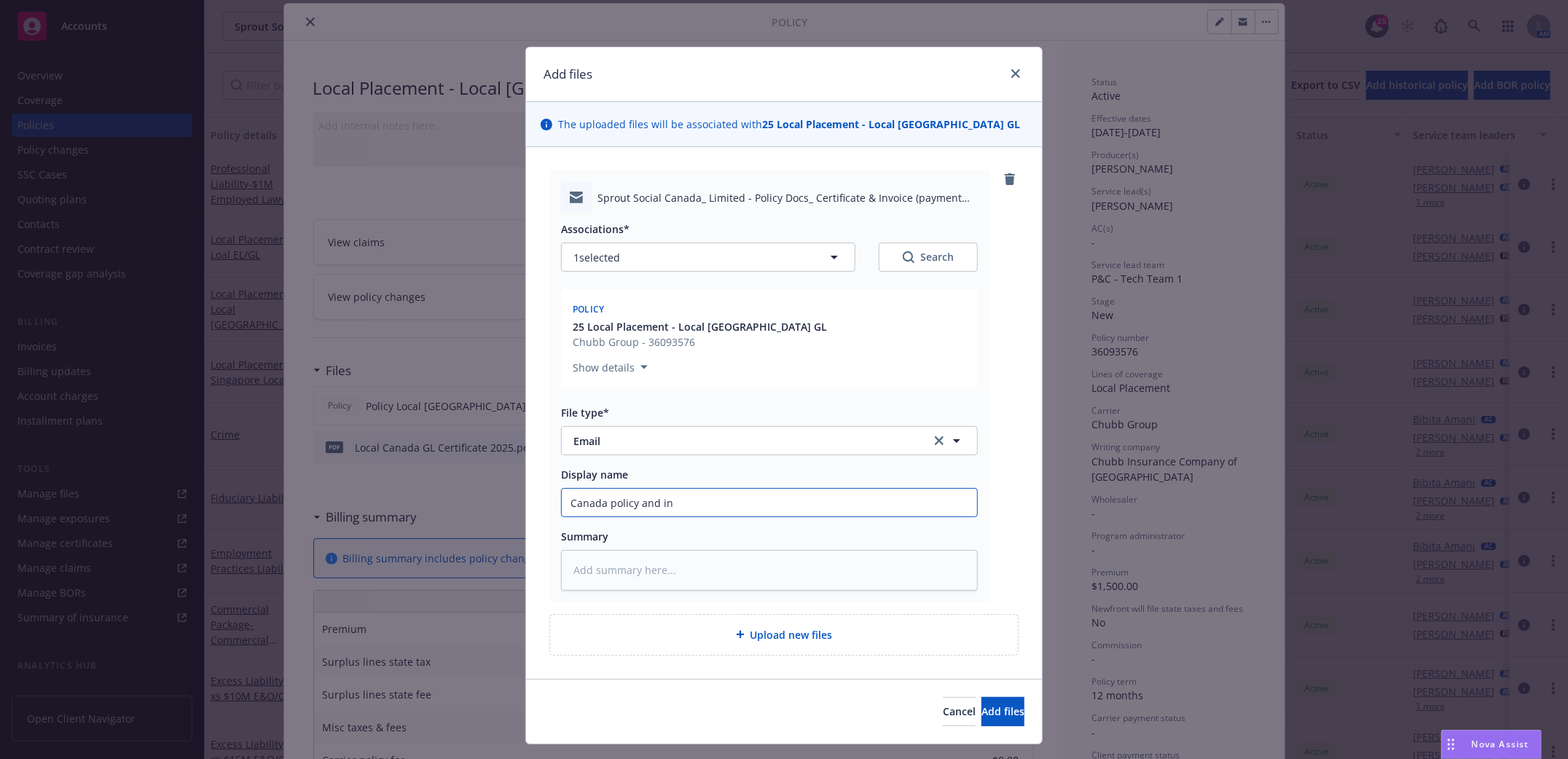
type textarea "x"
type input "Canada policy and inv"
type textarea "x"
type input "Canada policy and invoc"
type textarea "x"
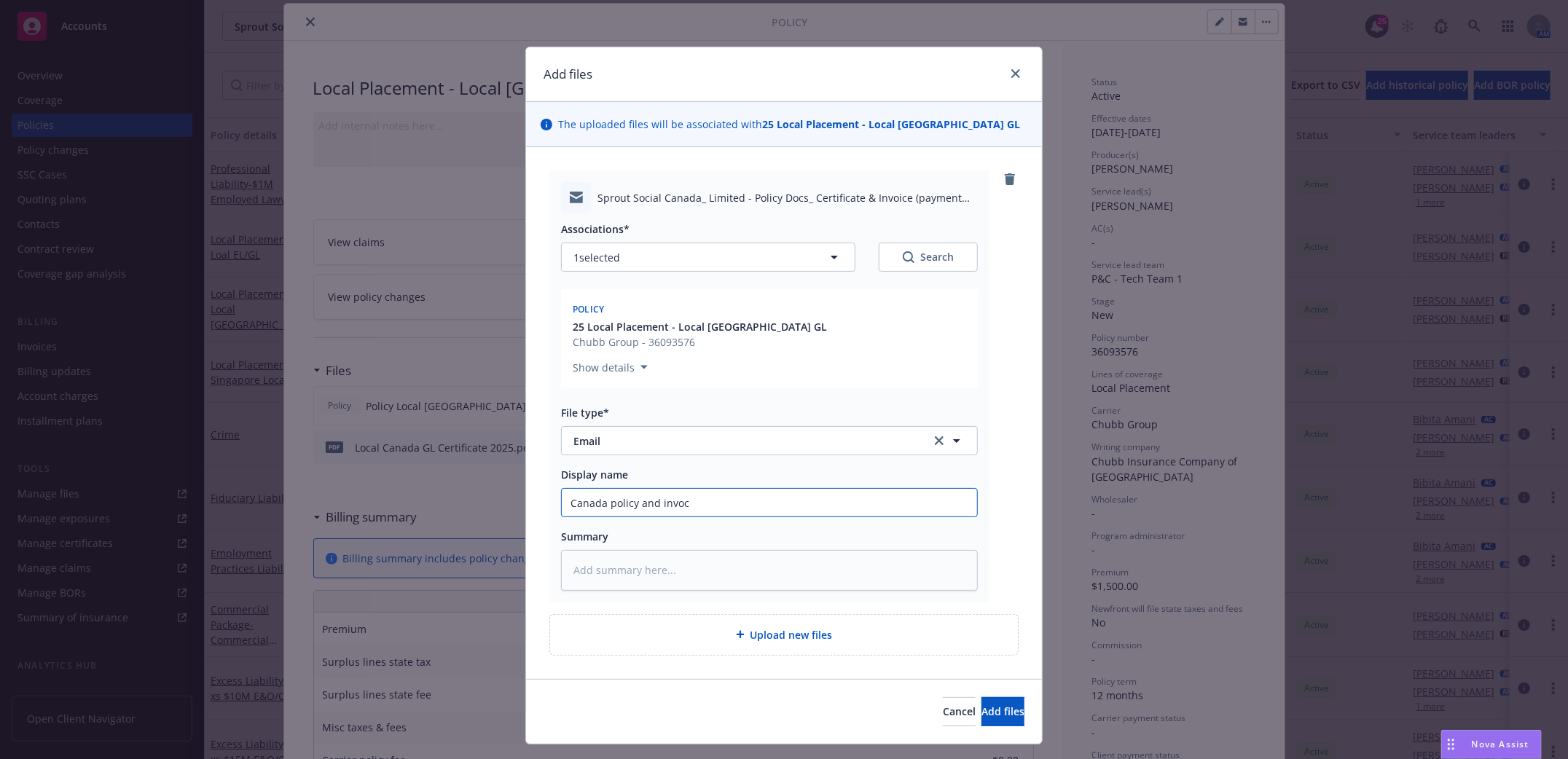
type input "Canada policy and invoci"
type textarea "x"
type input "Canada policy and invocie"
type textarea "x"
type input "Canada policy and invocie"
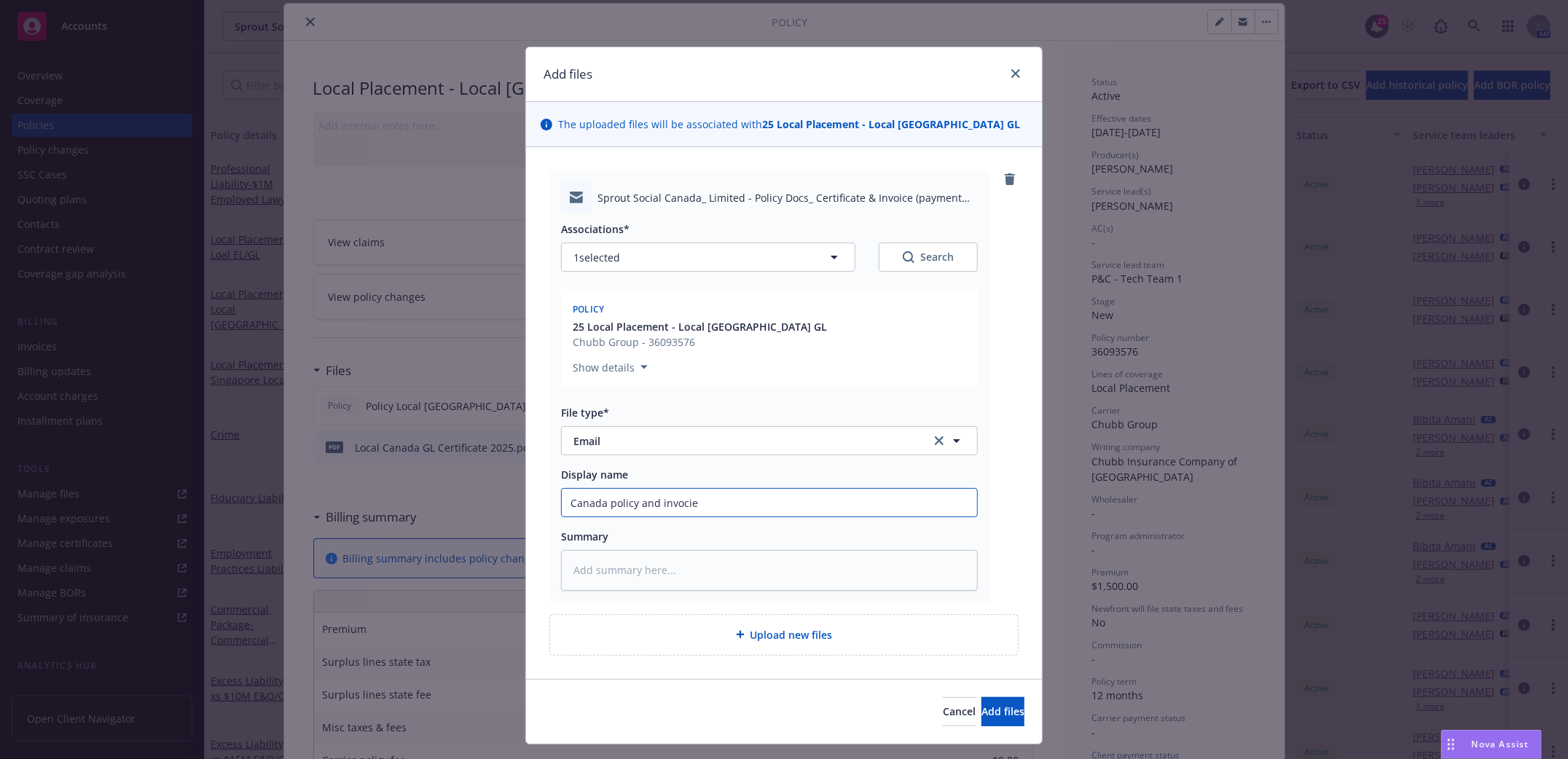
type textarea "x"
type input "Canada policy and invocie se"
type textarea "x"
type input "Canada policy and invocie sen"
type textarea "x"
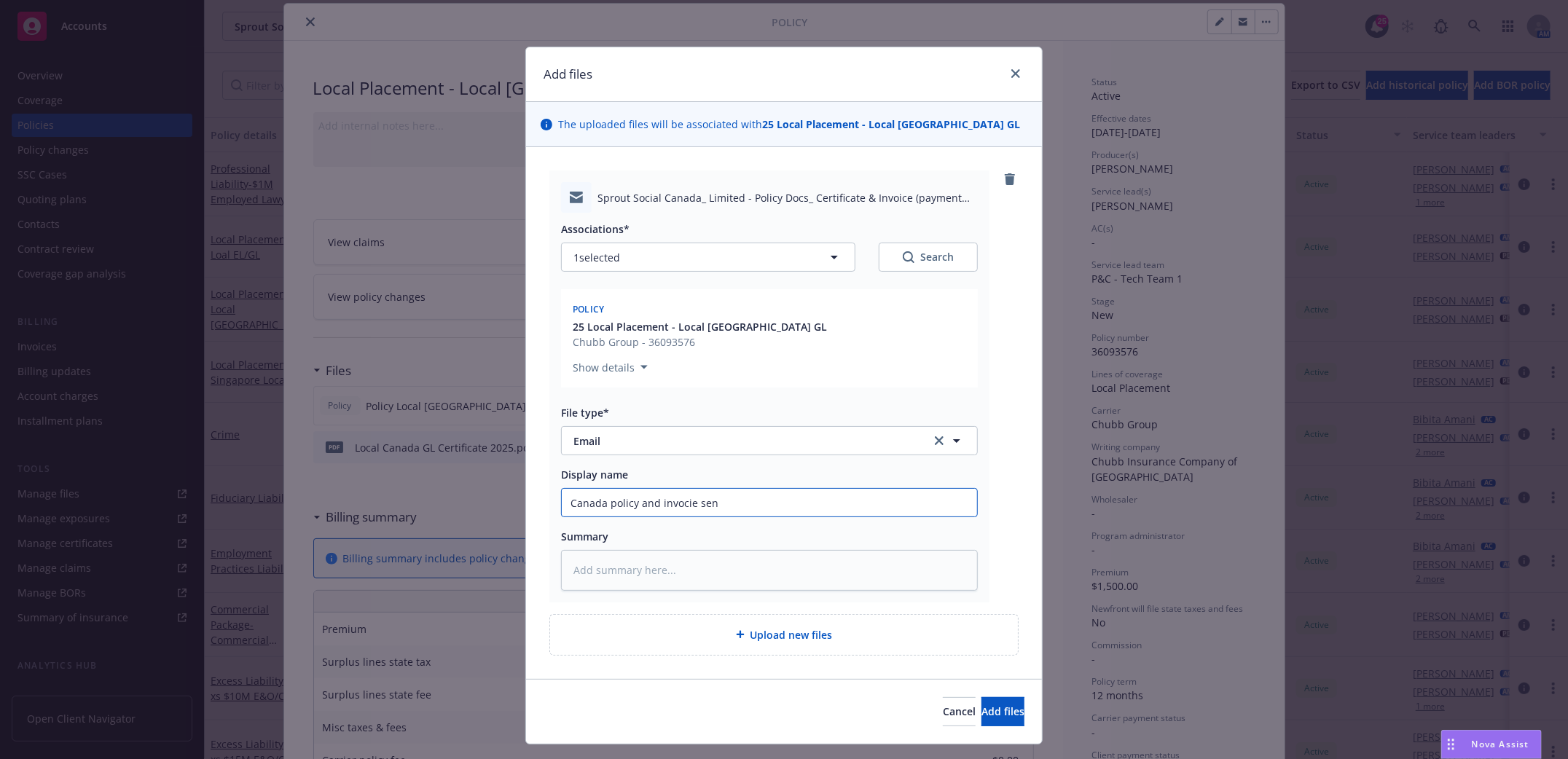
type input "Canada policy and invocie sent"
type textarea "x"
type input "Canada policy and invocie sent"
type textarea "x"
type input "Canada policy and invocie sent t"
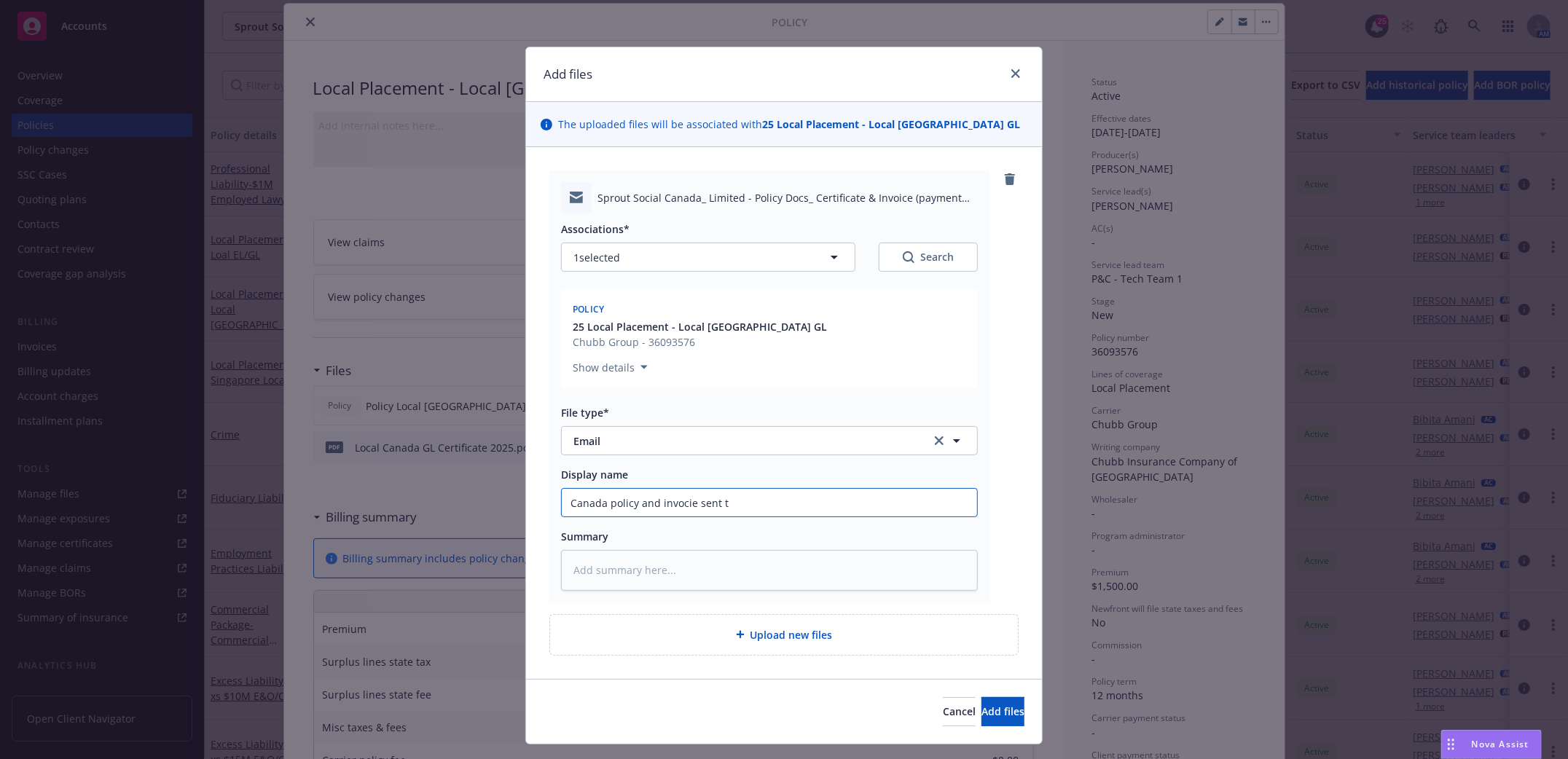
type textarea "x"
type input "Canada policy and invocie sent to"
type textarea "x"
type input "Canada policy and invocie sent to i"
type textarea "x"
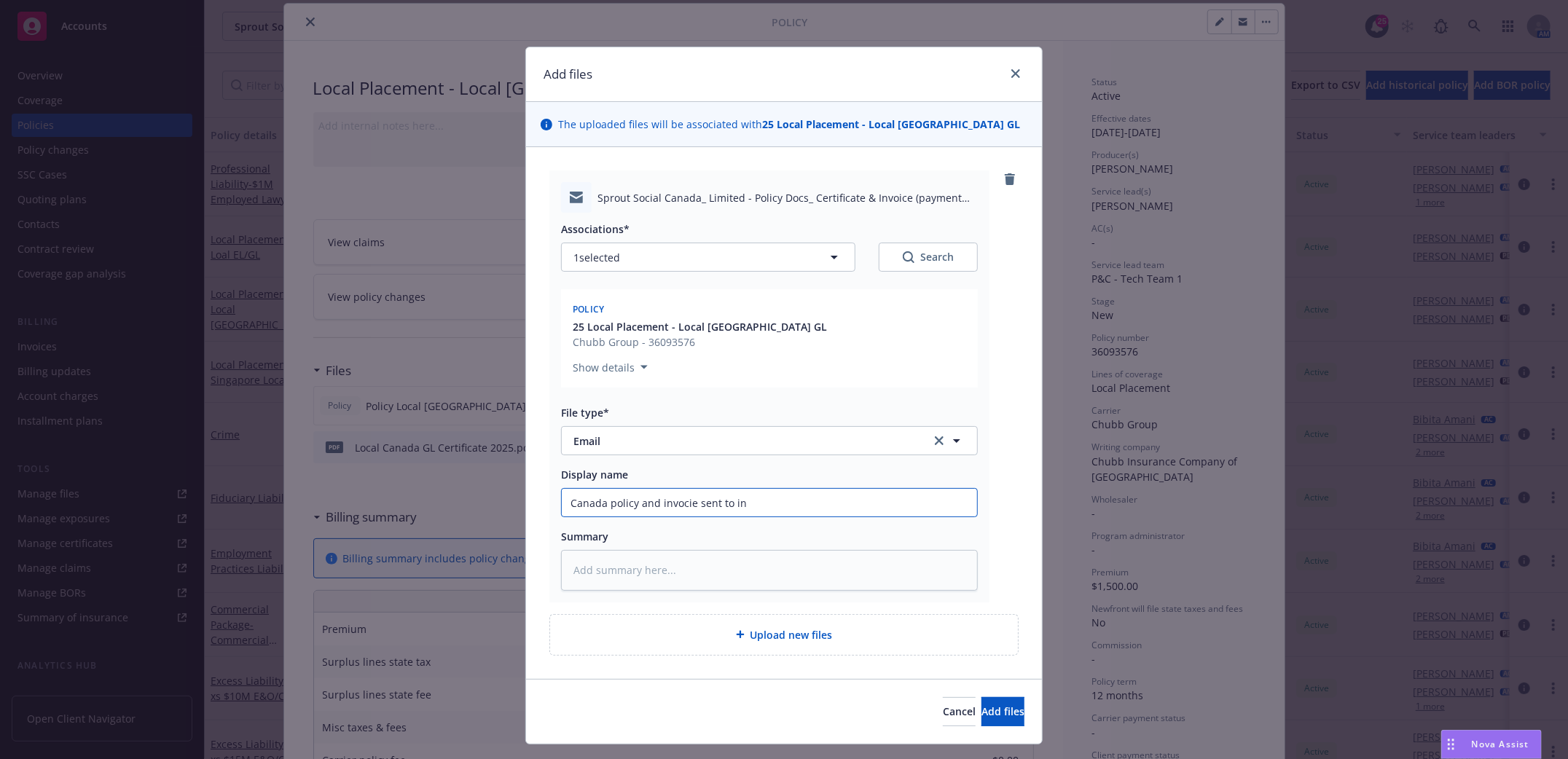
type input "Canada policy and invocie sent to ins"
type textarea "x"
type input "Canada policy and invocie sent to insd"
click at [676, 501] on input "Canada policy and invocie sent to insd" at bounding box center [769, 503] width 416 height 28
type textarea "x"
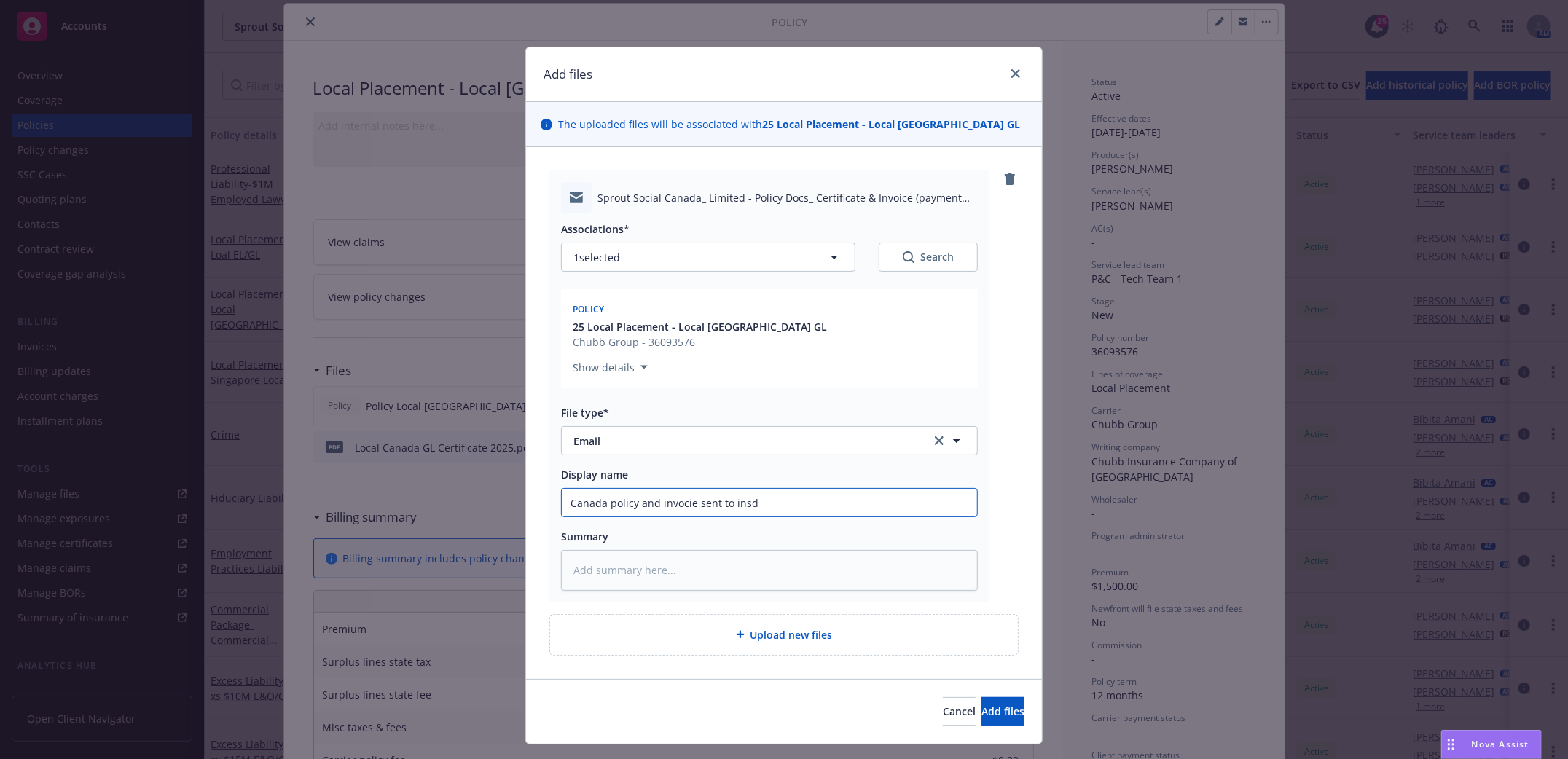
type input "Canada policy and invoicie sent to insd"
type textarea "x"
type input "Canada policy and invoiccie sent to insd"
type textarea "x"
type input "Canada policy and invoicecie sent to insd"
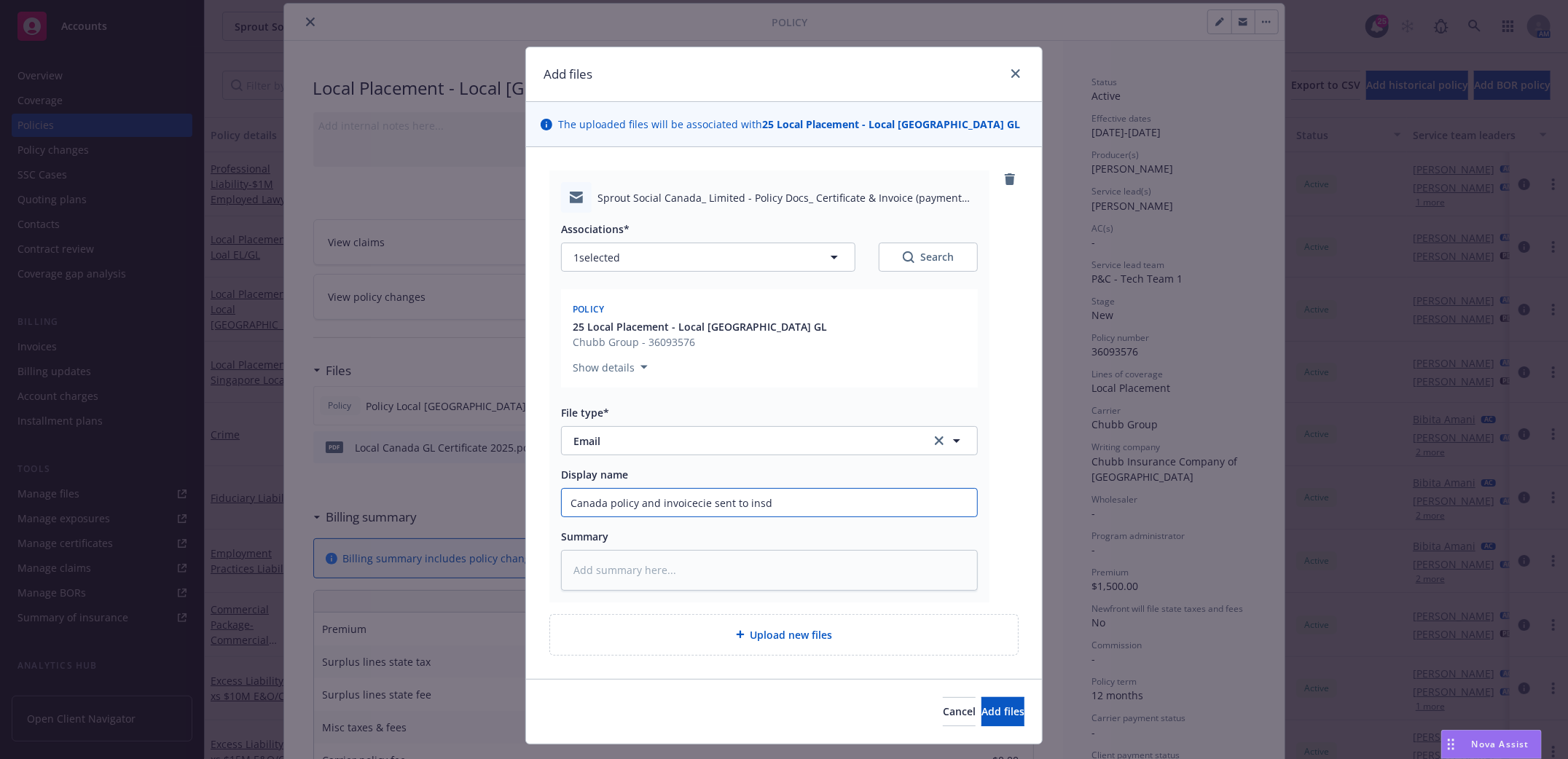
type textarea "x"
type input "Canada policy and invoiceie sent to insd"
type textarea "x"
type input "Canada policy and invoicee sent to insd"
type textarea "x"
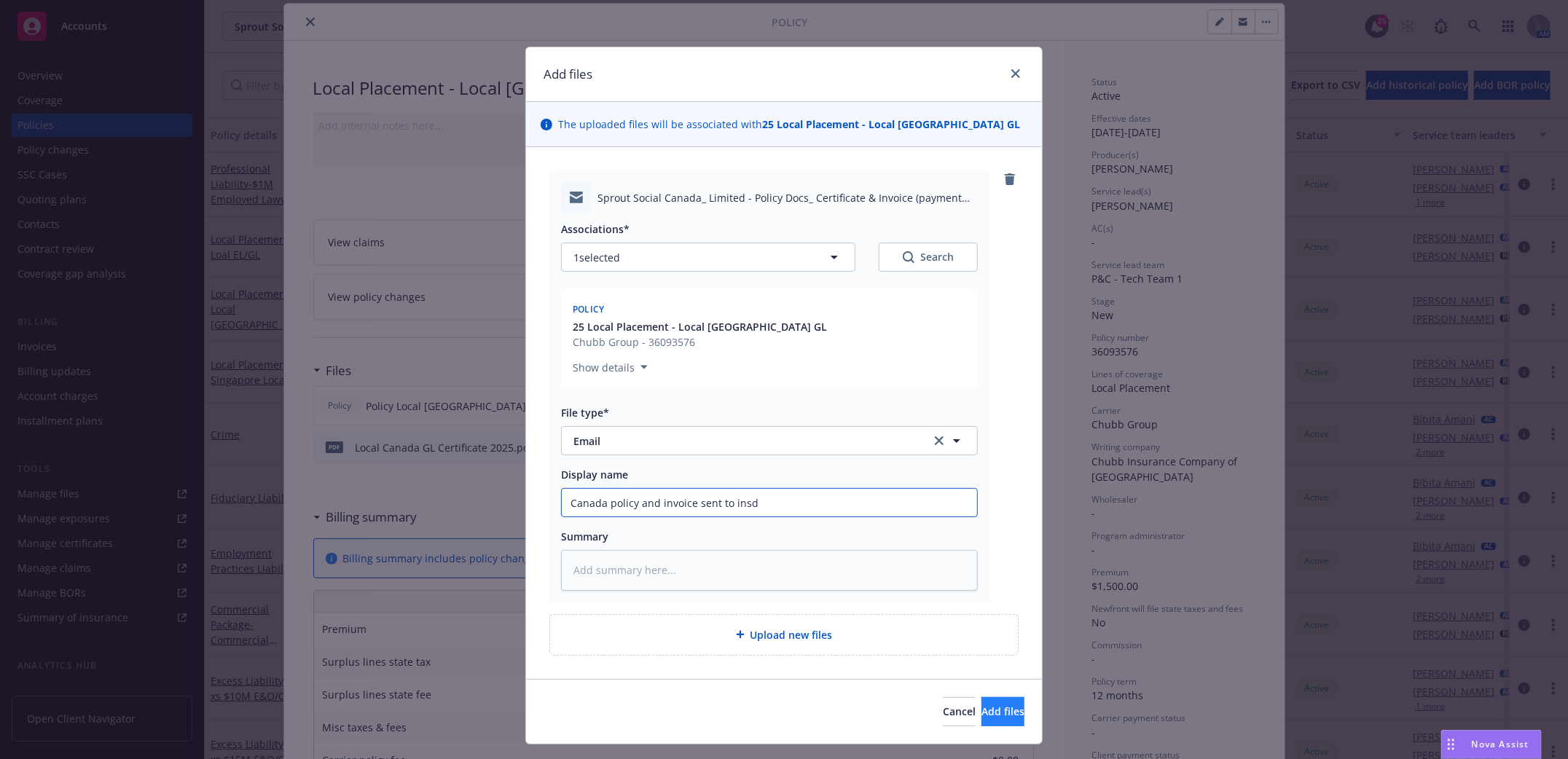
type input "Canada policy and invoice sent to insd"
click at [981, 712] on span "Add files" at bounding box center [1002, 712] width 43 height 14
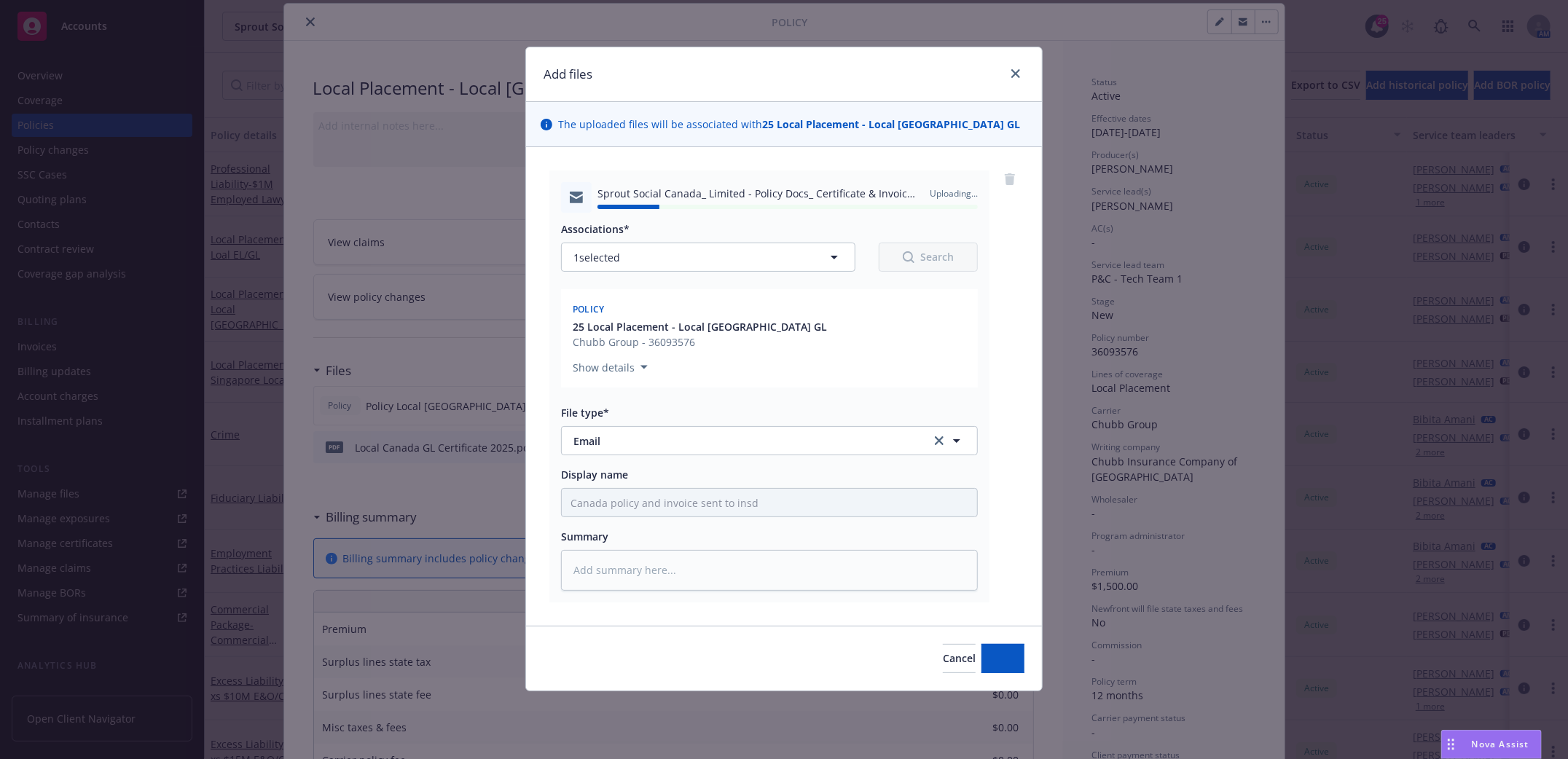
type textarea "x"
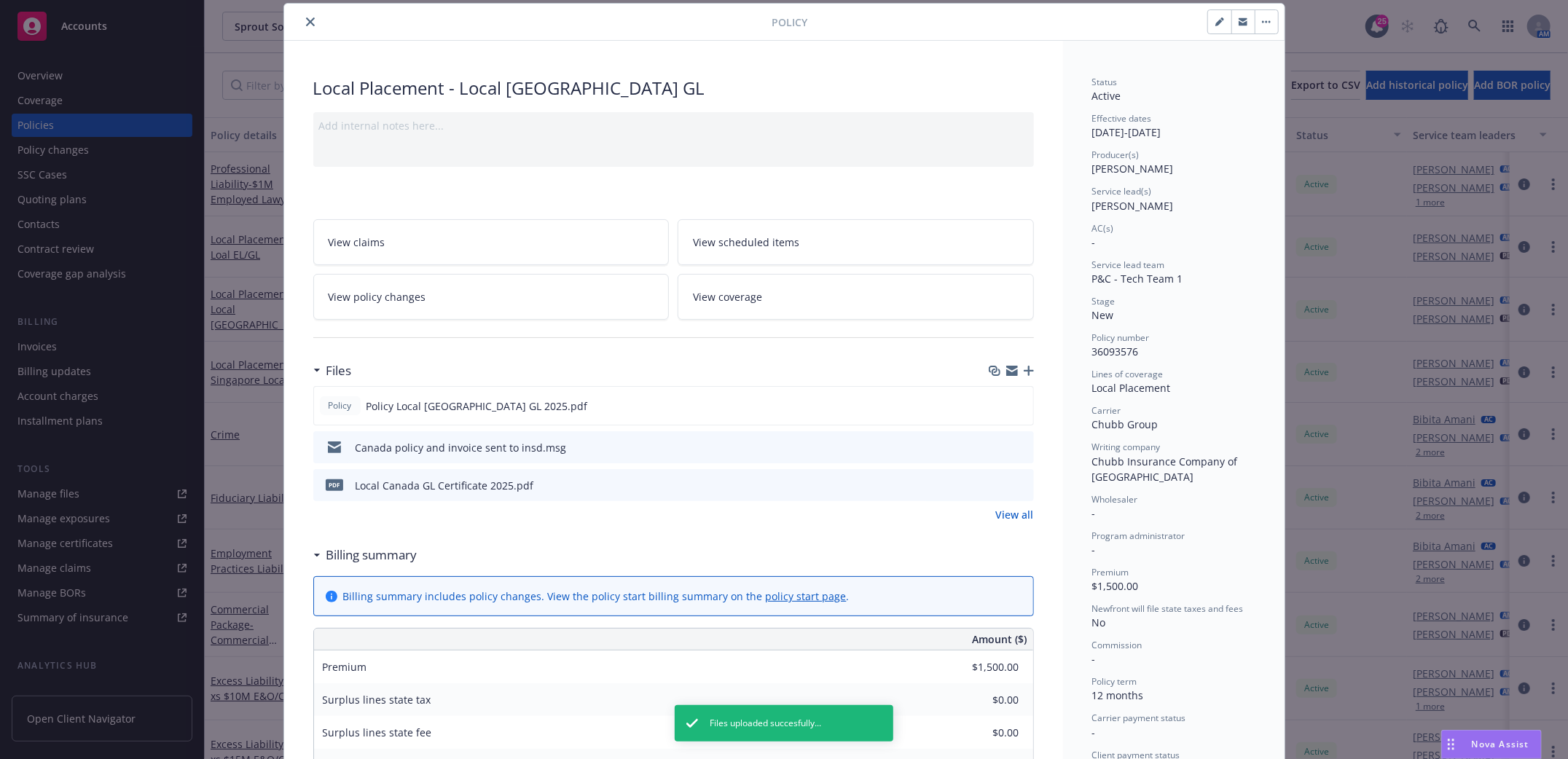
click at [302, 15] on button "close" at bounding box center [310, 22] width 17 height 17
